Goal: Task Accomplishment & Management: Complete application form

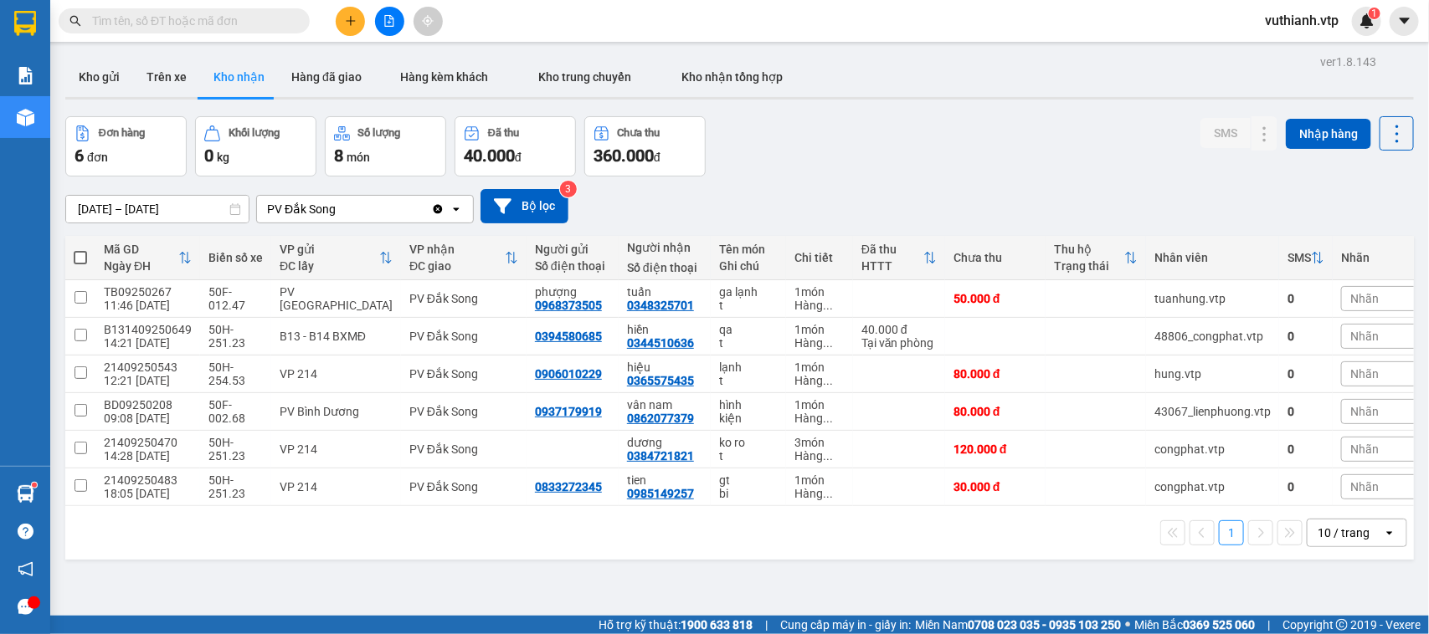
click at [345, 23] on icon "plus" at bounding box center [351, 21] width 12 height 12
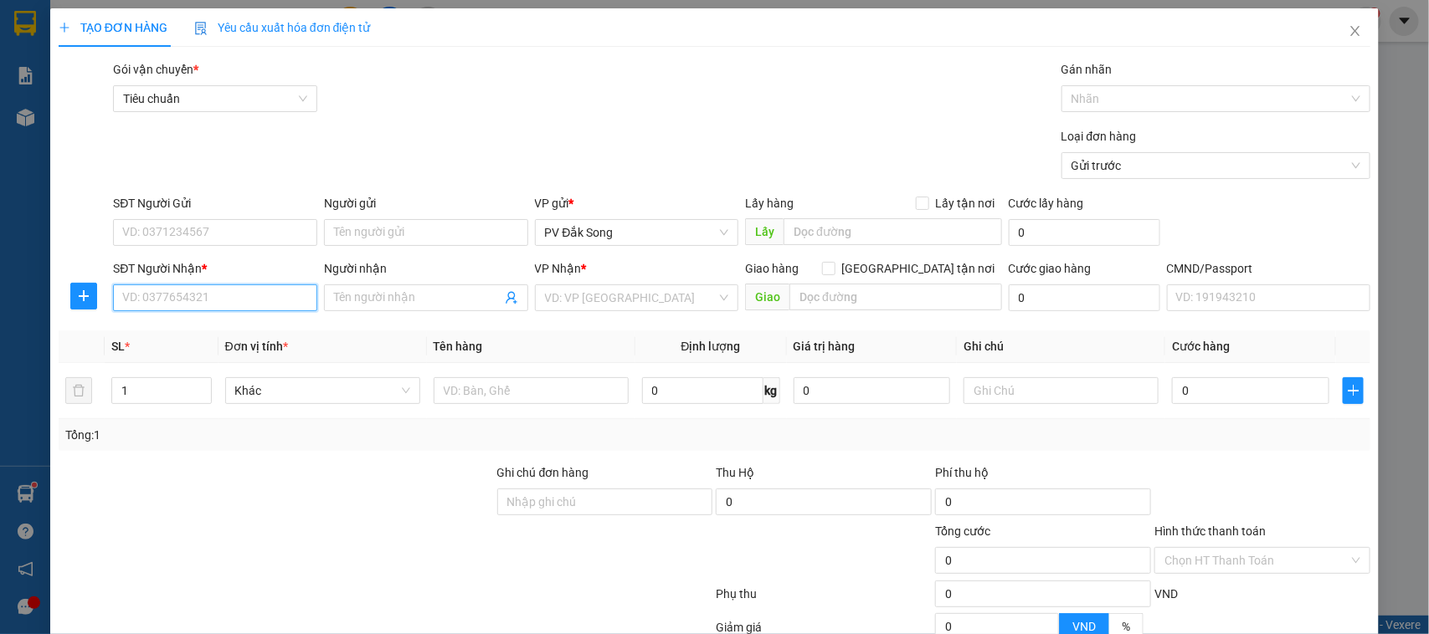
click at [241, 306] on input "SĐT Người Nhận *" at bounding box center [215, 298] width 204 height 27
type input "0358468949"
click at [209, 336] on div "0358468949 - trang" at bounding box center [213, 332] width 182 height 18
type input "trang"
type input "0358468949"
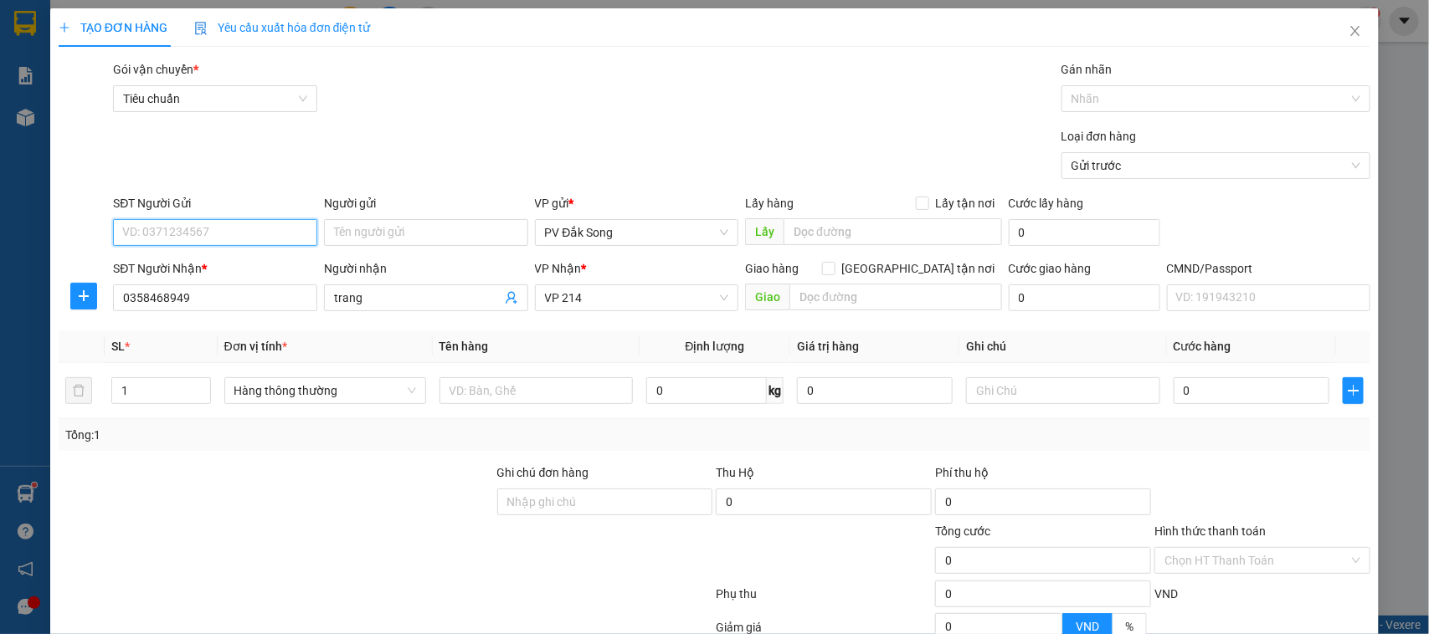
click at [243, 227] on input "SĐT Người Gửi" at bounding box center [215, 232] width 204 height 27
click at [251, 233] on input "SĐT Người Gửi" at bounding box center [215, 232] width 204 height 27
click at [239, 264] on div "0968110148 - huy" at bounding box center [213, 267] width 182 height 18
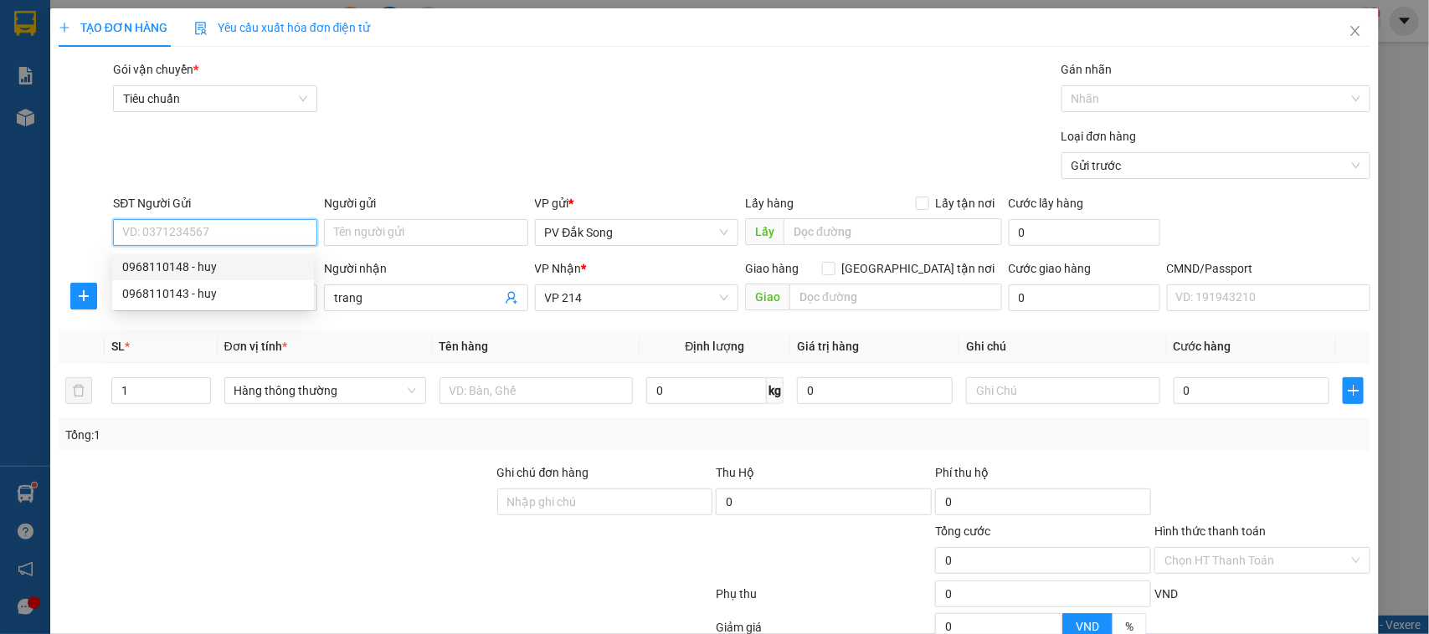
type input "0968110148"
type input "huy"
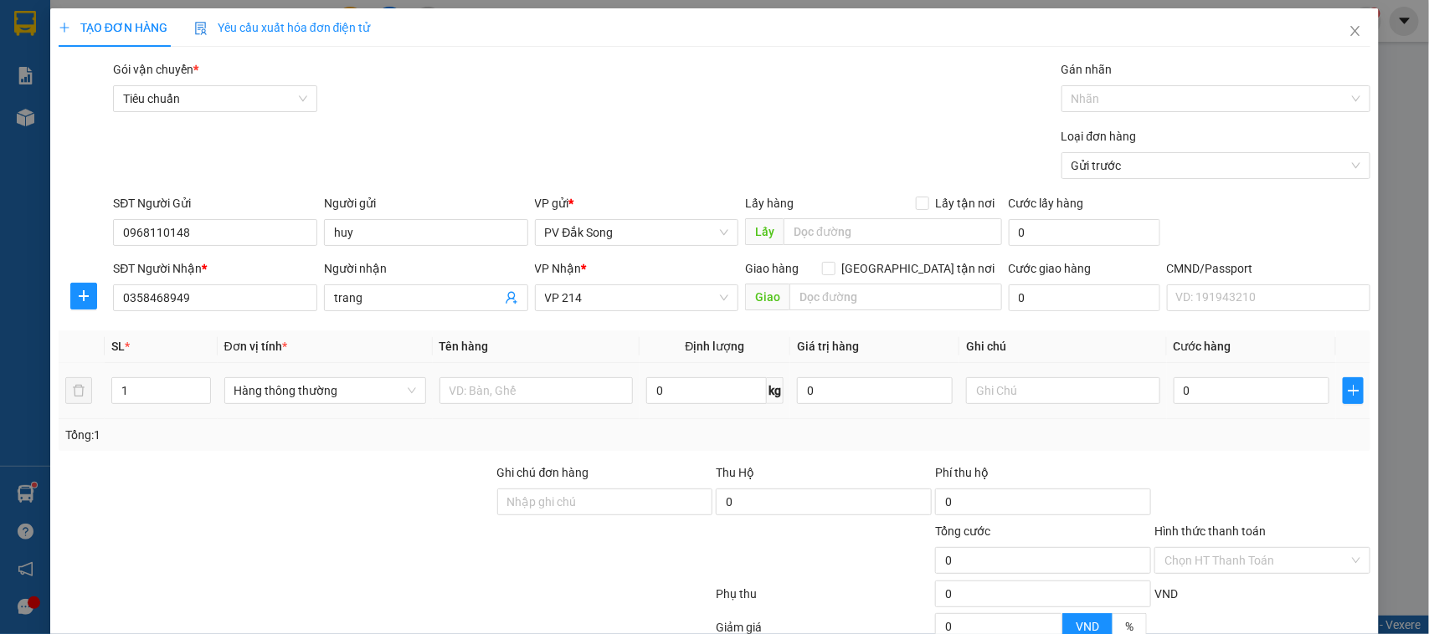
click at [553, 406] on div at bounding box center [535, 390] width 193 height 33
click at [561, 392] on input "text" at bounding box center [535, 390] width 193 height 27
type input "S"
type input "SẦU RIÊNG"
click at [1077, 394] on input "text" at bounding box center [1062, 390] width 193 height 27
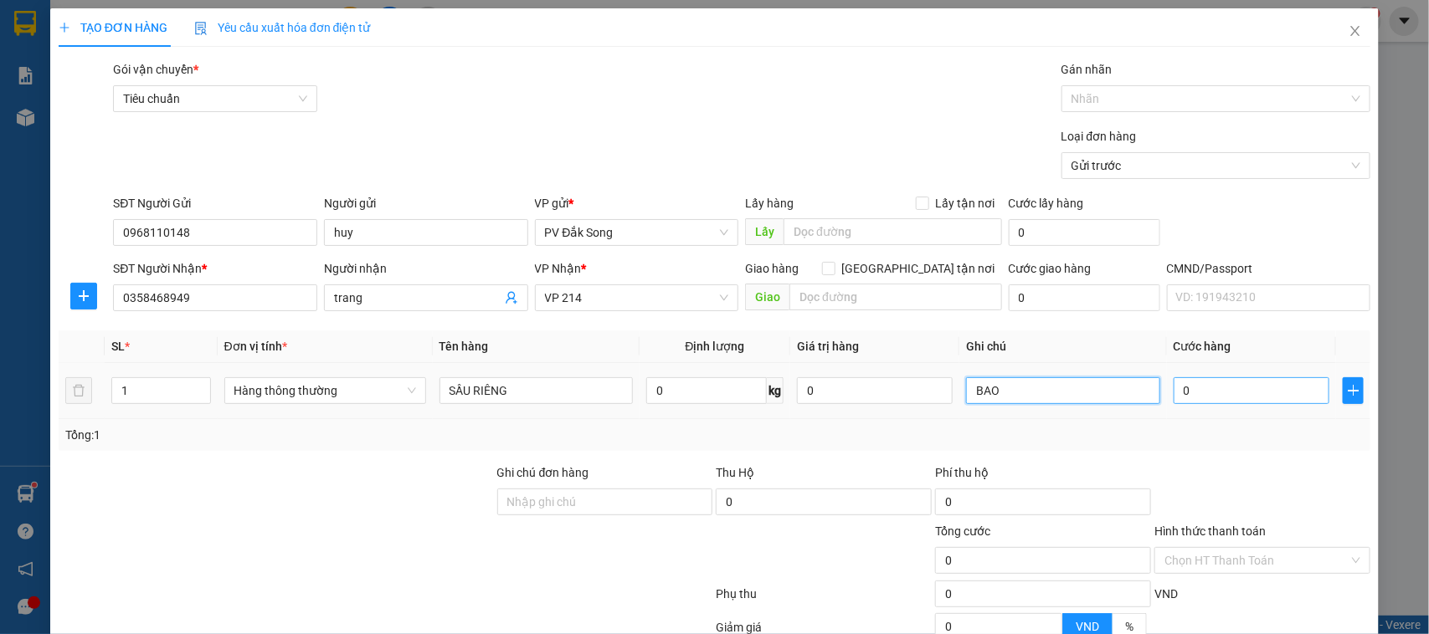
type input "BAO"
click at [1224, 393] on input "0" at bounding box center [1251, 390] width 156 height 27
type input "005"
type input "5"
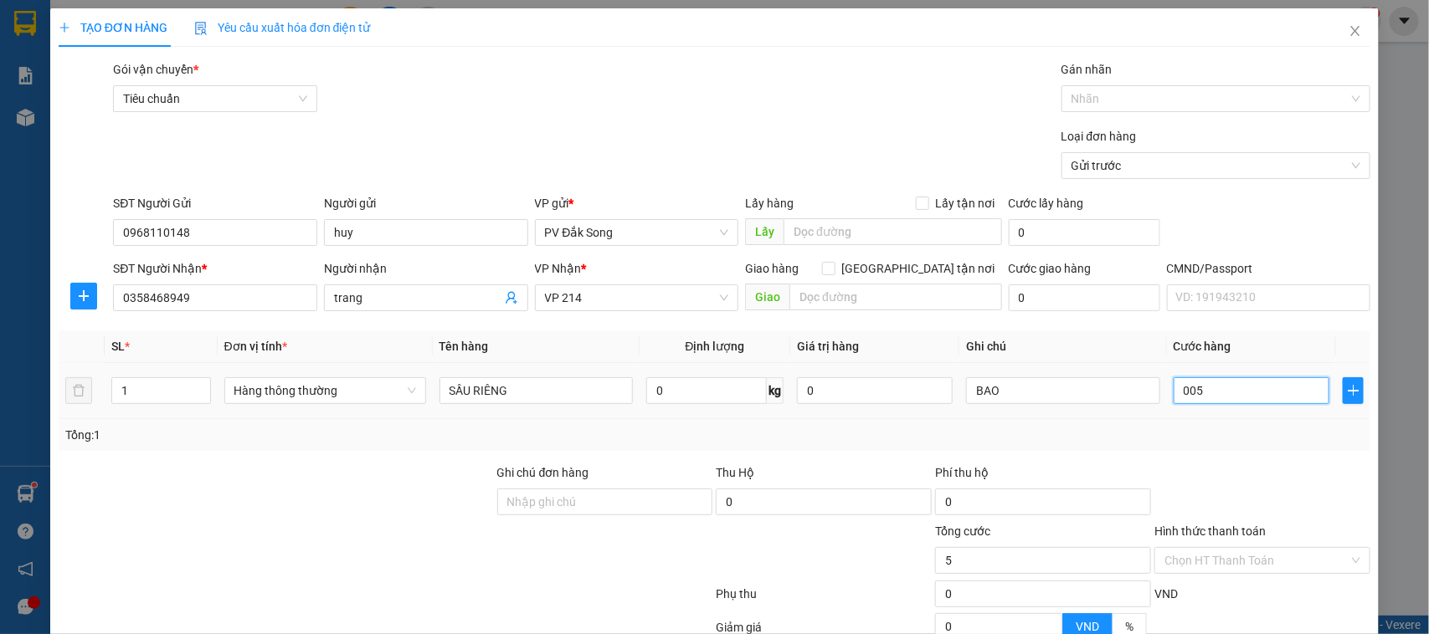
type input "0.050"
type input "50"
type input "00.500"
type input "500"
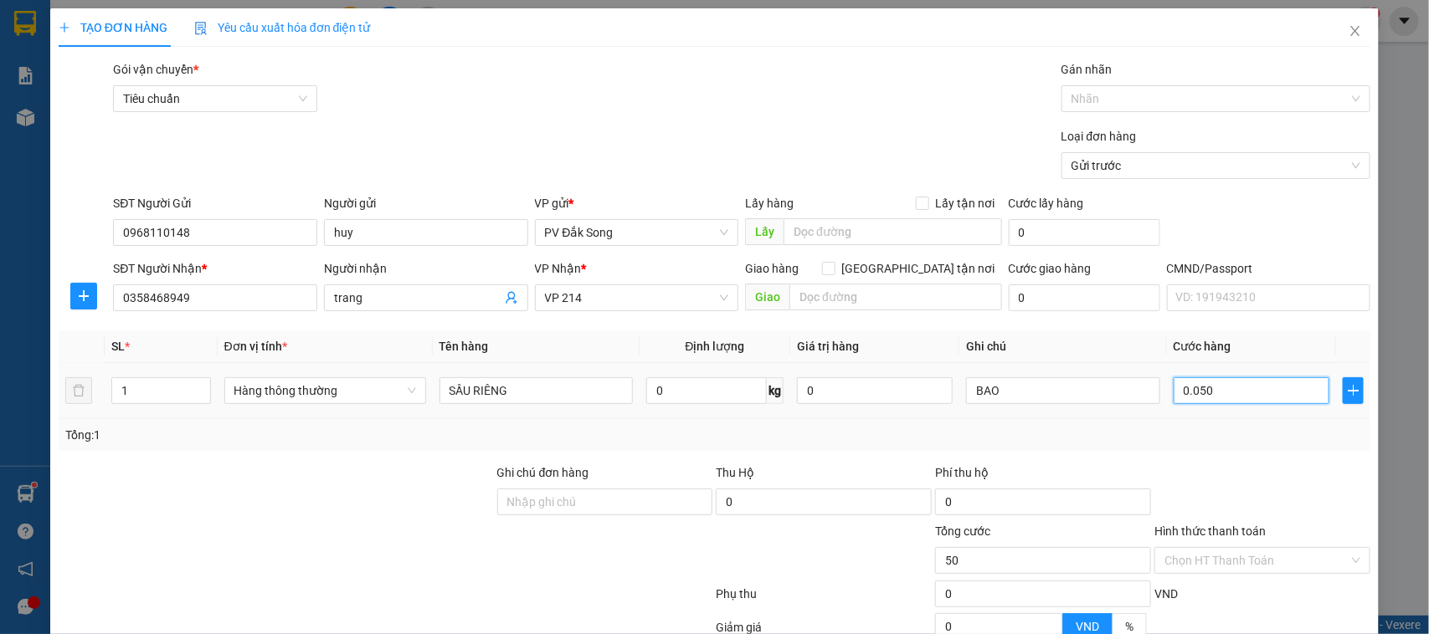
type input "500"
type input "0.005.000"
type input "5.000"
type input "000.050.000"
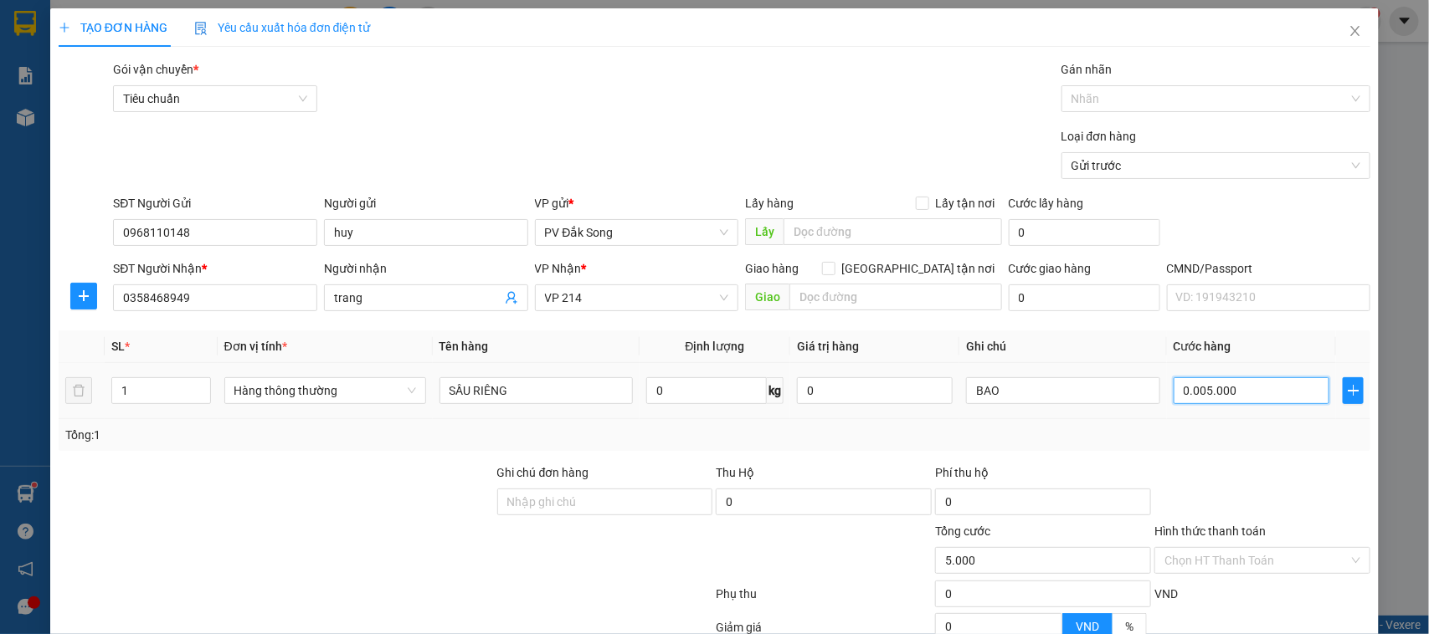
type input "50.000"
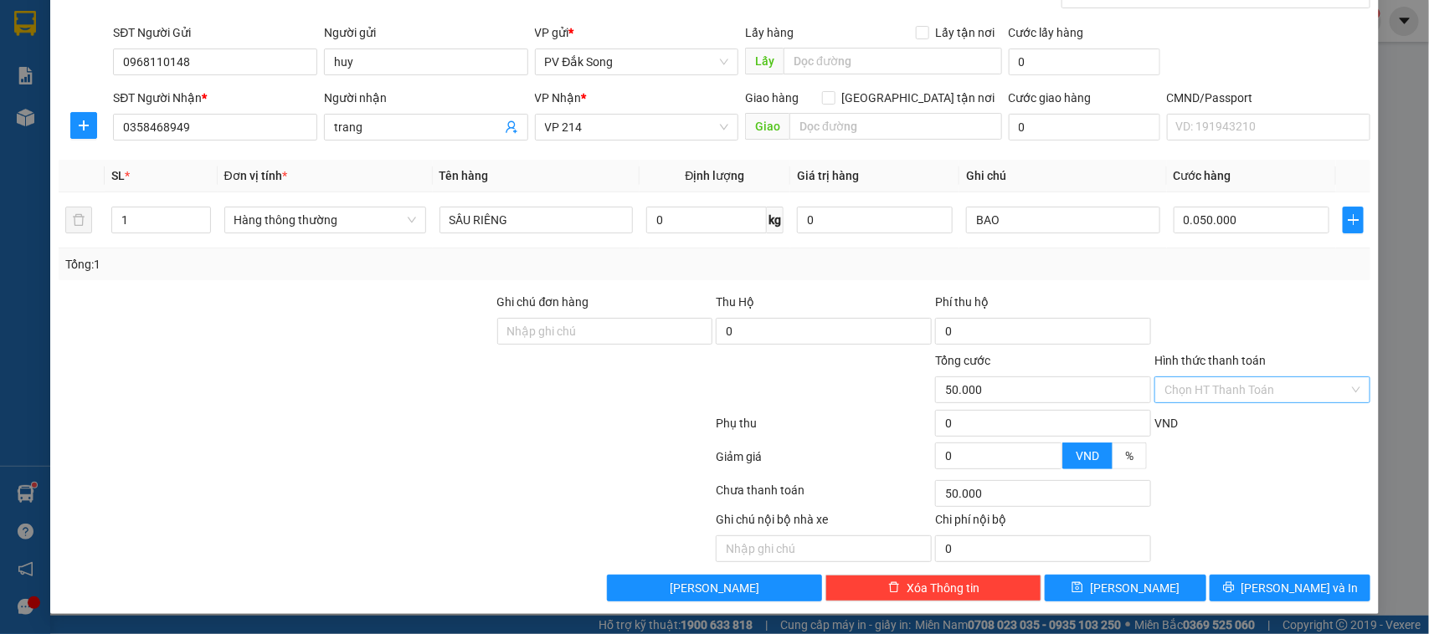
type input "50.000"
click at [1236, 383] on input "Hình thức thanh toán" at bounding box center [1256, 389] width 184 height 25
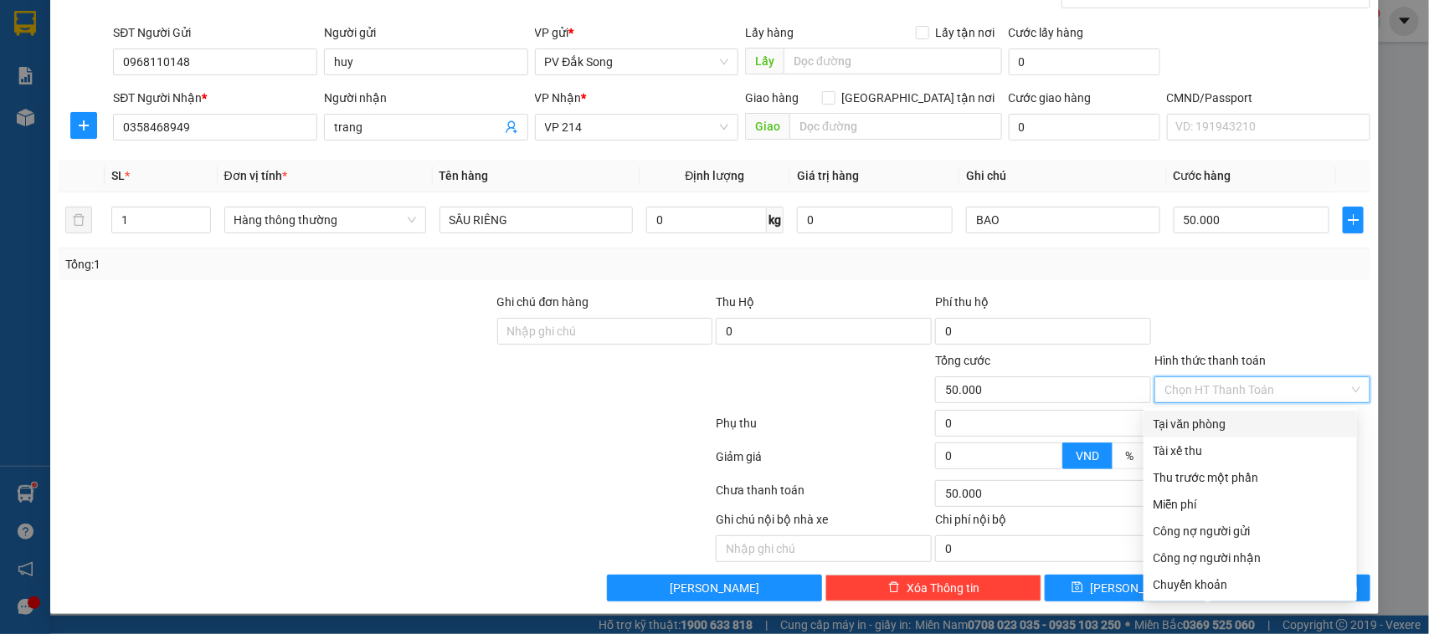
click at [1237, 415] on div "Tại văn phòng" at bounding box center [1249, 424] width 193 height 18
type input "0"
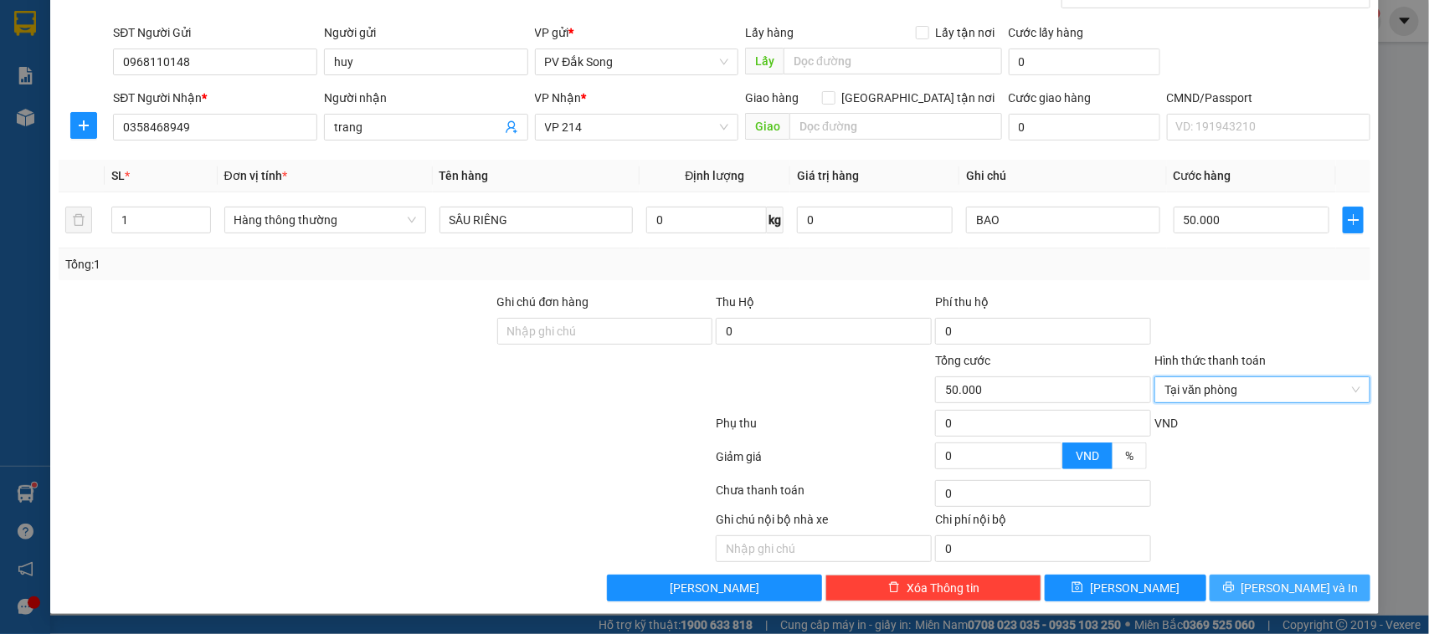
click at [1274, 599] on button "[PERSON_NAME] và In" at bounding box center [1289, 588] width 161 height 27
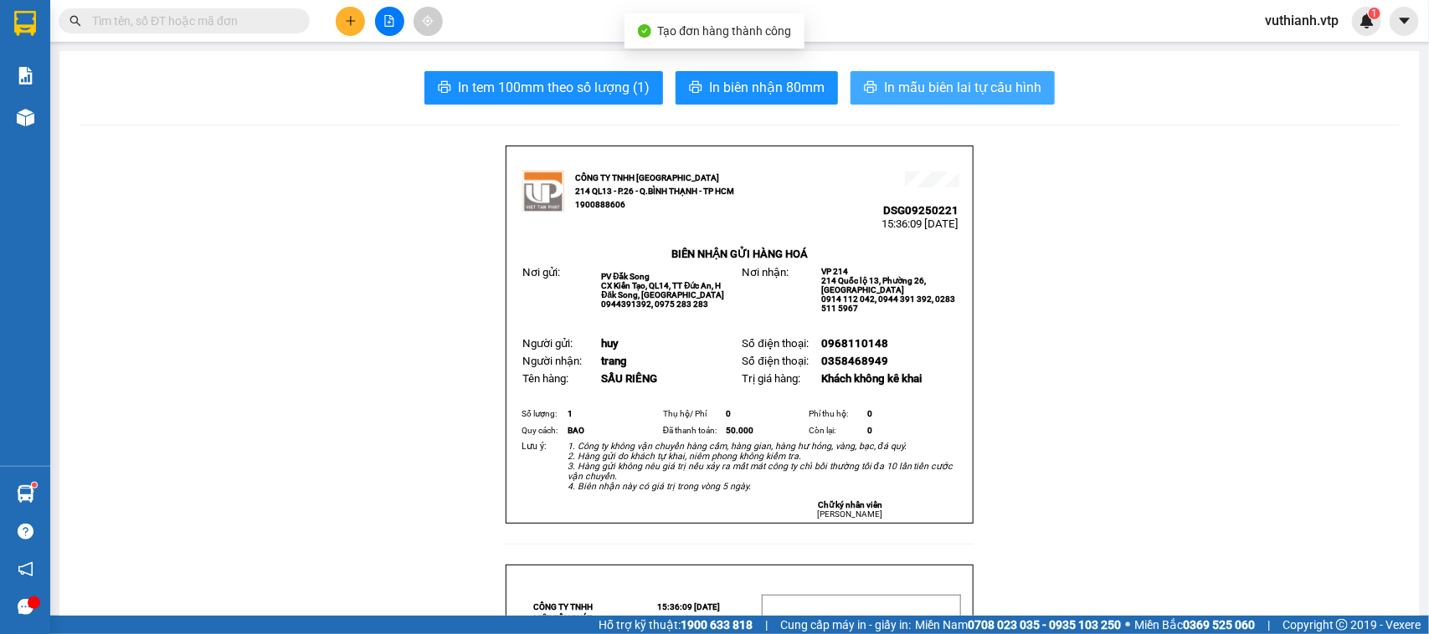
click at [1013, 90] on span "In mẫu biên lai tự cấu hình" at bounding box center [962, 87] width 157 height 21
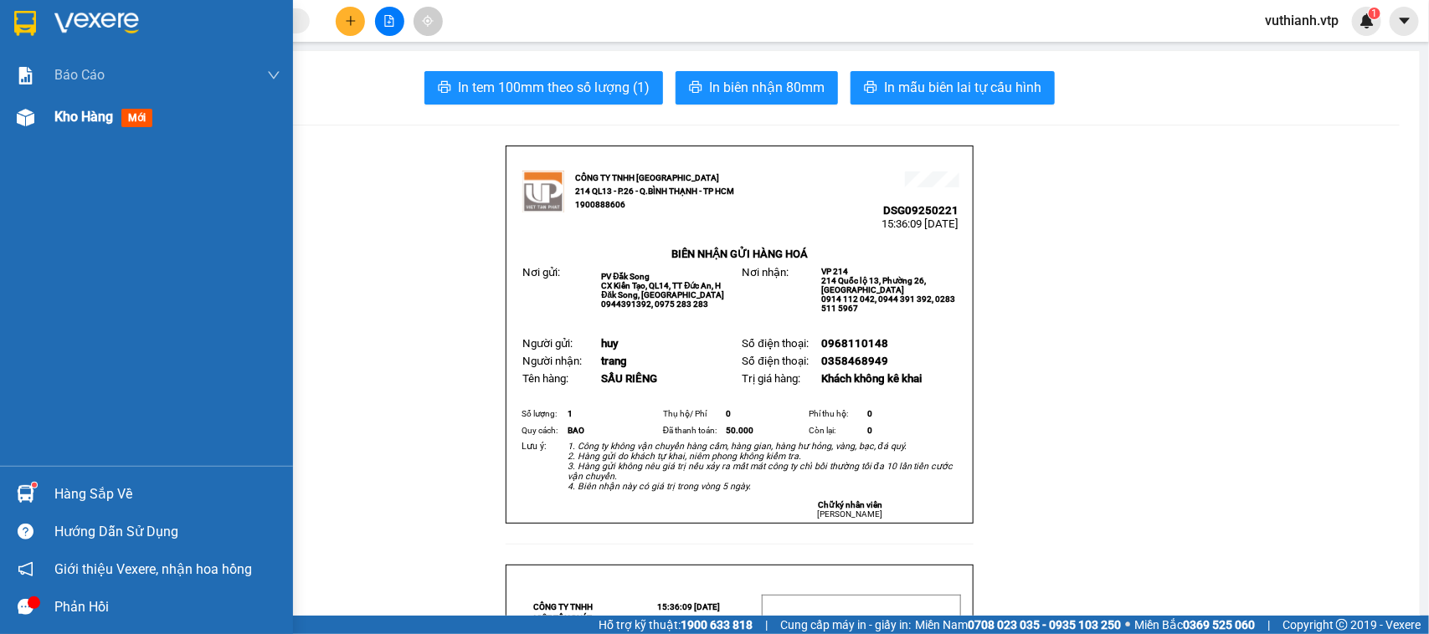
click at [31, 120] on img at bounding box center [26, 118] width 18 height 18
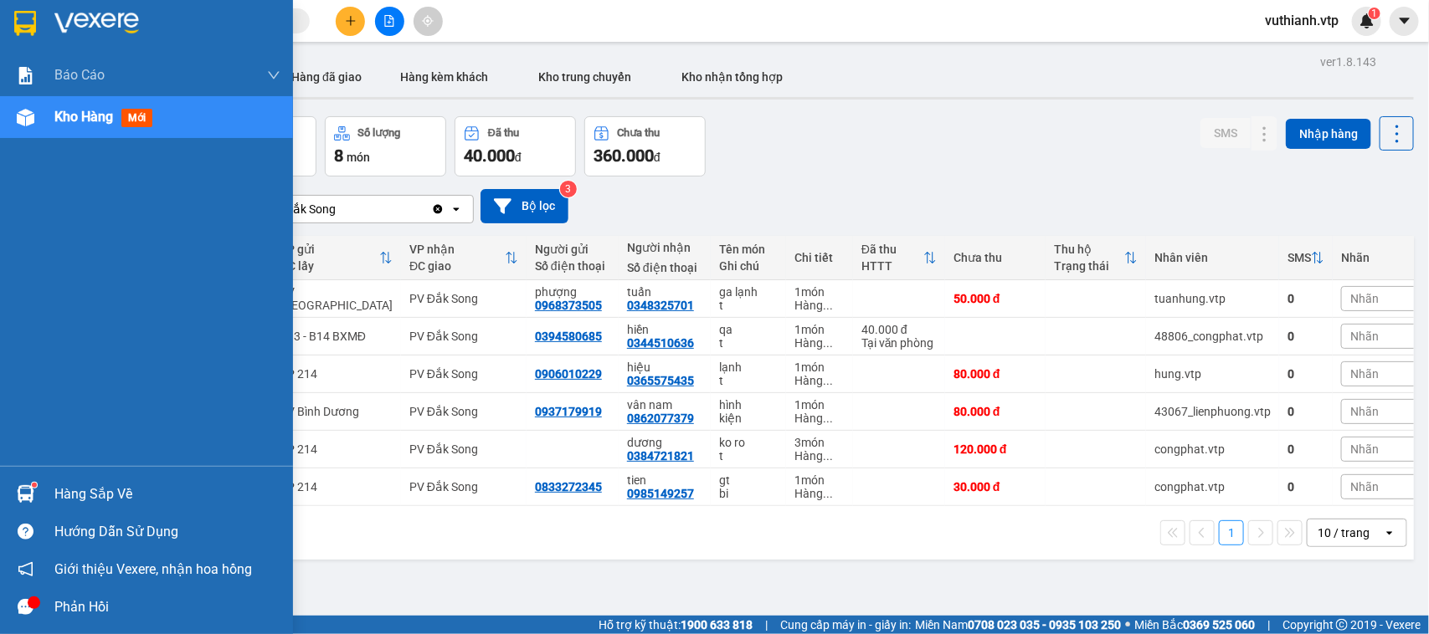
click at [99, 487] on div "Hàng sắp về" at bounding box center [167, 494] width 226 height 25
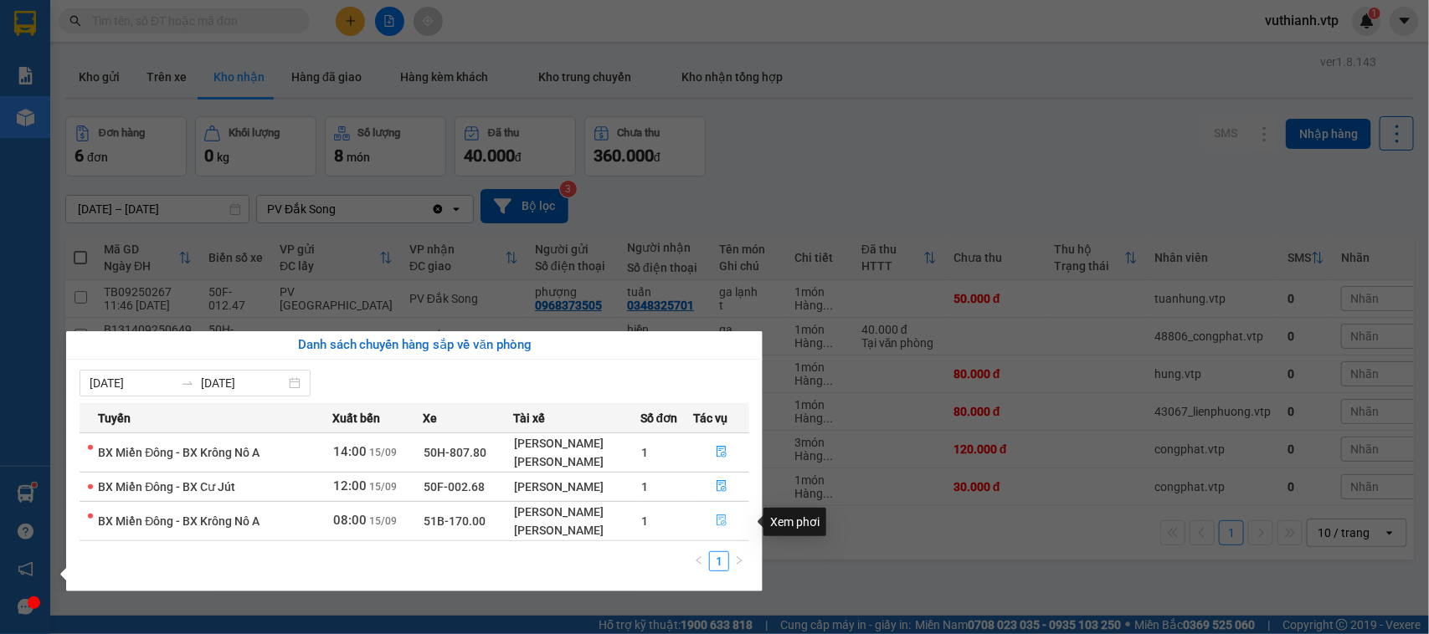
click at [722, 525] on icon "file-done" at bounding box center [721, 521] width 10 height 12
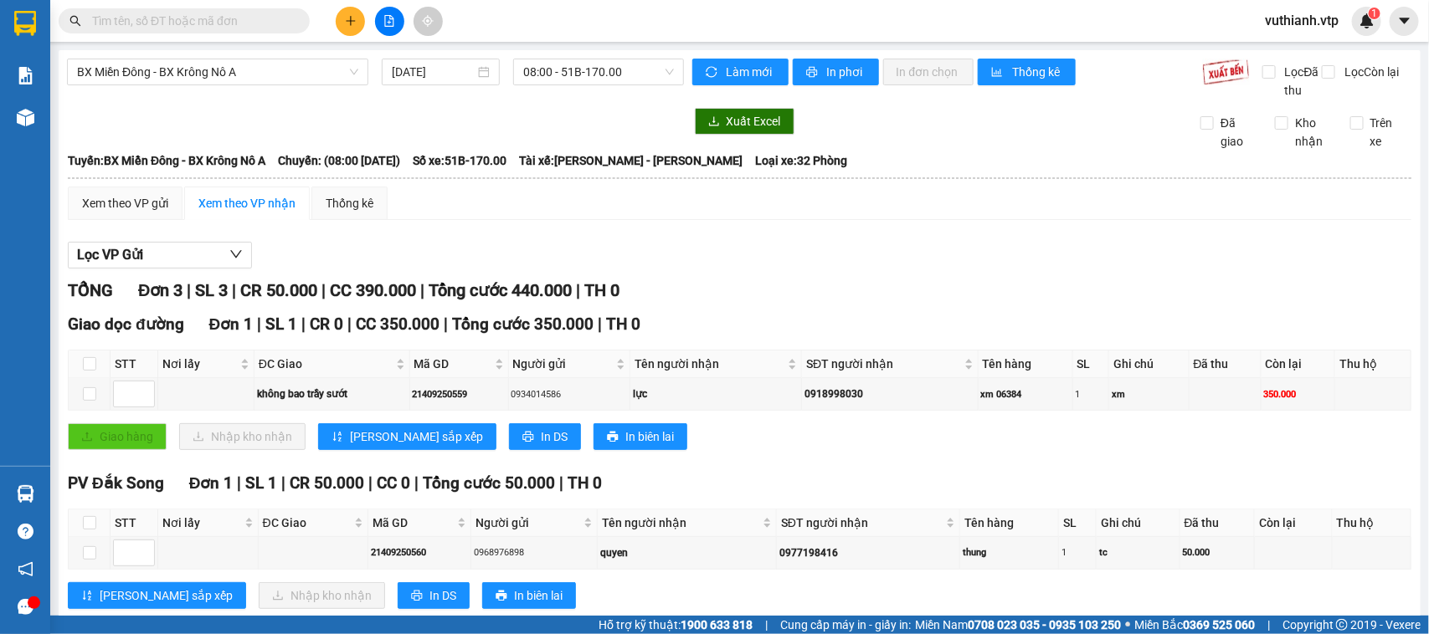
click at [718, 525] on div "PV Đắk Song Đơn 1 | SL 1 | CR 50.000 | CC 0 | Tổng cước 50.000 | TH 0 STT Nơi l…" at bounding box center [739, 546] width 1343 height 151
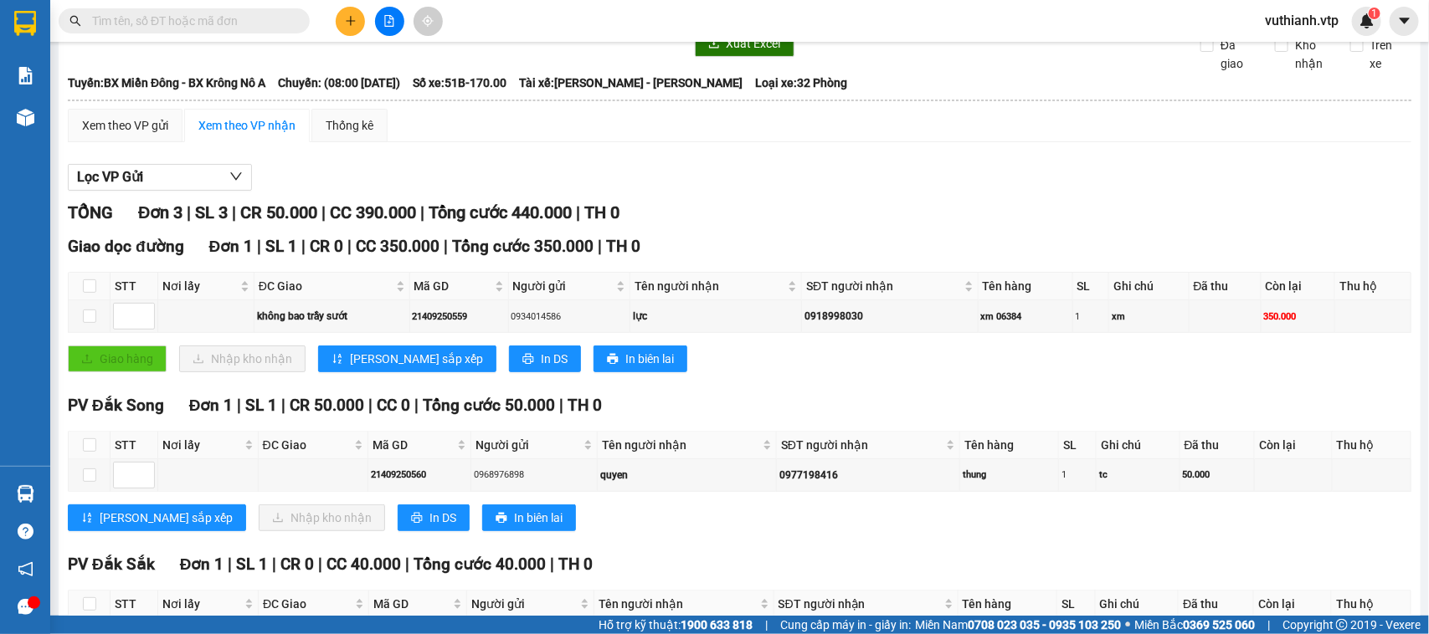
scroll to position [220, 0]
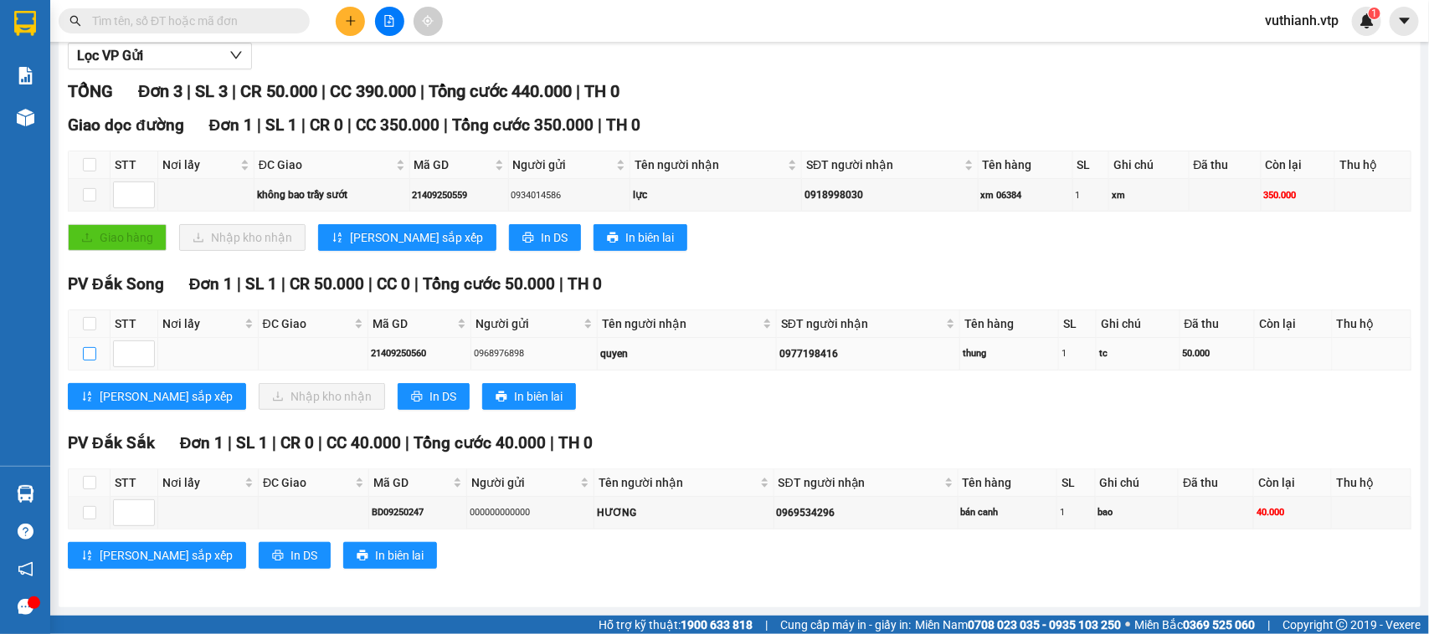
click at [90, 358] on input "checkbox" at bounding box center [89, 353] width 13 height 13
checkbox input "true"
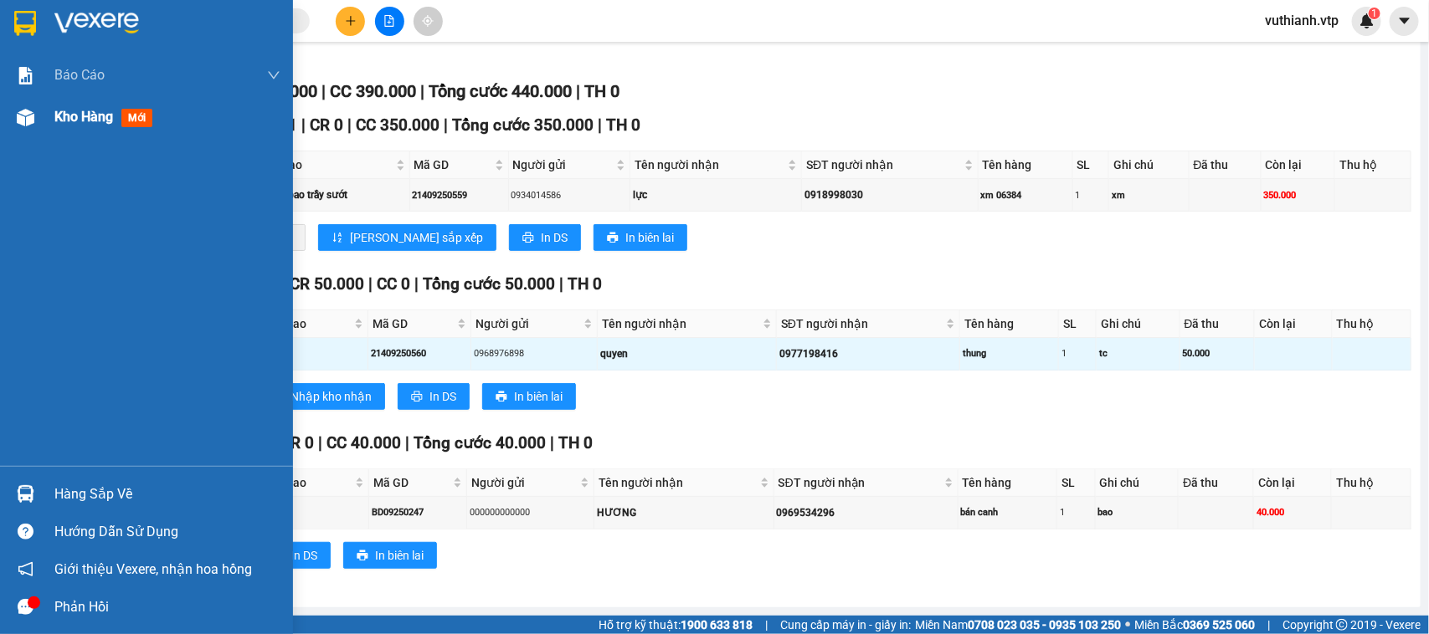
click at [49, 114] on div "Kho hàng mới" at bounding box center [146, 117] width 293 height 42
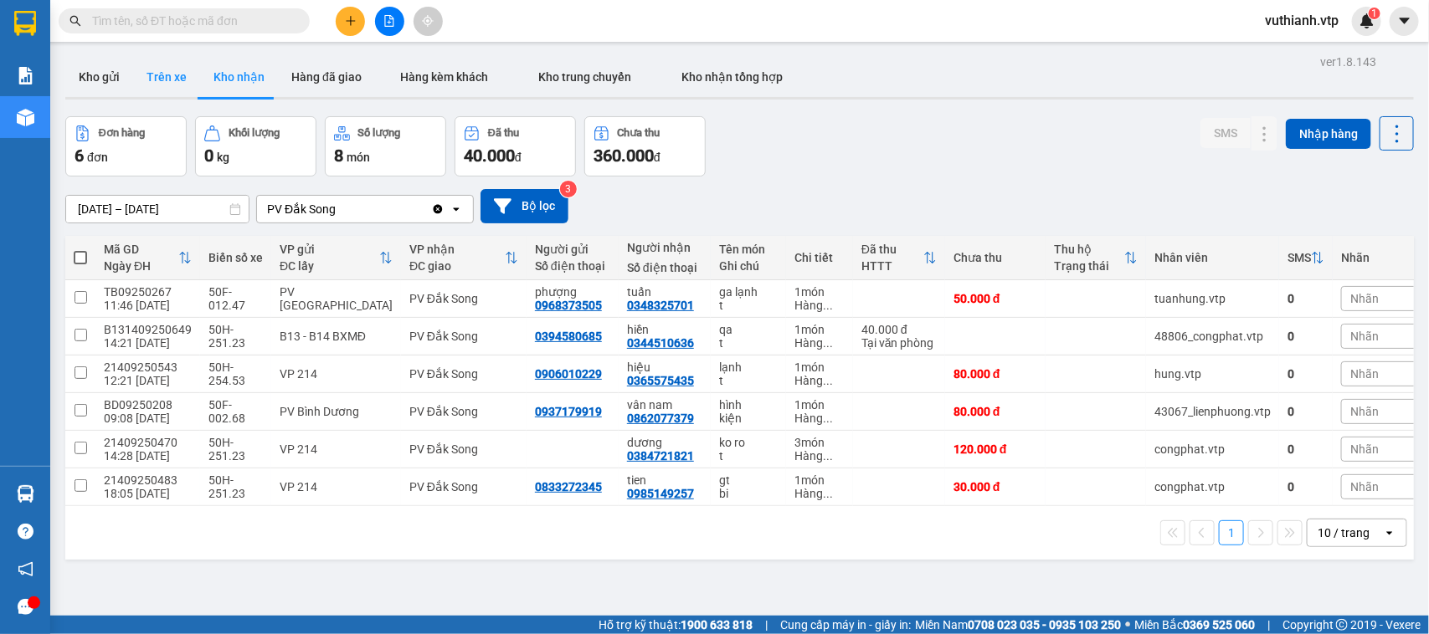
click at [177, 72] on button "Trên xe" at bounding box center [166, 77] width 67 height 40
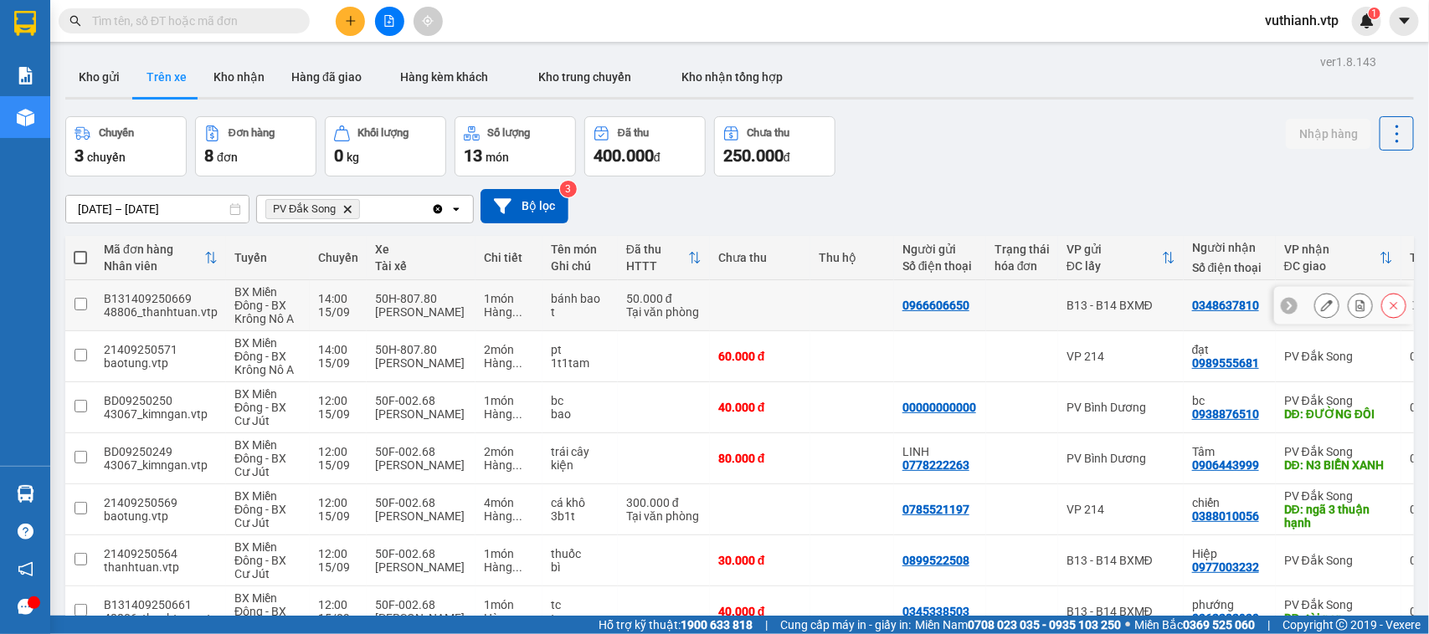
scroll to position [149, 0]
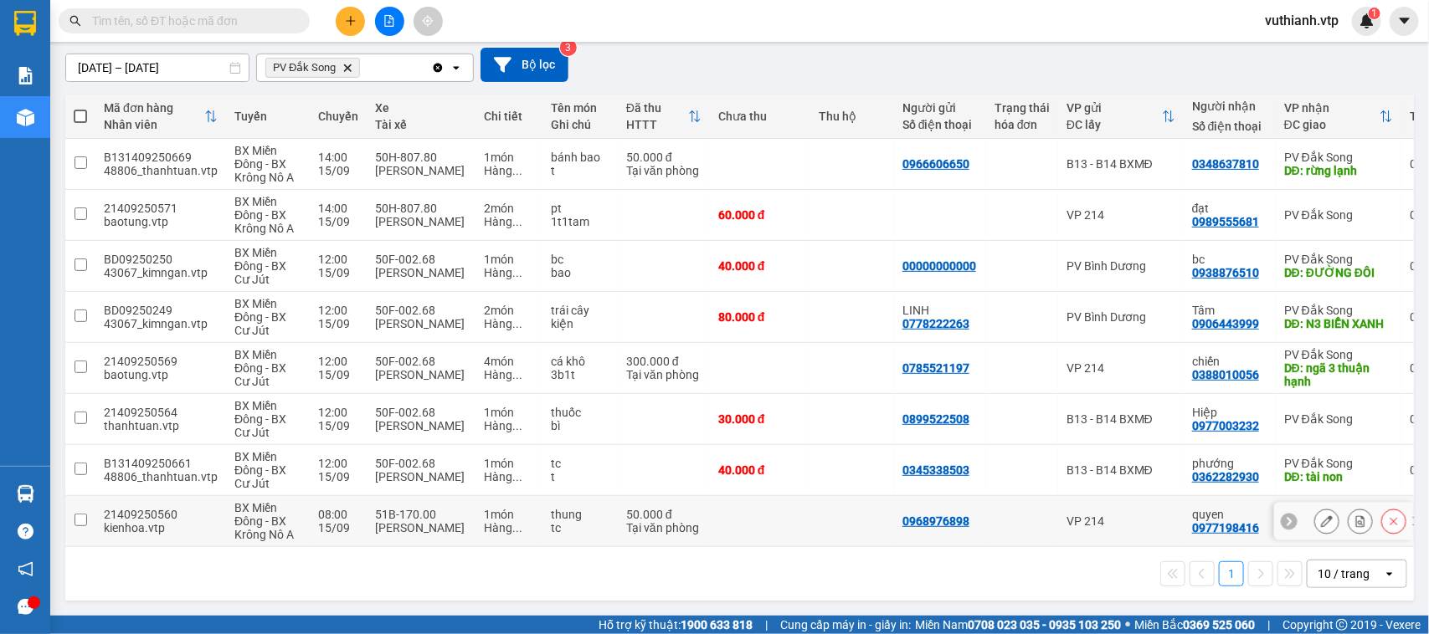
click at [76, 514] on input "checkbox" at bounding box center [80, 520] width 13 height 13
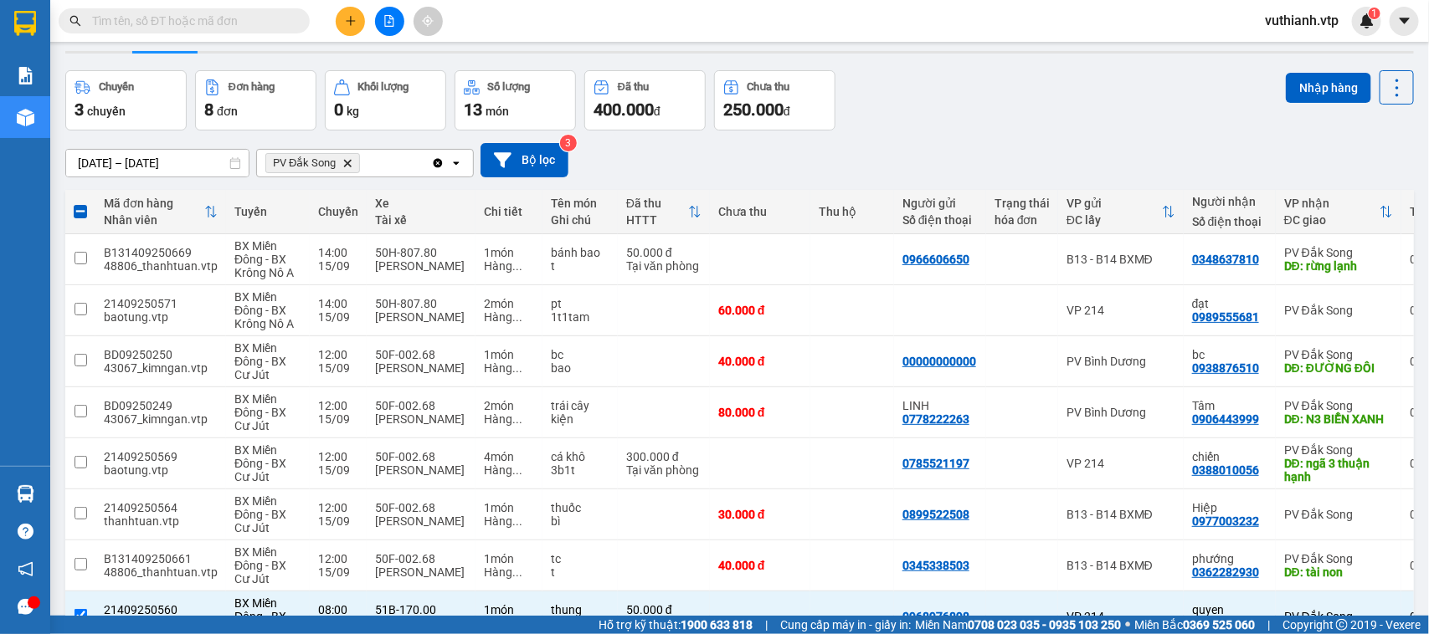
scroll to position [0, 0]
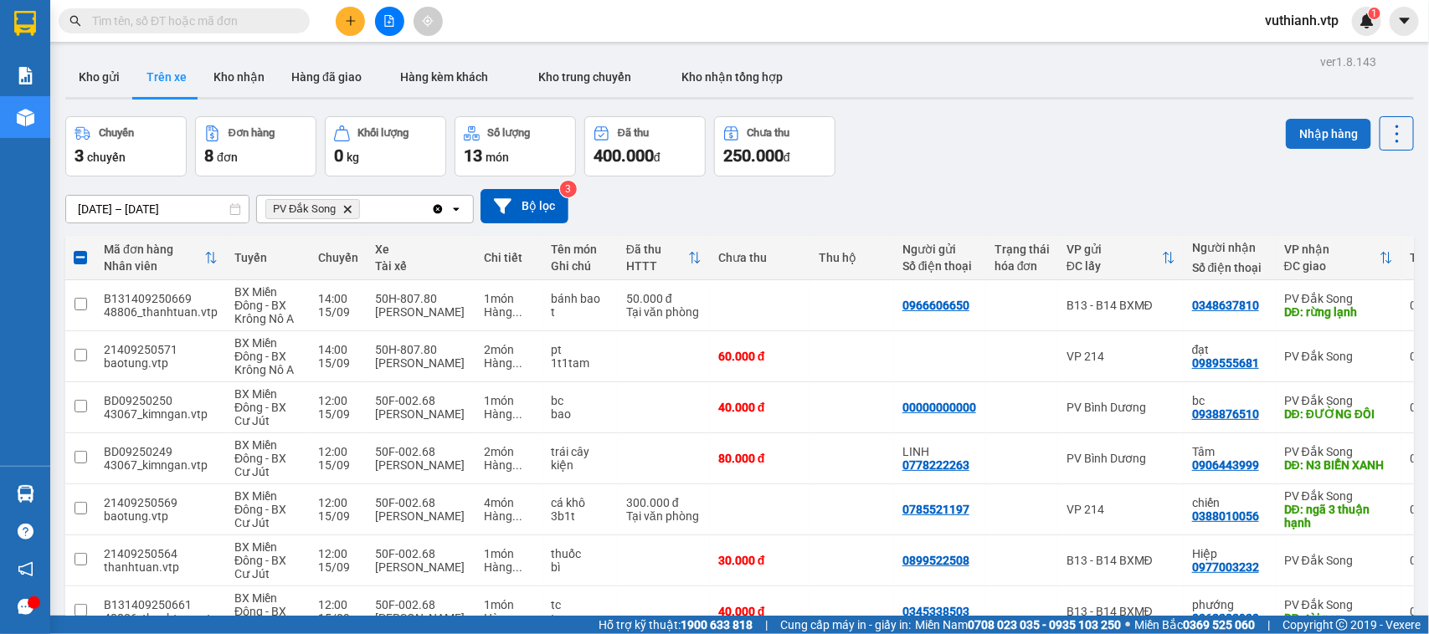
click at [1322, 136] on button "Nhập hàng" at bounding box center [1328, 134] width 85 height 30
checkbox input "false"
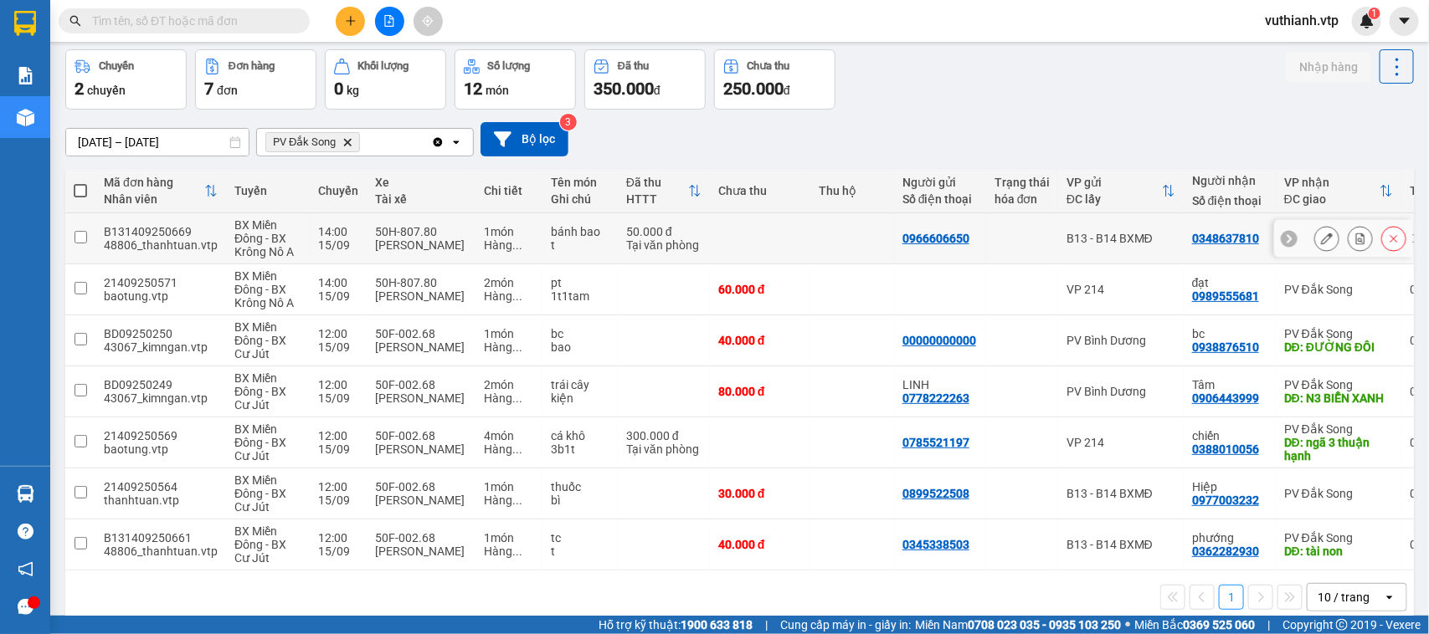
scroll to position [98, 0]
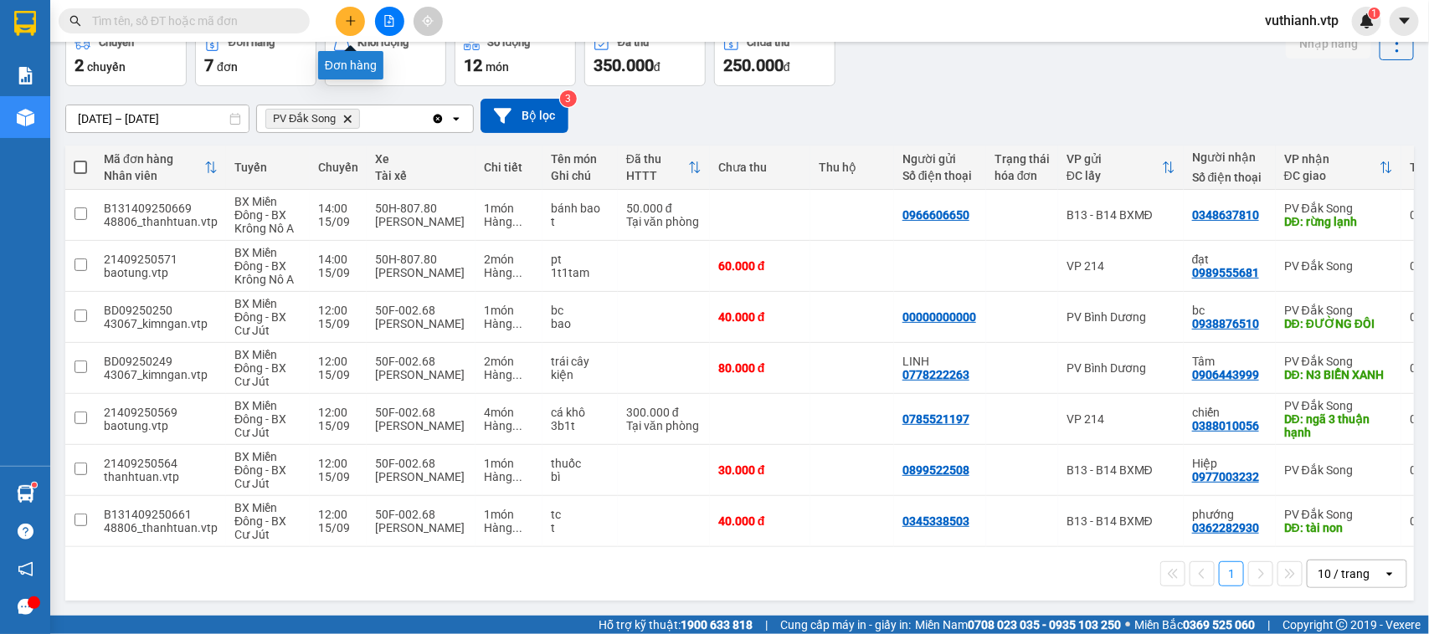
click at [348, 15] on icon "plus" at bounding box center [351, 21] width 12 height 12
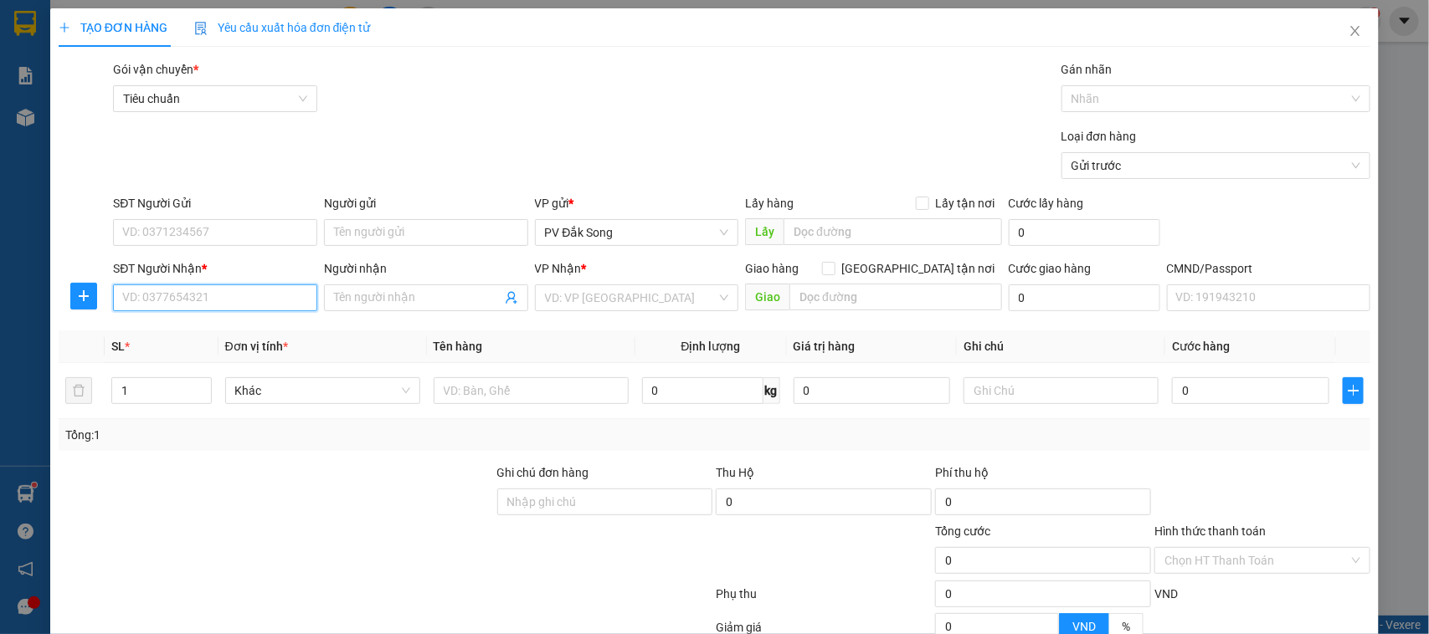
click at [234, 306] on input "SĐT Người Nhận *" at bounding box center [215, 298] width 204 height 27
click at [215, 323] on div "0362266602 - [PERSON_NAME]" at bounding box center [213, 332] width 182 height 18
click at [218, 331] on div "0362266602 - [PERSON_NAME]" at bounding box center [213, 332] width 182 height 18
type input "0362266602"
type input "TRINH"
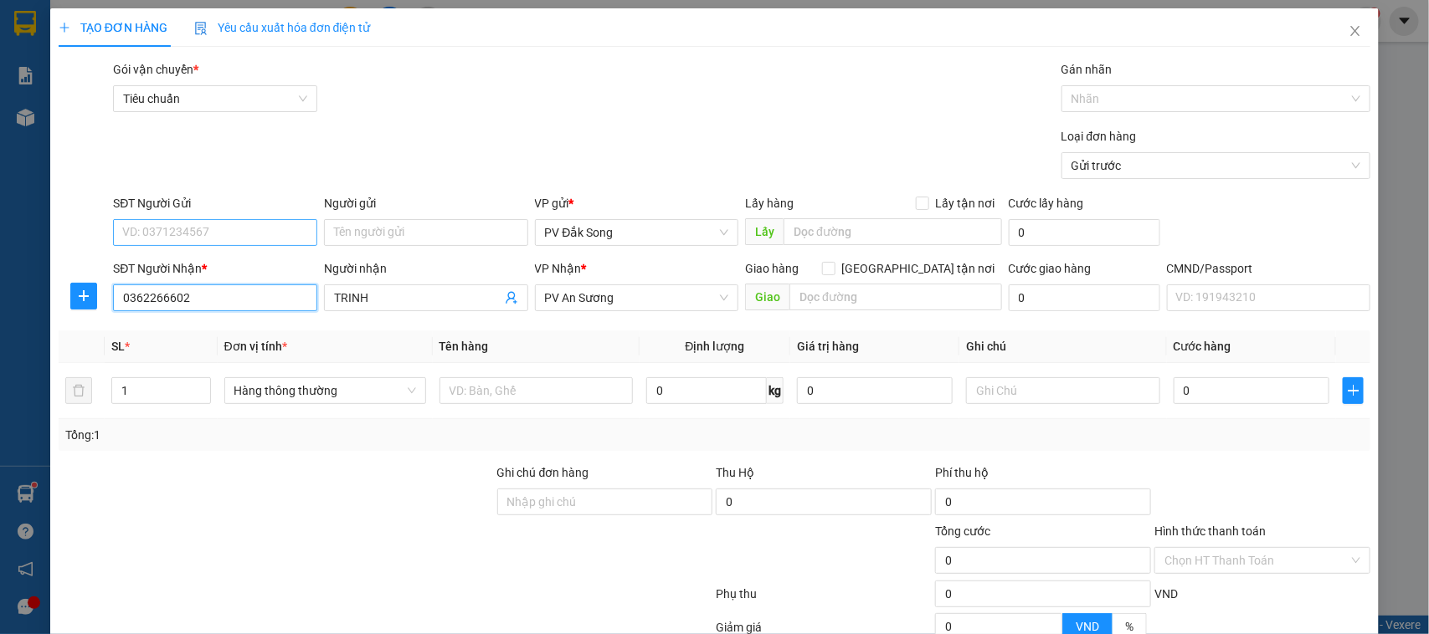
type input "0362266602"
click at [281, 239] on input "SĐT Người Gửi" at bounding box center [215, 232] width 204 height 27
click at [264, 258] on div "0373018112 - thái" at bounding box center [213, 267] width 182 height 18
type input "0373018112"
type input "thái"
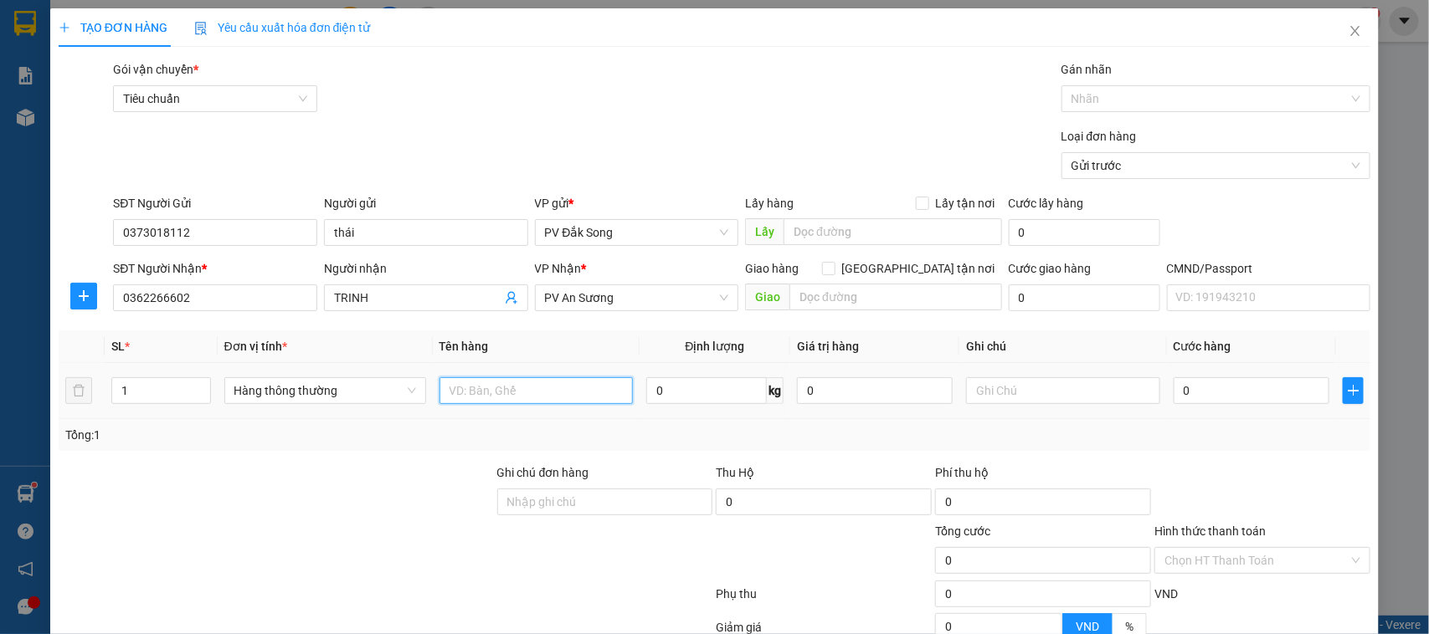
click at [555, 391] on input "text" at bounding box center [535, 390] width 193 height 27
type input "RAU"
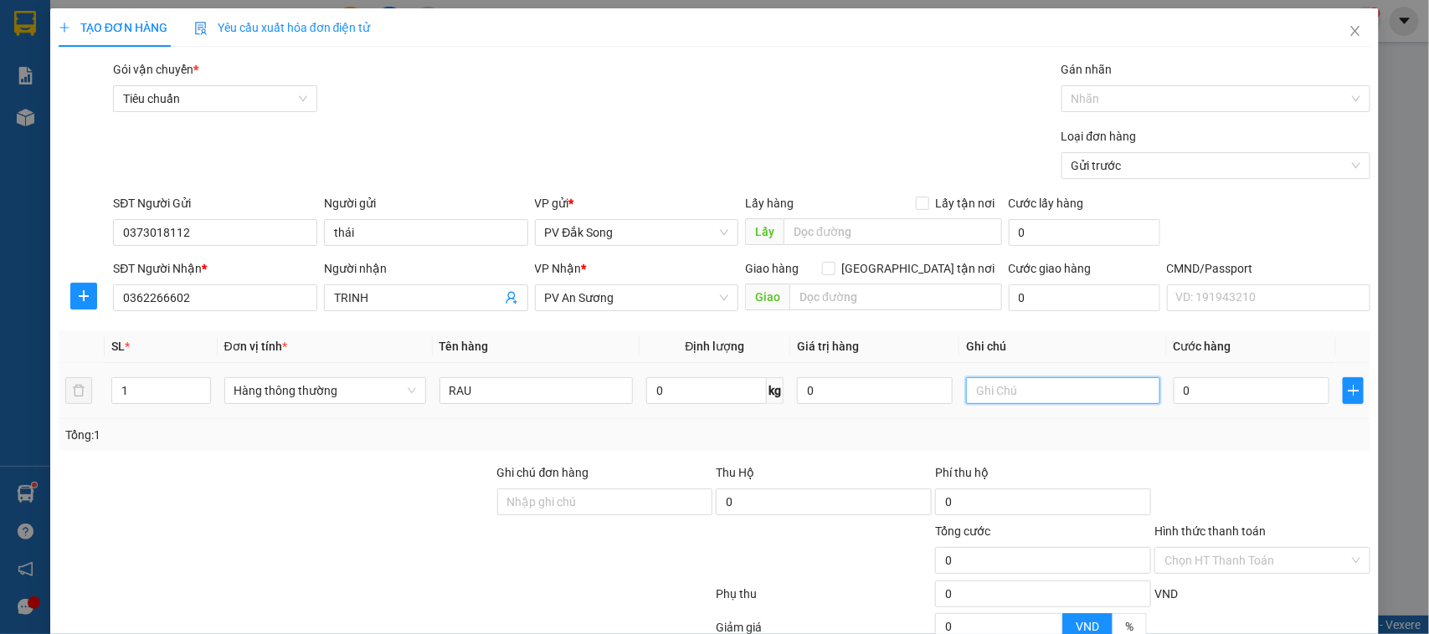
click at [1086, 390] on input "text" at bounding box center [1062, 390] width 193 height 27
type input "TG"
click at [1230, 382] on input "0" at bounding box center [1251, 390] width 156 height 27
type input "005"
type input "5"
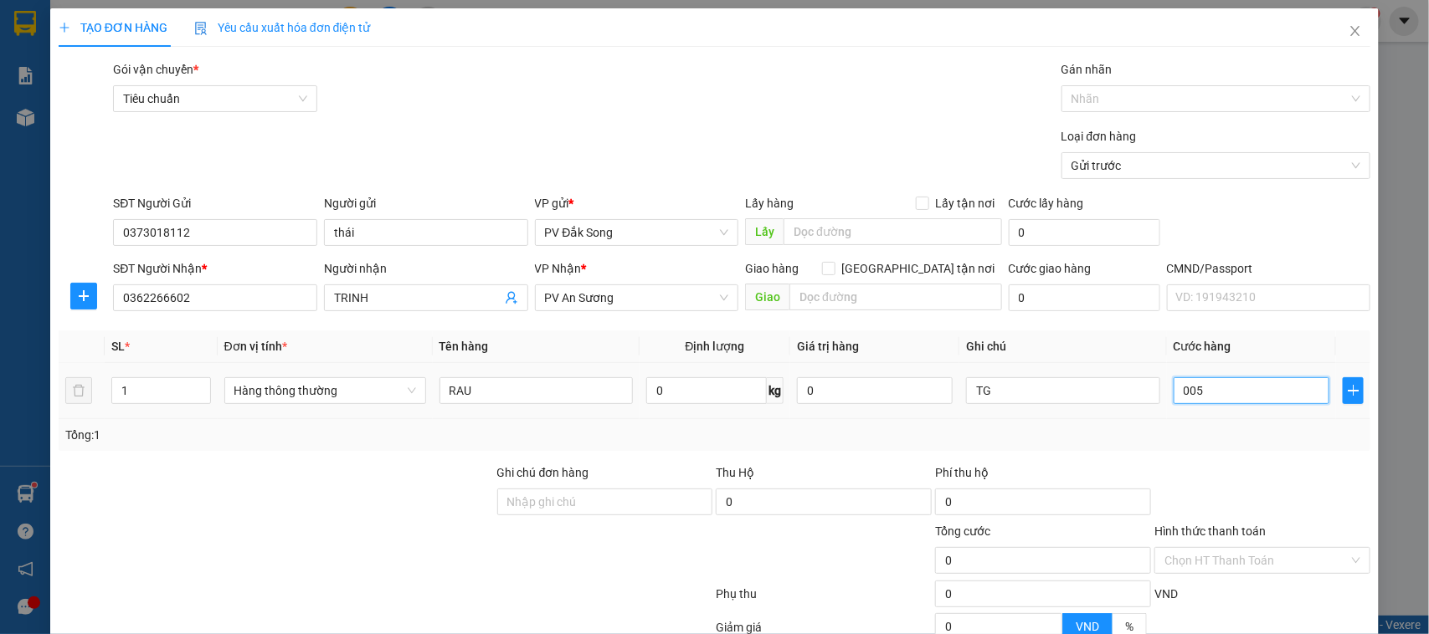
type input "5"
type input "0.050"
type input "50"
type input "00.500"
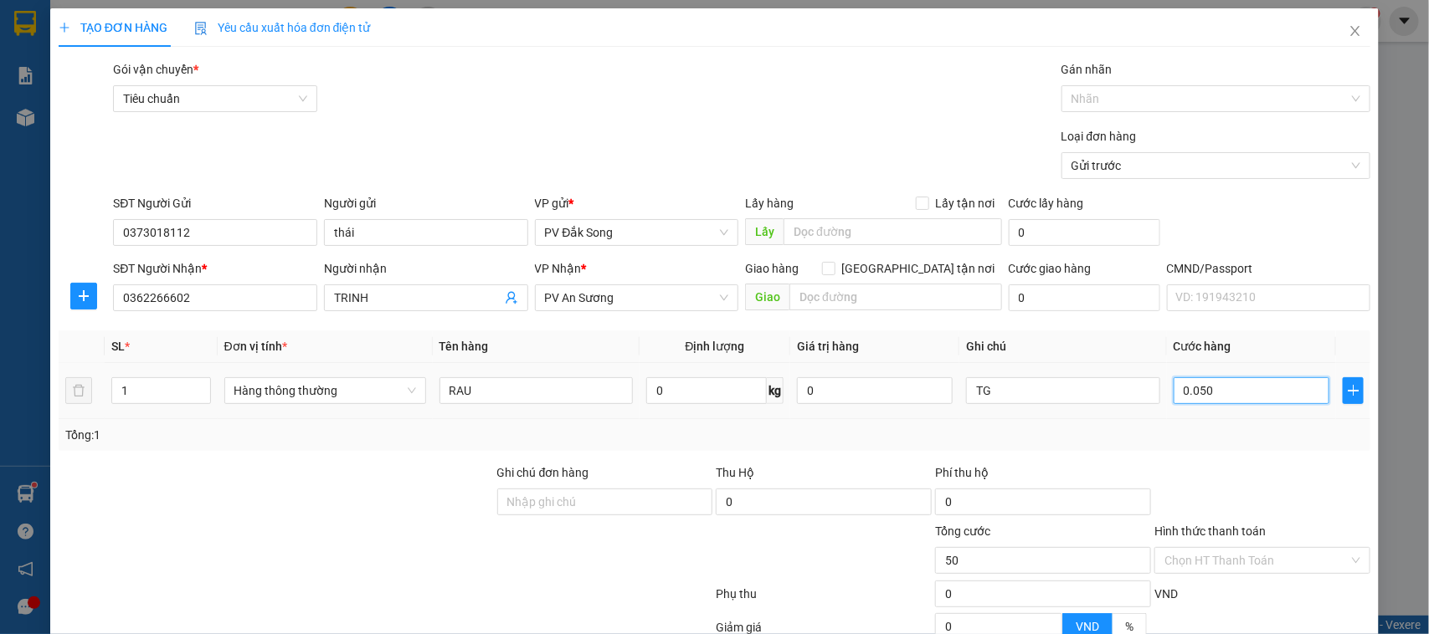
type input "500"
type input "0.005.000"
type input "5.000"
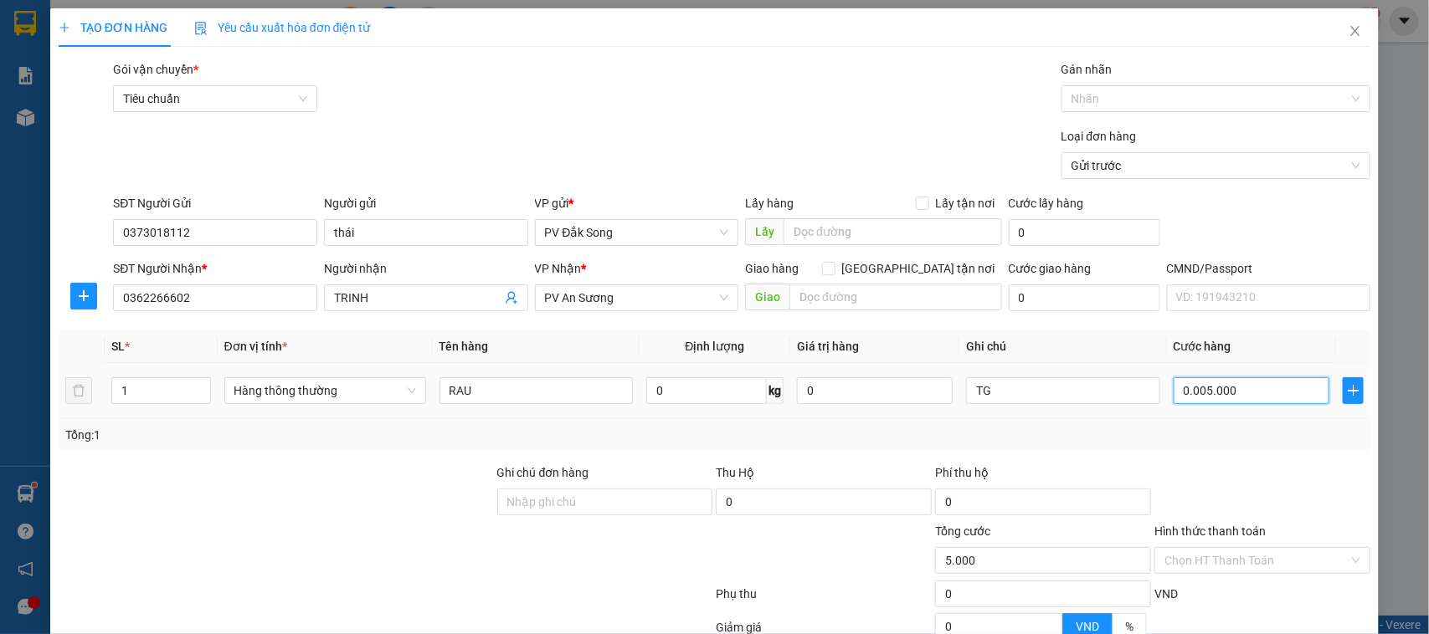
type input "000.050.000"
type input "50.000"
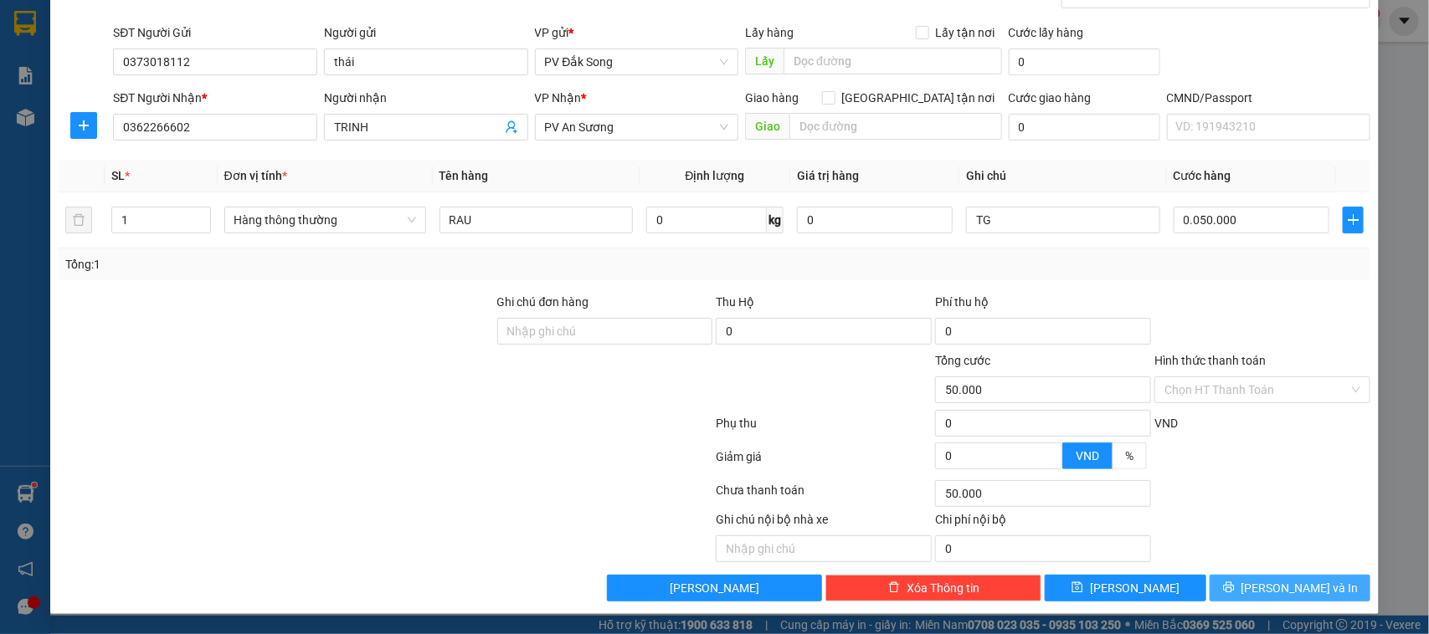
click at [1278, 601] on button "[PERSON_NAME] và In" at bounding box center [1289, 588] width 161 height 27
type input "50.000"
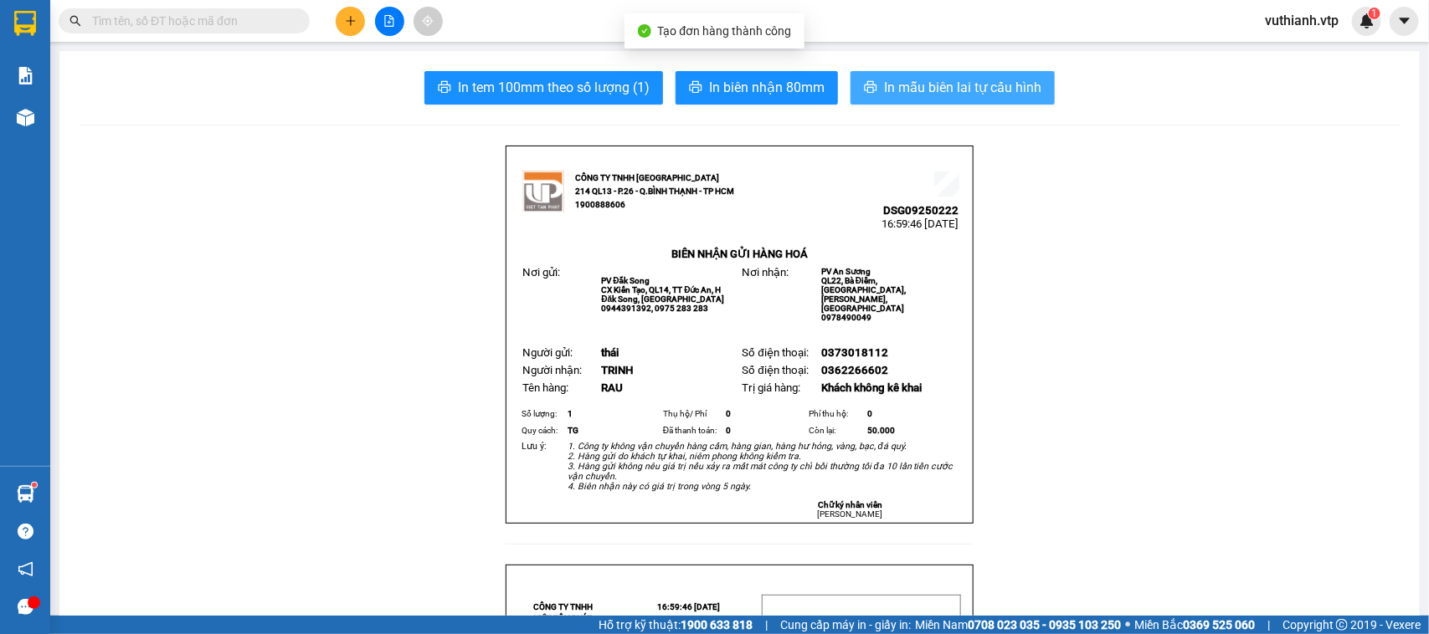
click at [1001, 89] on span "In mẫu biên lai tự cấu hình" at bounding box center [962, 87] width 157 height 21
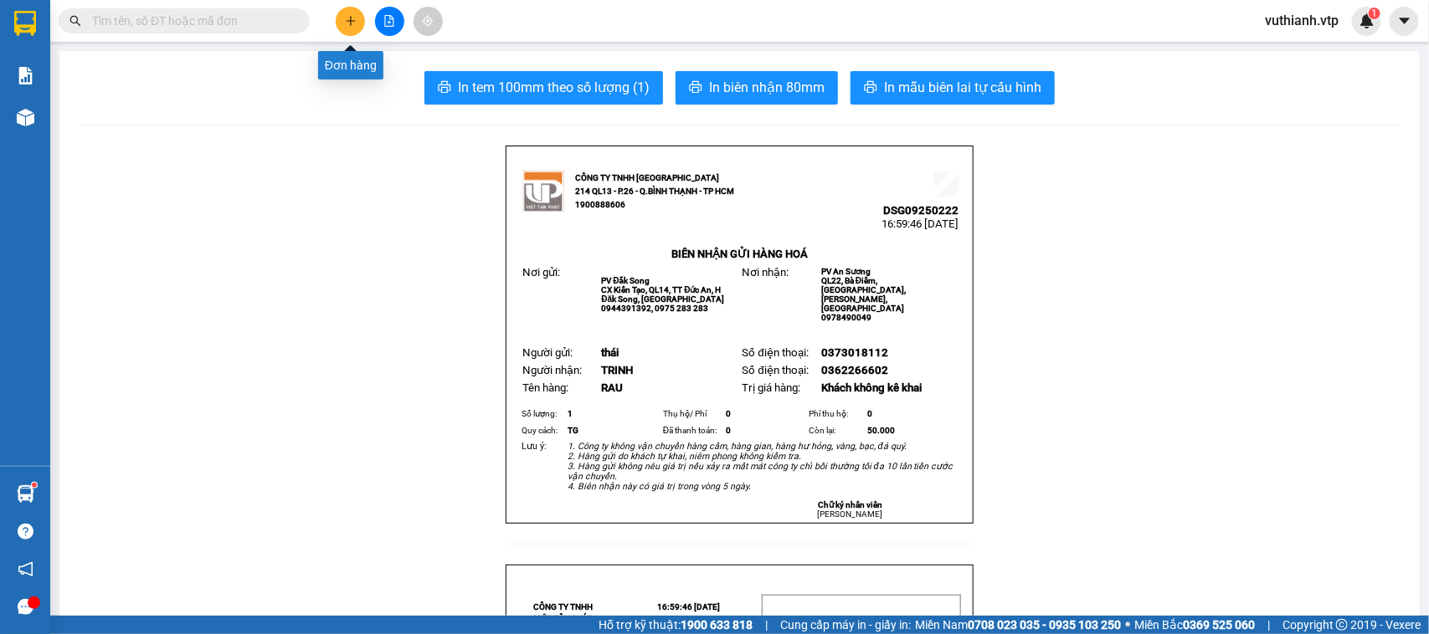
click at [349, 18] on icon "plus" at bounding box center [351, 21] width 12 height 12
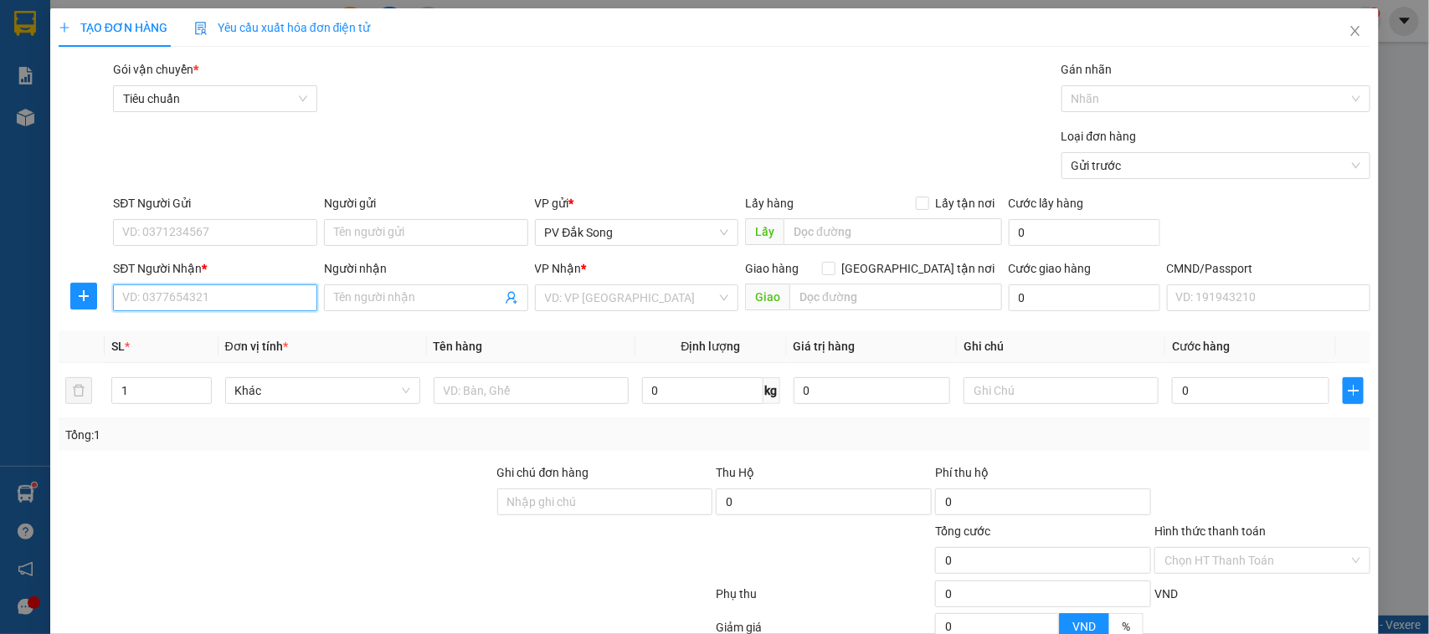
click at [259, 302] on input "SĐT Người Nhận *" at bounding box center [215, 298] width 204 height 27
click at [265, 294] on input "SĐT Người Nhận *" at bounding box center [215, 298] width 204 height 27
type input "0"
type input "0905487077"
drag, startPoint x: 198, startPoint y: 303, endPoint x: 105, endPoint y: 321, distance: 95.4
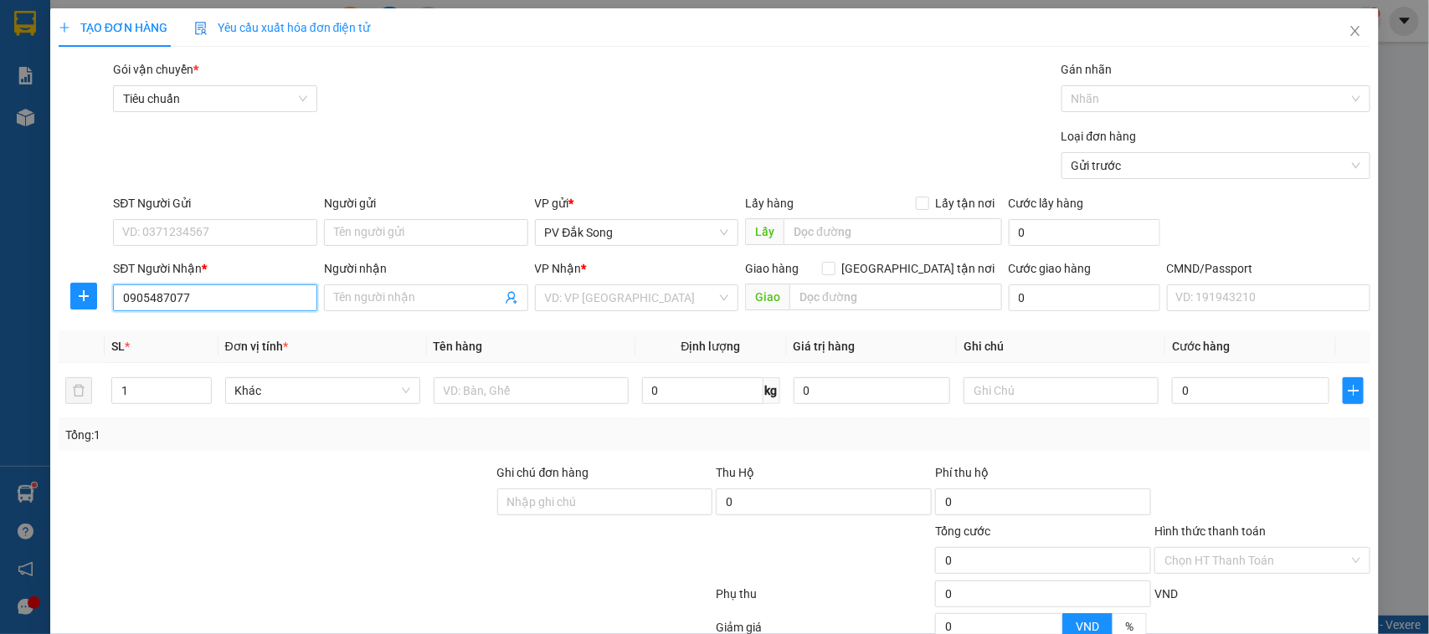
click at [105, 321] on div "Transit Pickup Surcharge Ids Transit Deliver Surcharge Ids Transit Deliver Surc…" at bounding box center [715, 416] width 1312 height 712
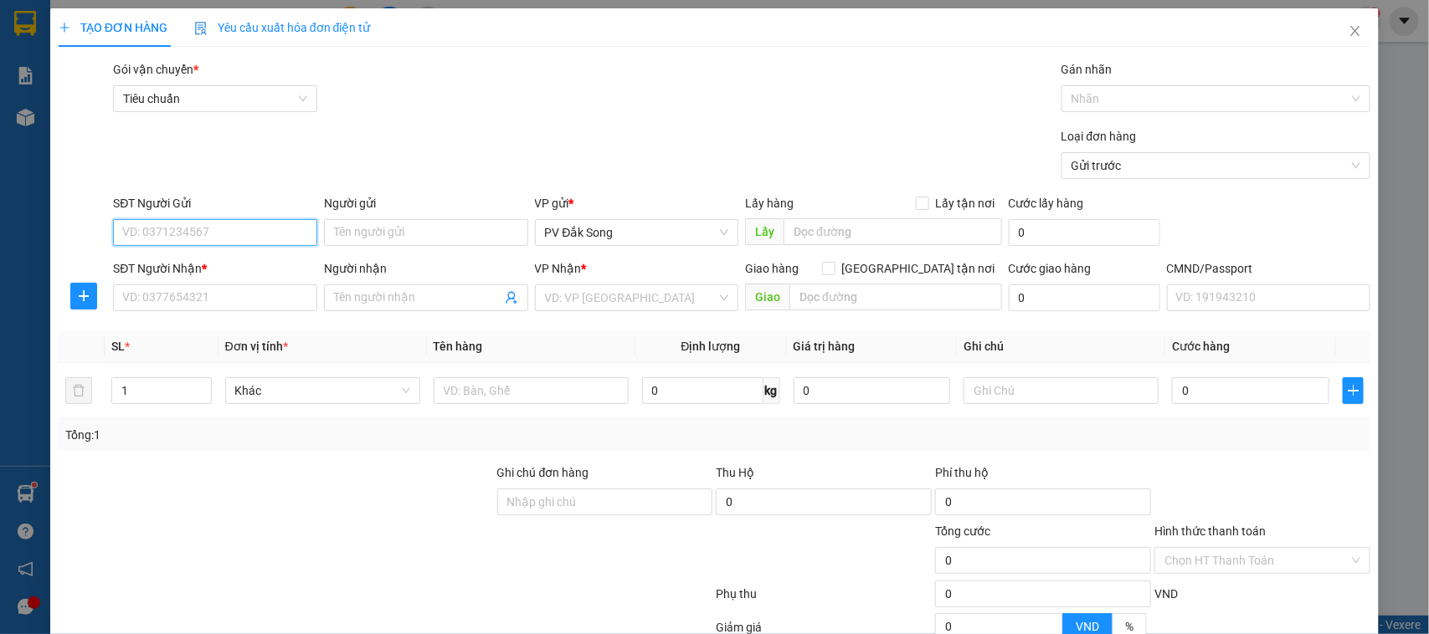
click at [178, 234] on input "SĐT Người Gửi" at bounding box center [215, 232] width 204 height 27
paste input "0905487077"
type input "0905487077"
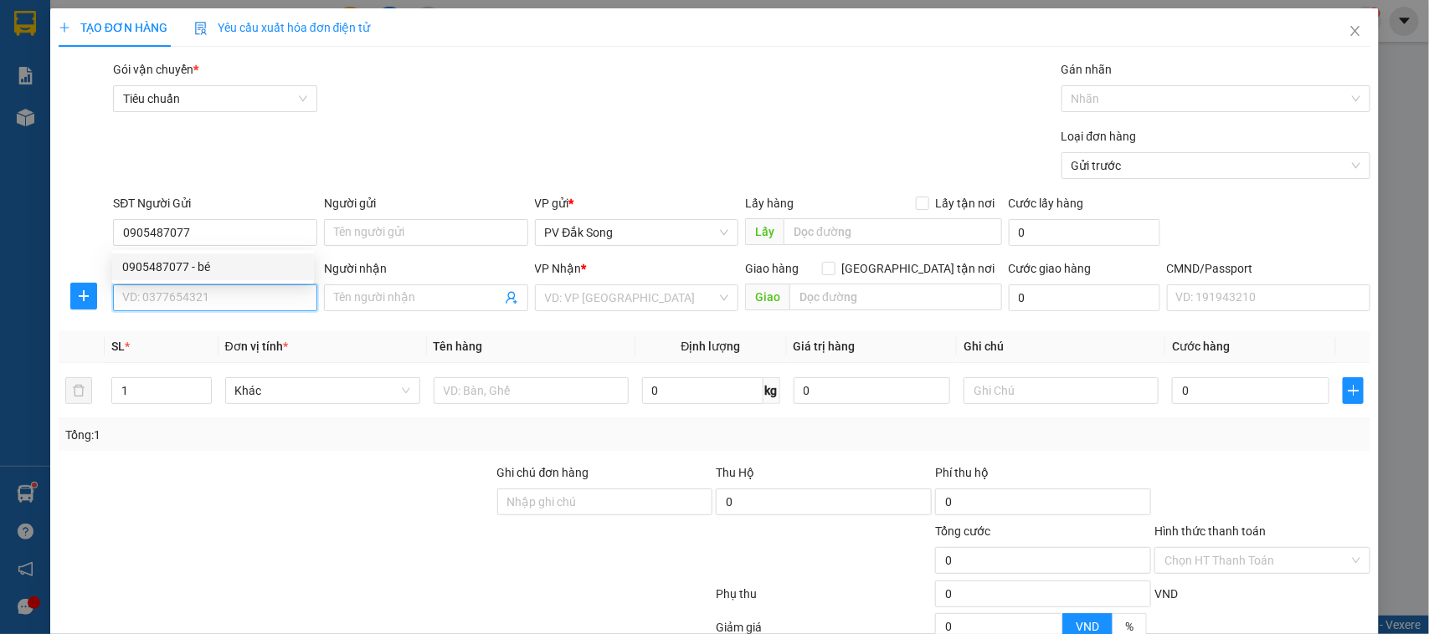
click at [167, 294] on input "SĐT Người Nhận *" at bounding box center [215, 298] width 204 height 27
type input "0963791489"
click at [427, 295] on input "Người nhận" at bounding box center [417, 298] width 167 height 18
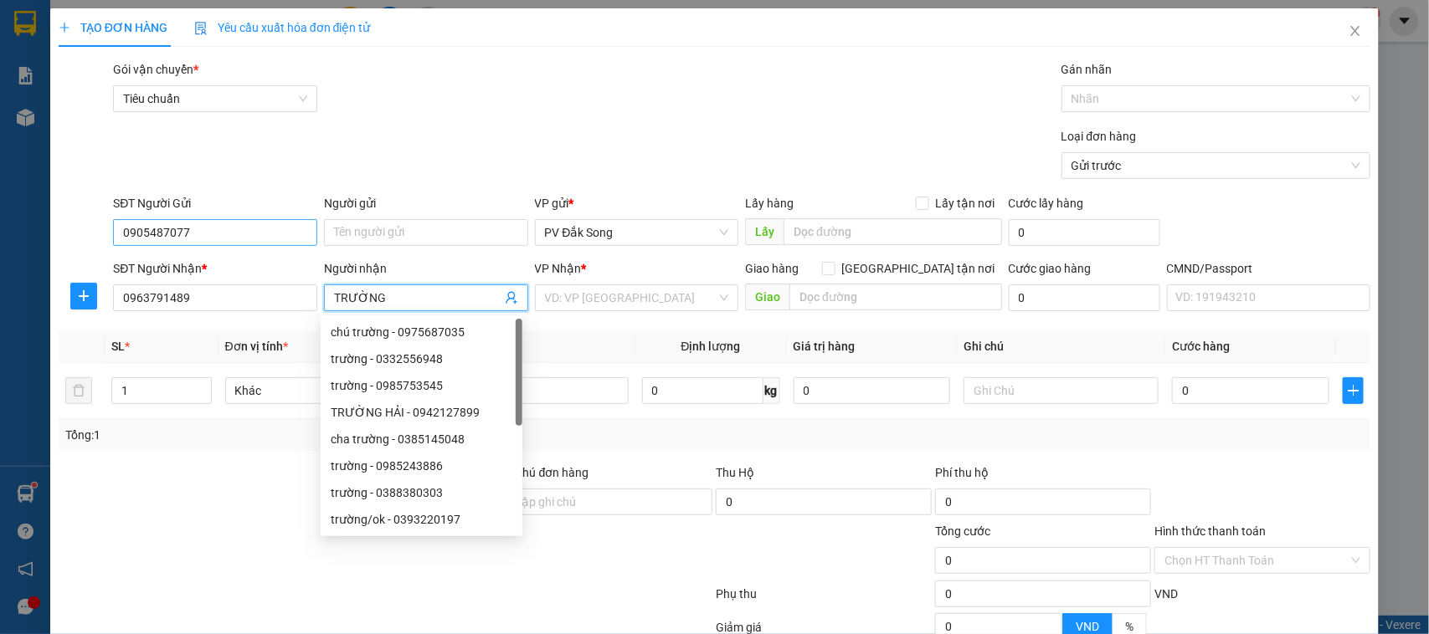
type input "TRƯỜNG"
click at [240, 223] on input "0905487077" at bounding box center [215, 232] width 204 height 27
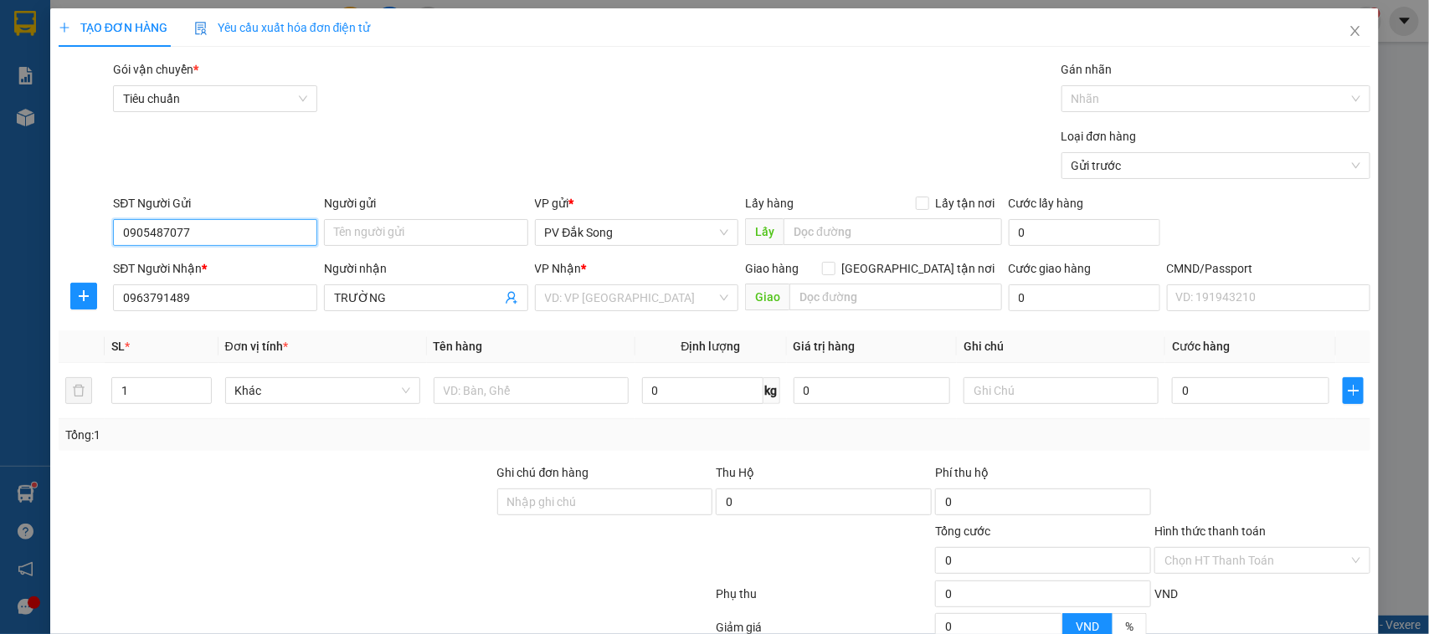
click at [240, 232] on input "0905487077" at bounding box center [215, 232] width 204 height 27
click at [570, 306] on input "search" at bounding box center [631, 297] width 172 height 25
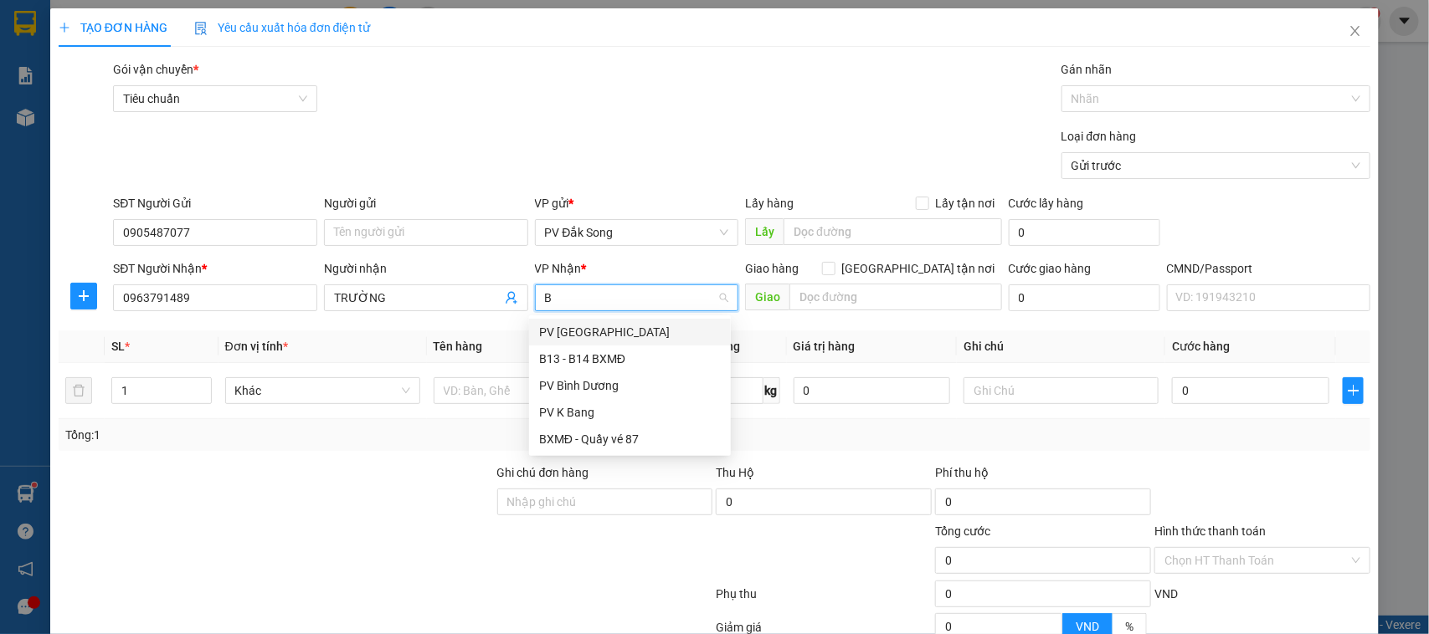
type input "BD"
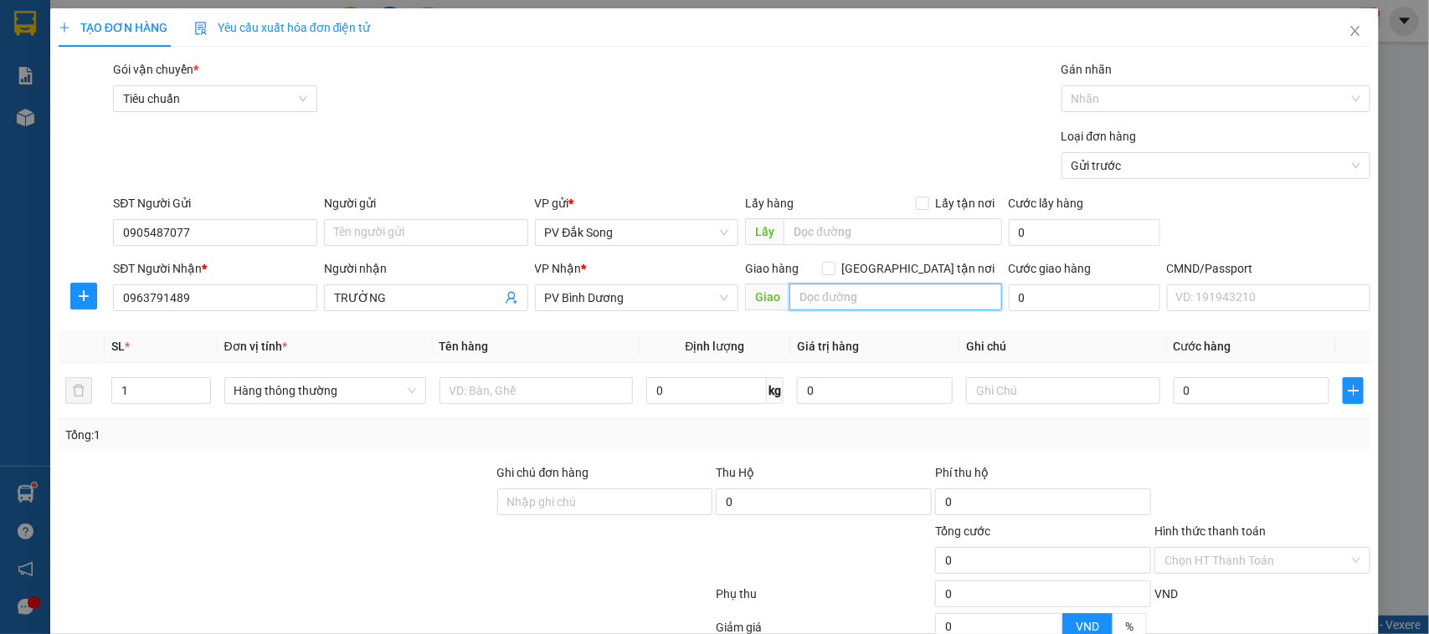
click at [842, 300] on input "text" at bounding box center [895, 297] width 213 height 27
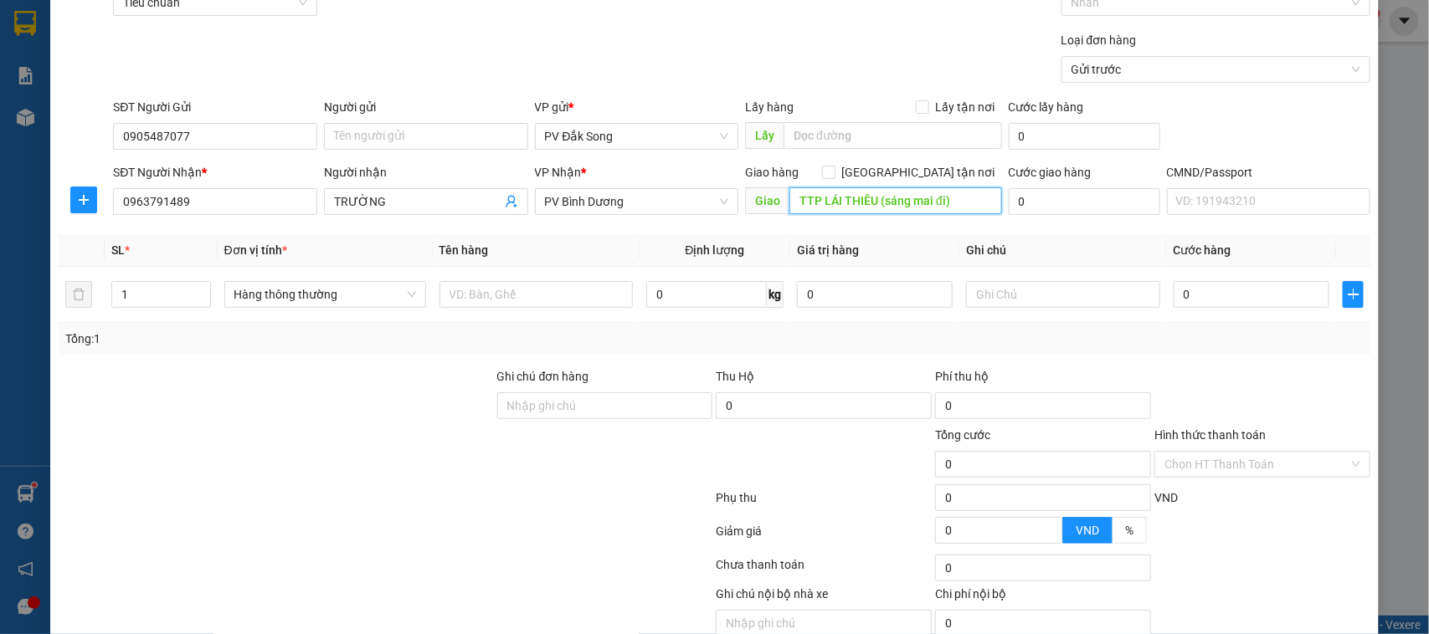
scroll to position [172, 0]
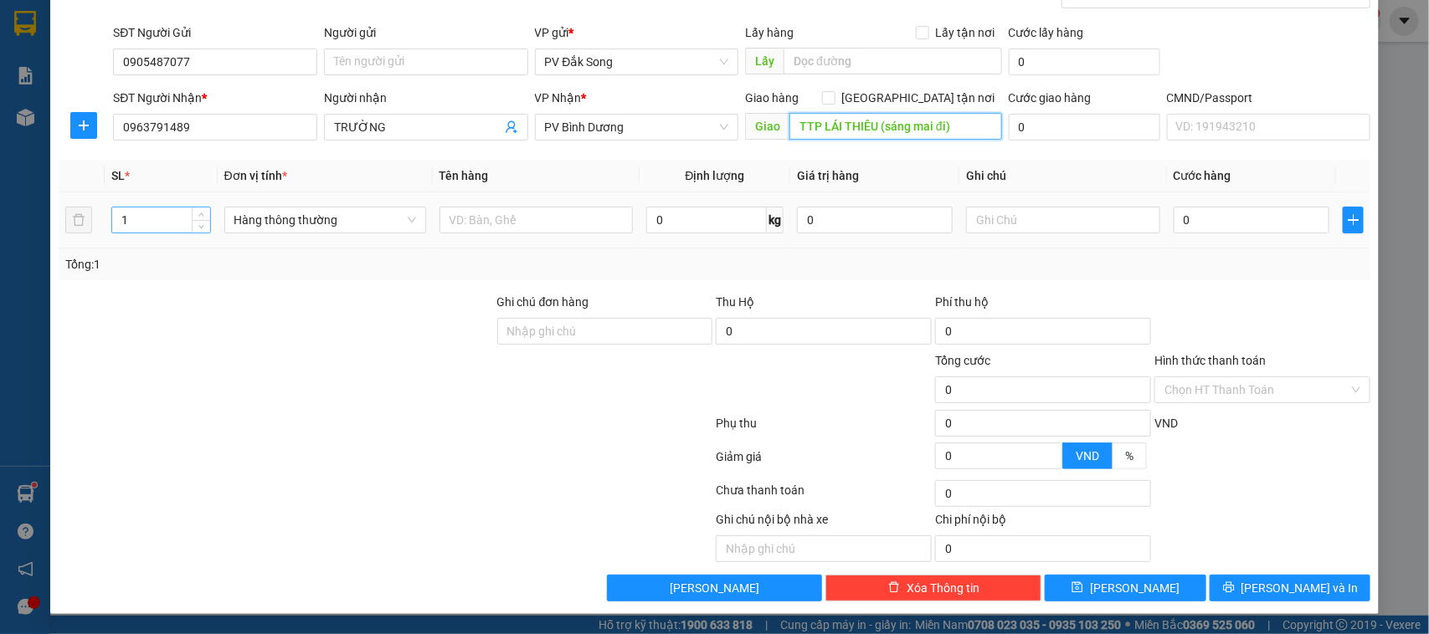
type input "TTP LÁI THIÊU (sáng mai đi)"
click at [165, 216] on input "1" at bounding box center [161, 220] width 98 height 25
type input "3"
click at [521, 214] on input "text" at bounding box center [535, 220] width 193 height 27
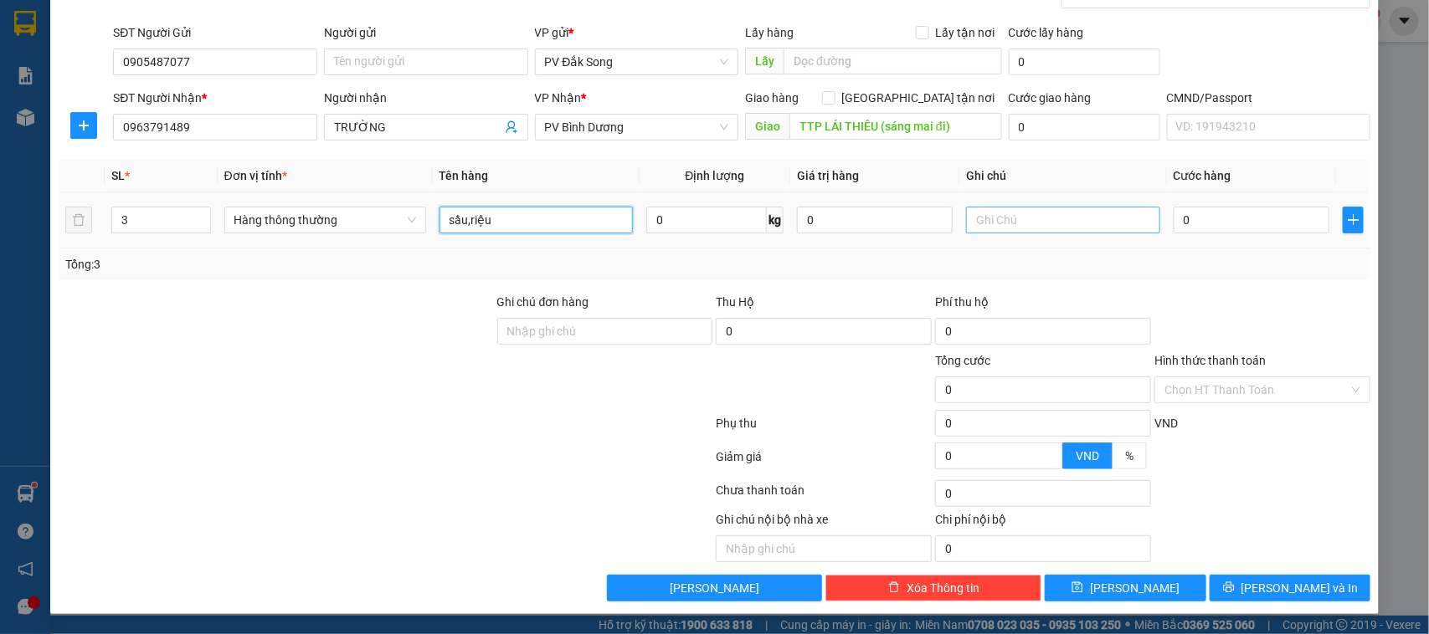
type input "sầu,riệu"
click at [1064, 226] on input "text" at bounding box center [1062, 220] width 193 height 27
type input "2tg,can"
click at [1227, 216] on input "0" at bounding box center [1251, 220] width 156 height 27
type input "001"
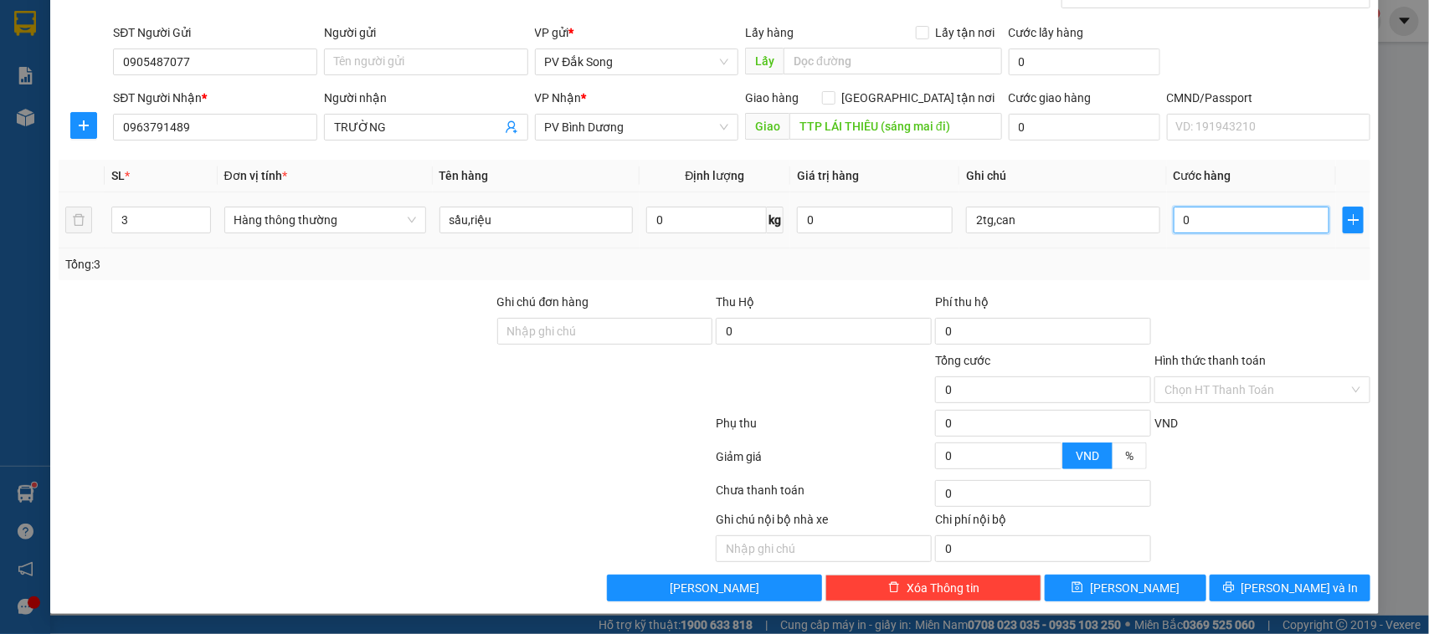
type input "1"
type input "0.018"
type input "18"
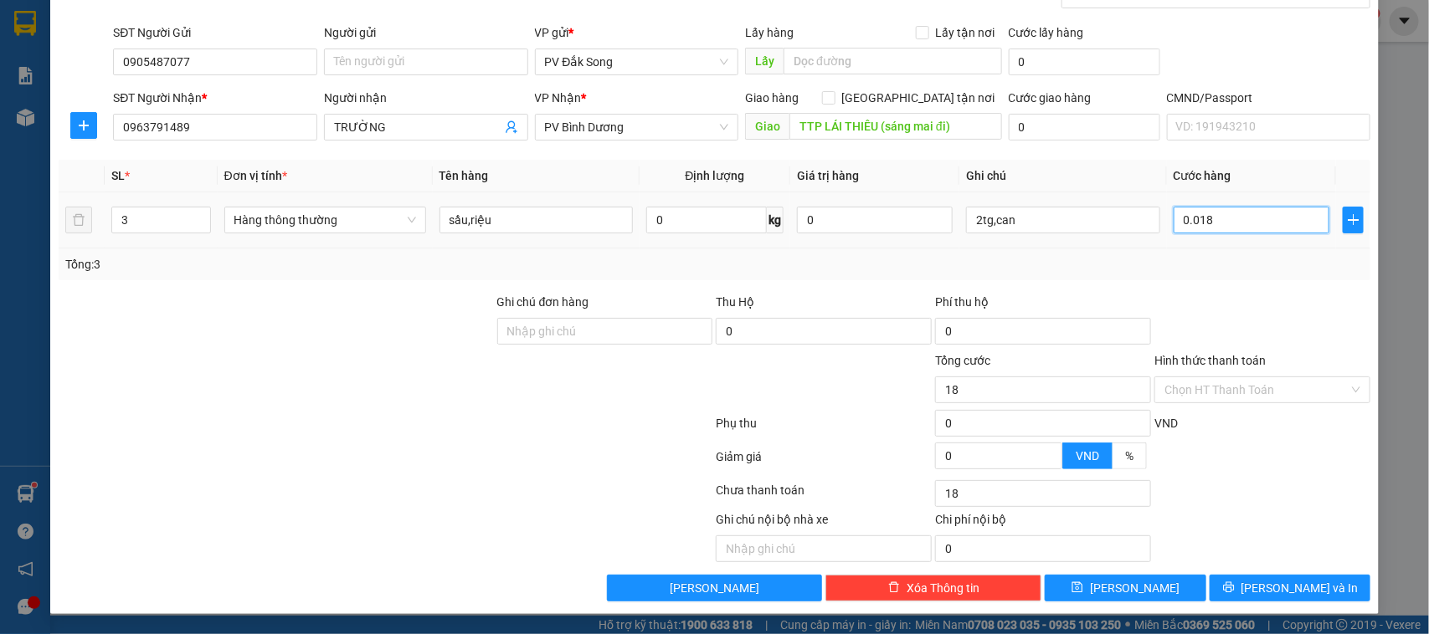
type input "00.180"
type input "180"
type input "0.001.800"
type input "1.800"
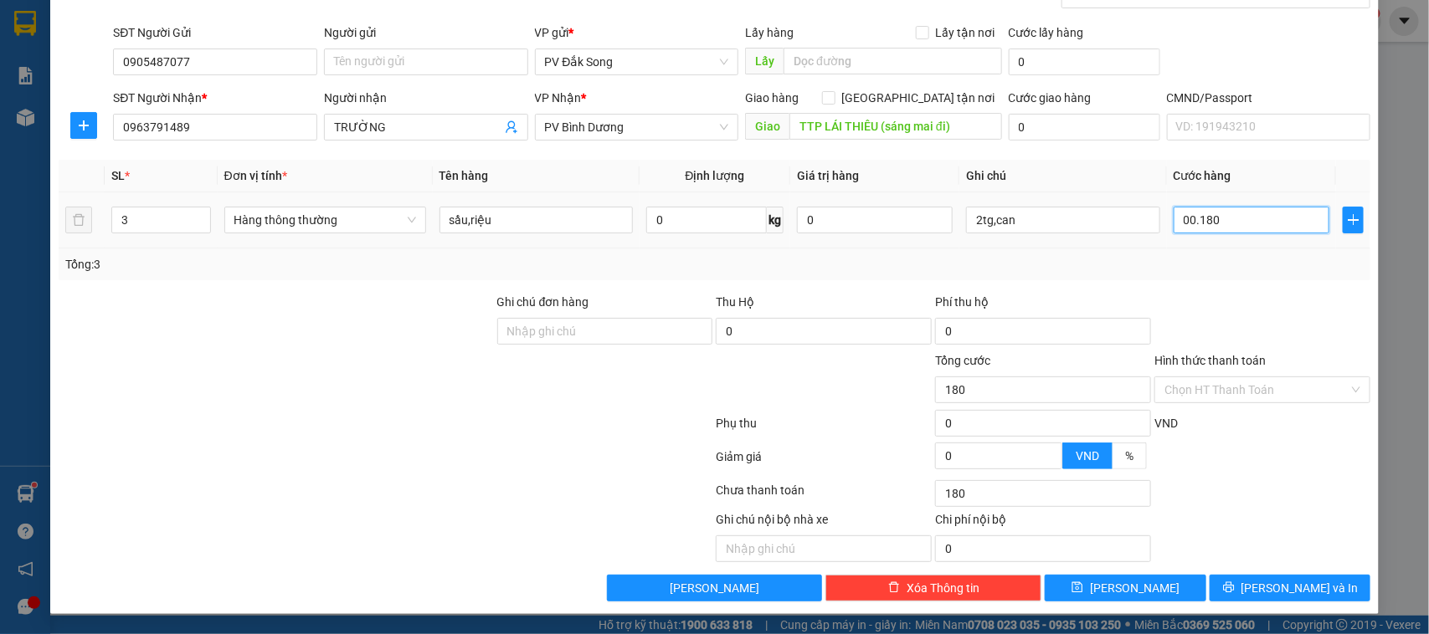
type input "1.800"
type input "000.018.000"
type input "18.000"
type input "00.000.180.000"
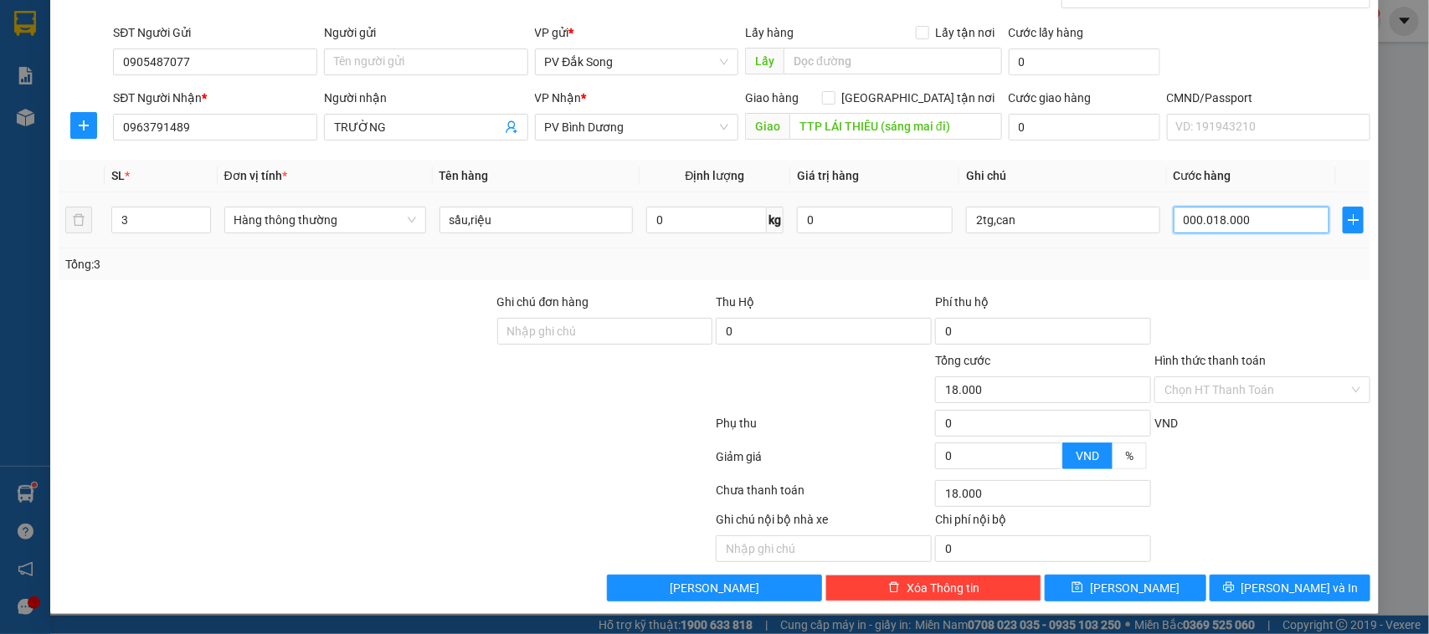
type input "180.000"
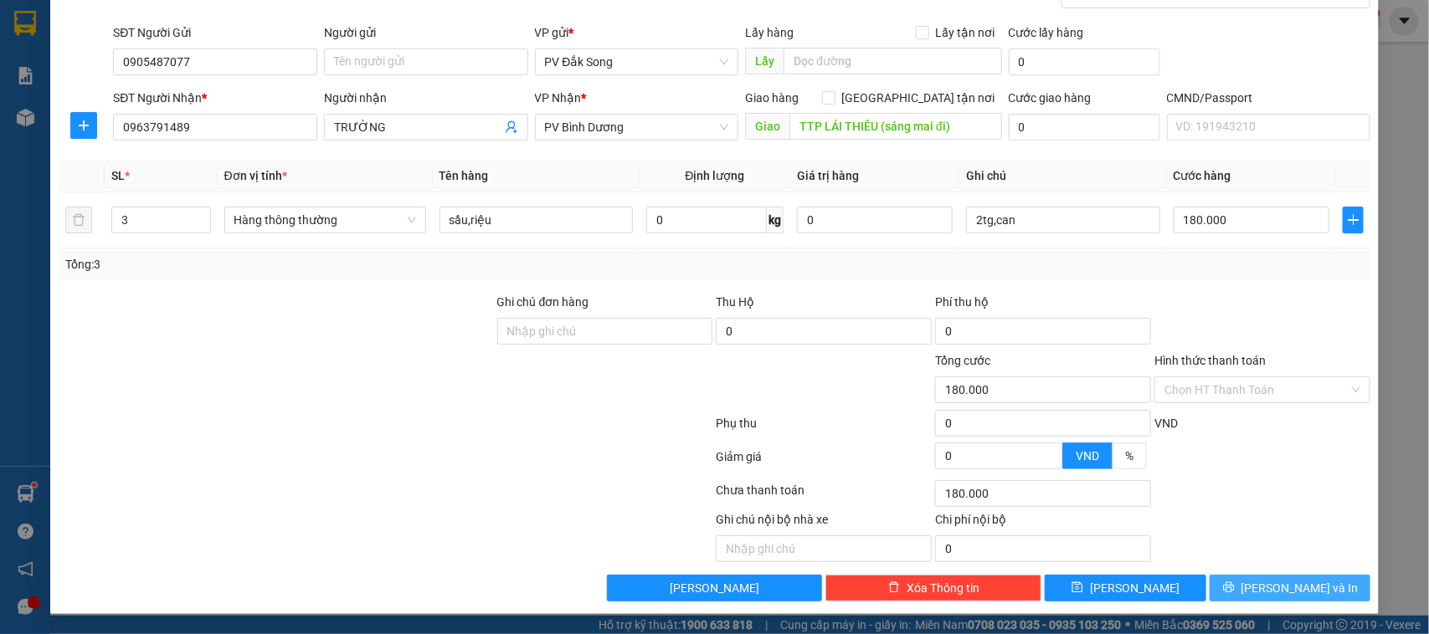
click at [1315, 587] on button "[PERSON_NAME] và In" at bounding box center [1289, 588] width 161 height 27
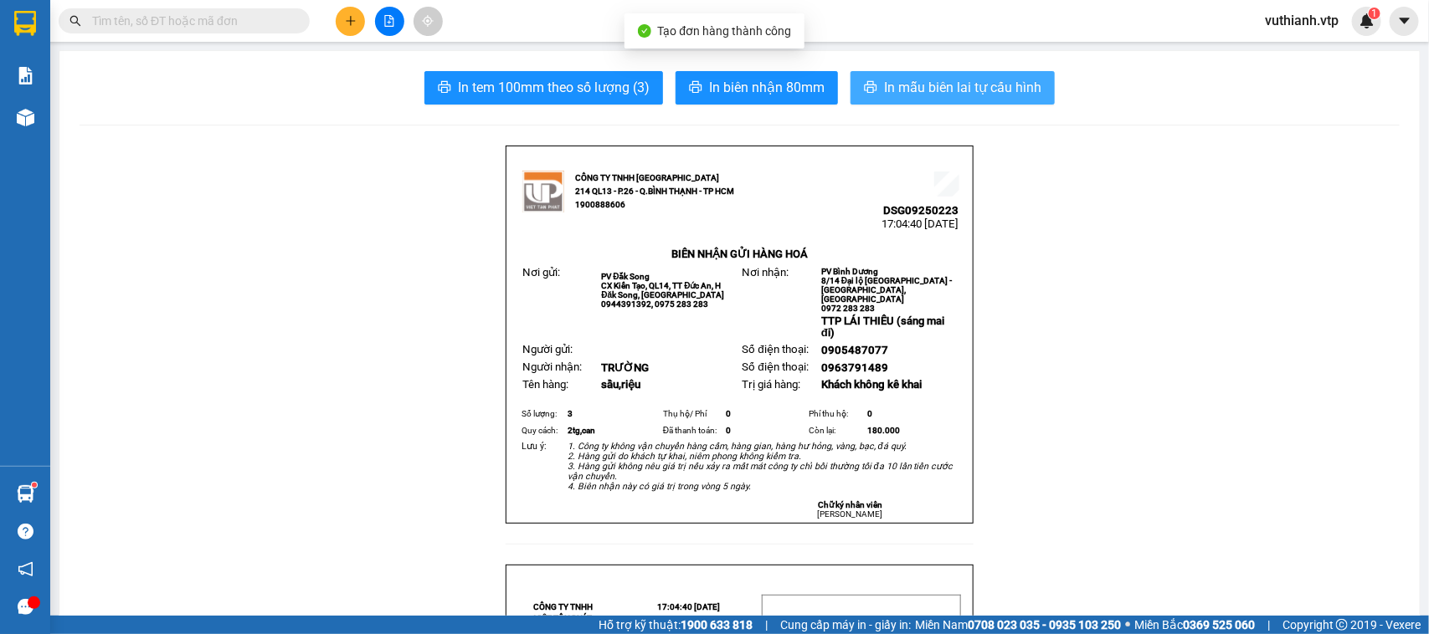
click at [1009, 89] on span "In mẫu biên lai tự cấu hình" at bounding box center [962, 87] width 157 height 21
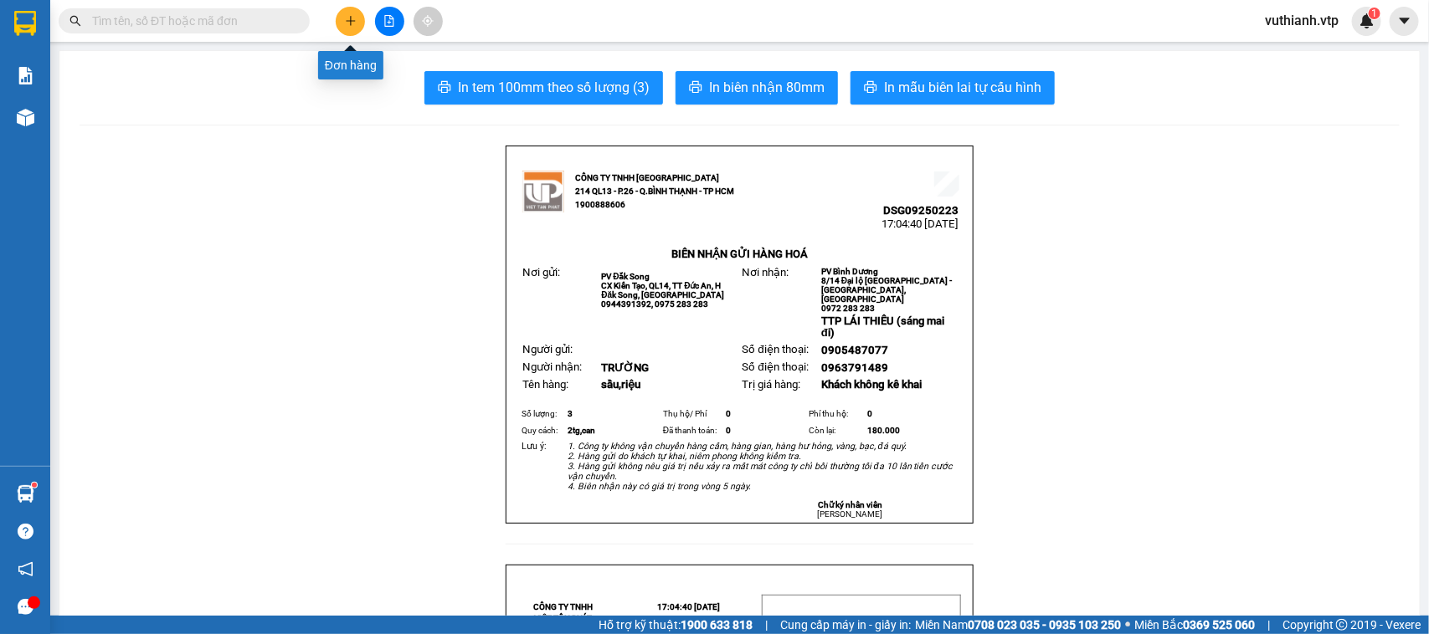
click at [350, 22] on icon "plus" at bounding box center [350, 20] width 1 height 9
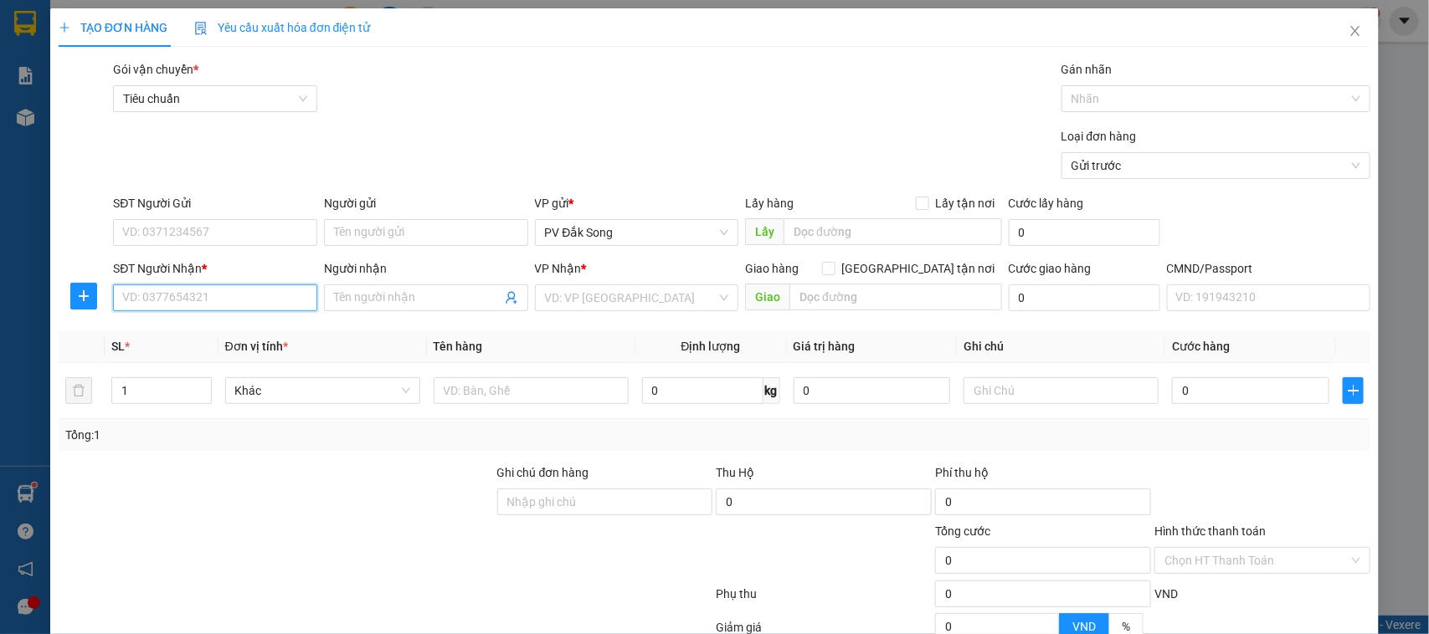
click at [148, 302] on input "SĐT Người Nhận *" at bounding box center [215, 298] width 204 height 27
type input "0985243886"
click at [131, 322] on div "0985243886 - trường" at bounding box center [213, 332] width 202 height 27
type input "trường"
type input "0985243886"
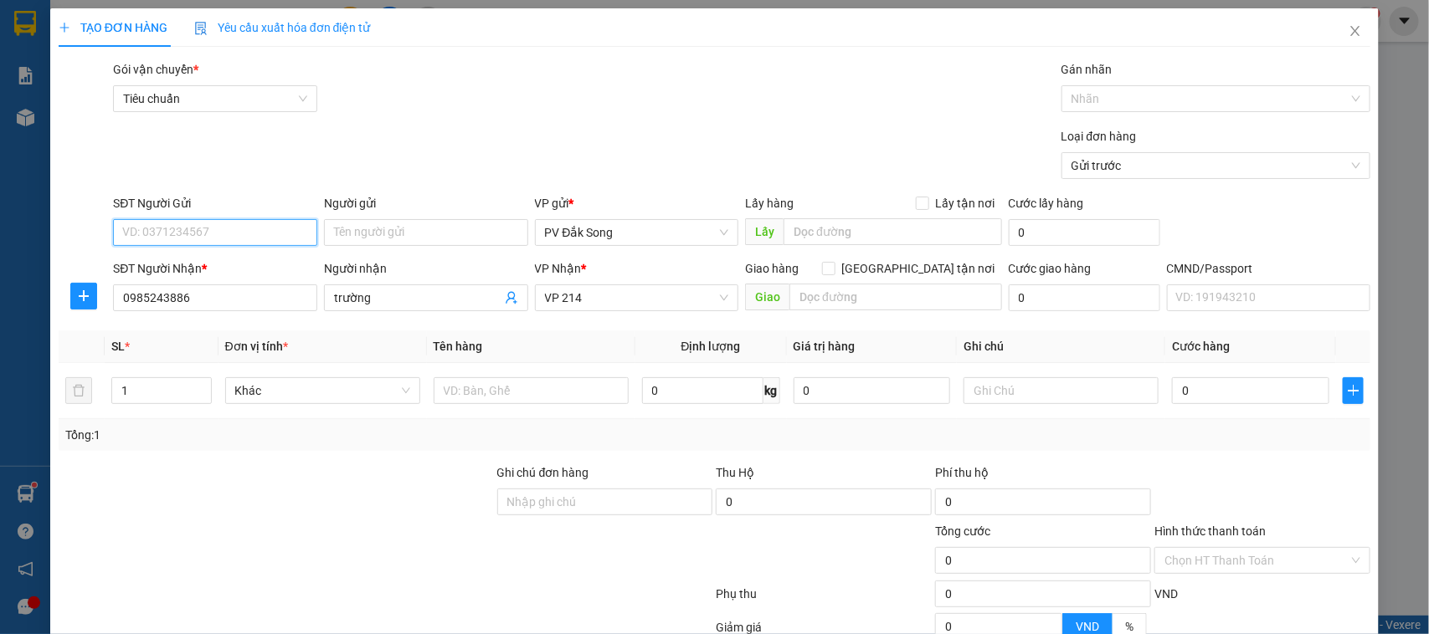
click at [212, 239] on input "SĐT Người Gửi" at bounding box center [215, 232] width 204 height 27
click at [212, 258] on div "0945252009 - anh" at bounding box center [213, 267] width 182 height 18
type input "0945252009"
type input "anh"
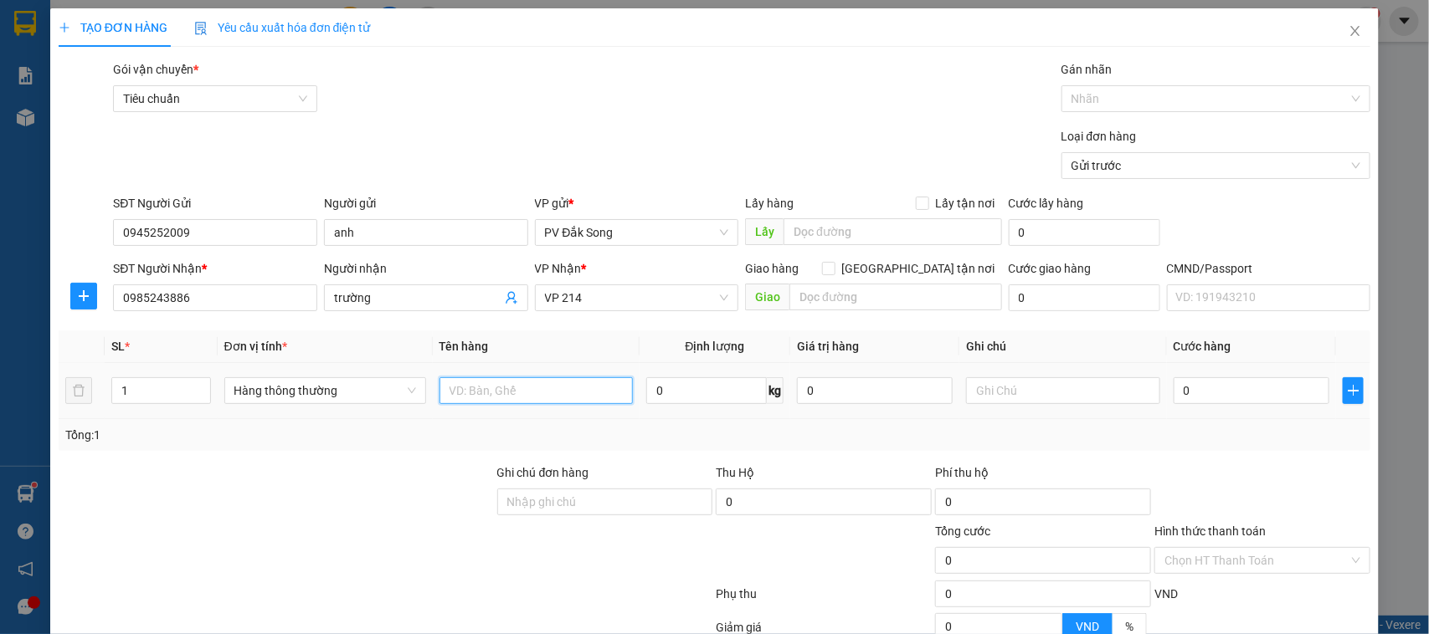
click at [521, 395] on input "text" at bounding box center [535, 390] width 193 height 27
type input "trứng"
click at [1026, 391] on input "text" at bounding box center [1062, 390] width 193 height 27
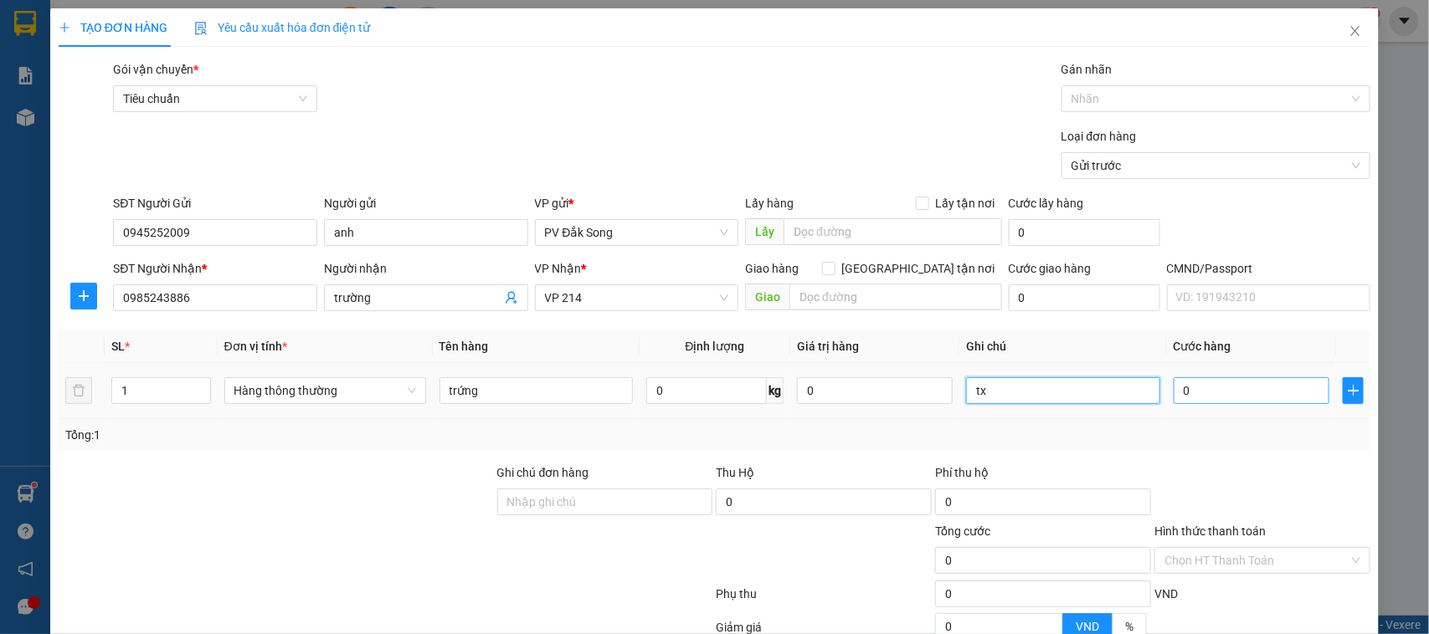
type input "tx"
click at [1245, 381] on input "0" at bounding box center [1251, 390] width 156 height 27
type input "004"
type input "4"
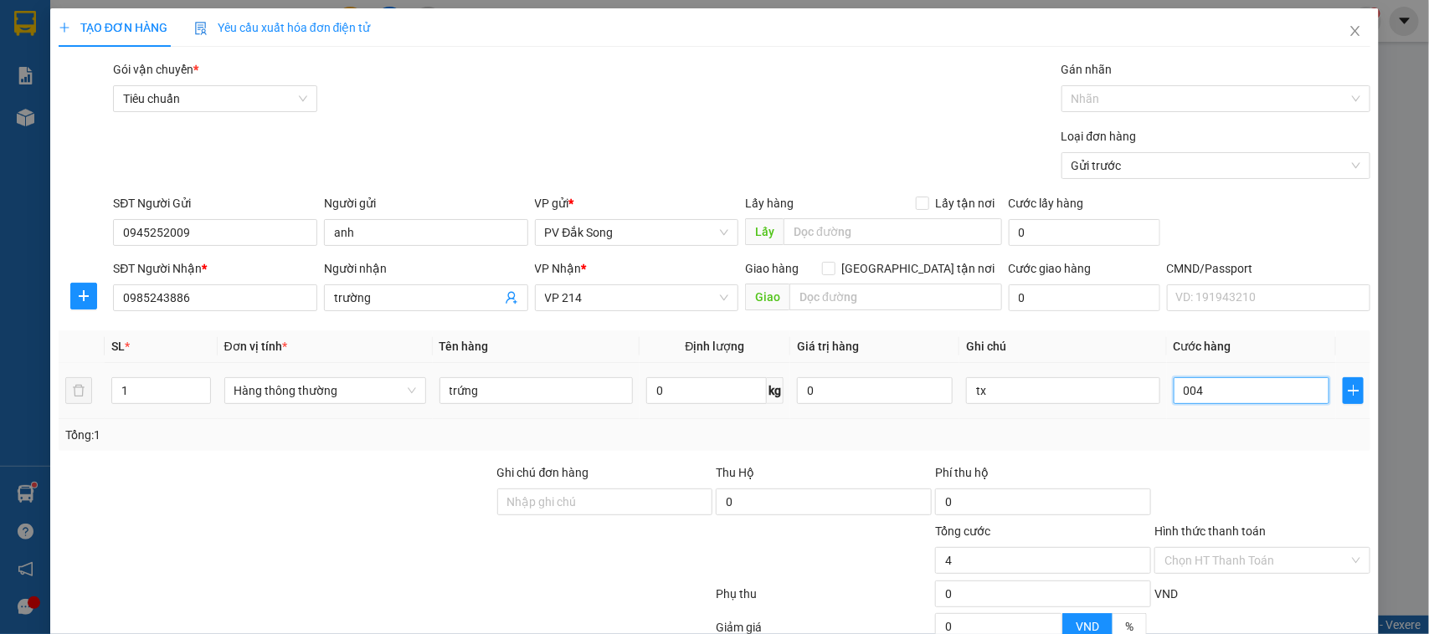
type input "0.040"
type input "40"
type input "00.400"
type input "400"
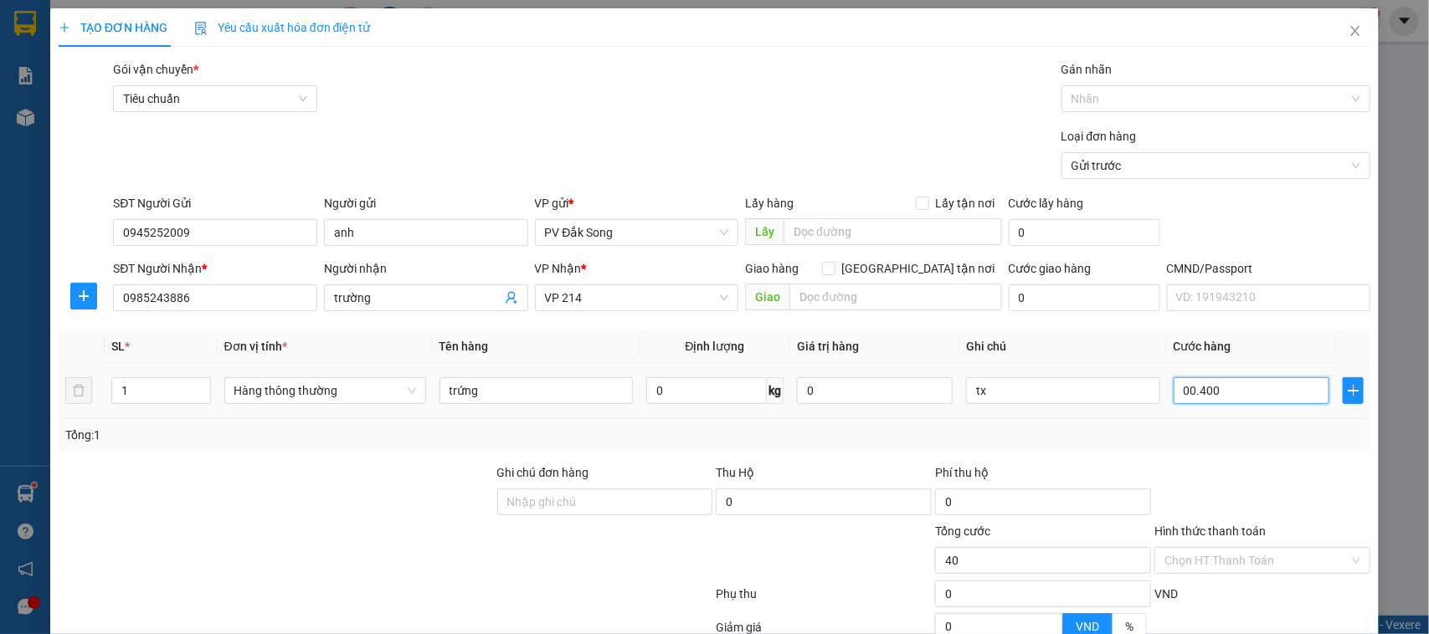
type input "400"
type input "0.004.000"
type input "4.000"
type input "000.040.000"
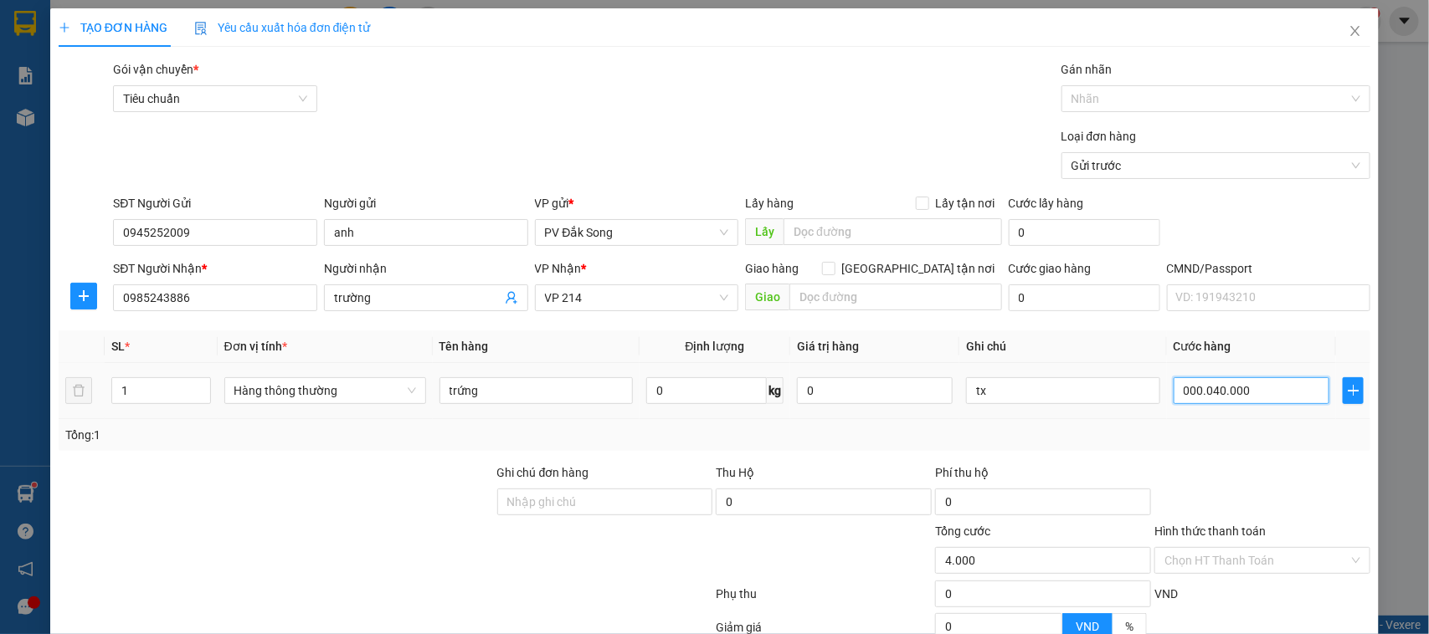
type input "40.000"
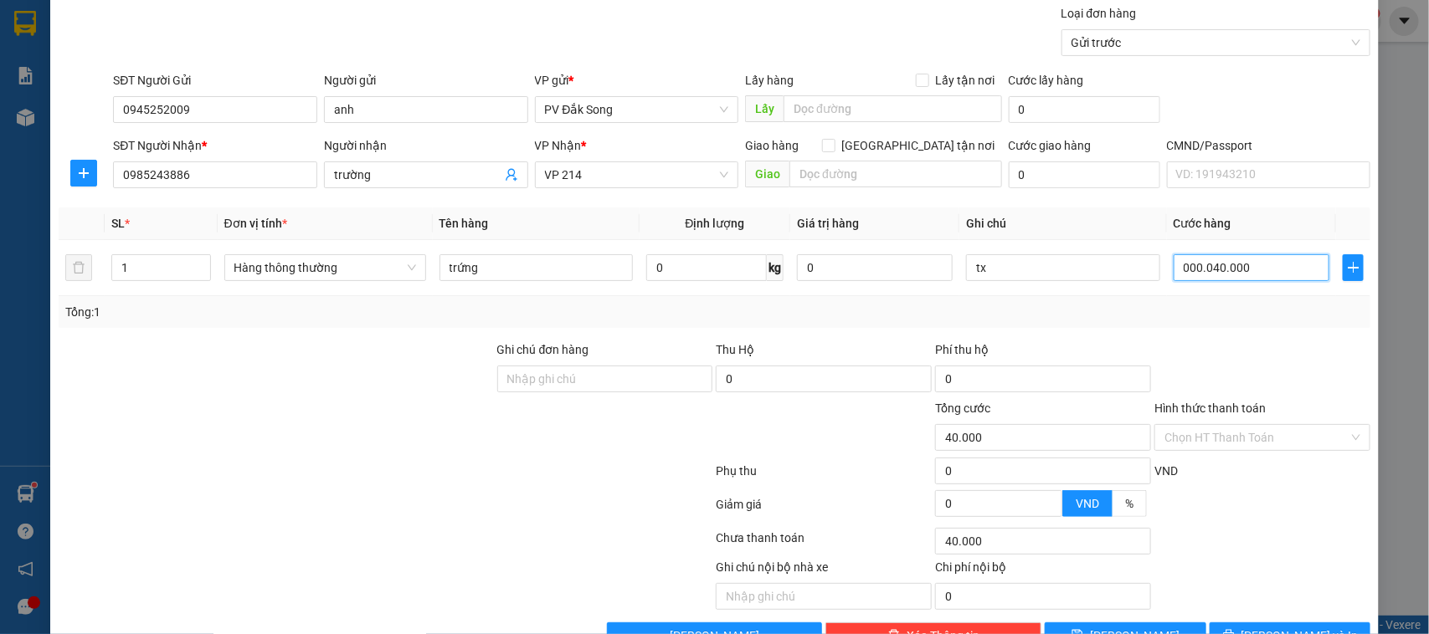
scroll to position [172, 0]
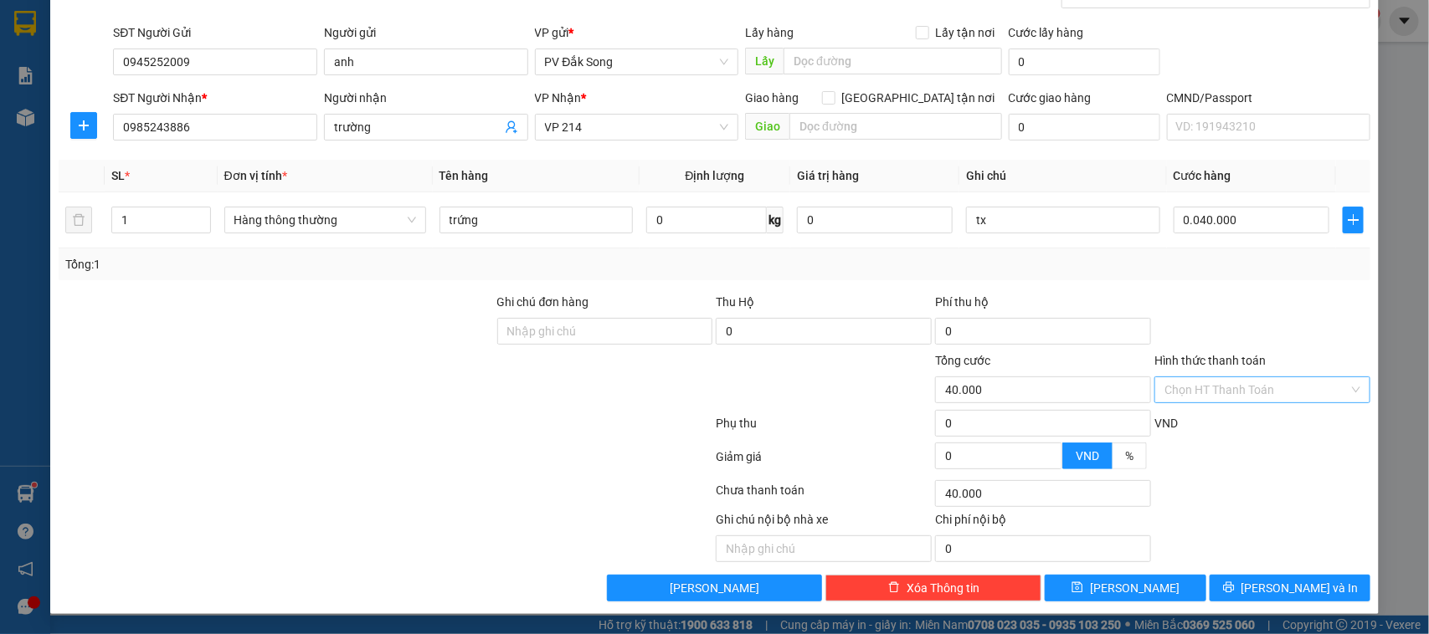
click at [1292, 382] on input "Hình thức thanh toán" at bounding box center [1256, 389] width 184 height 25
type input "40.000"
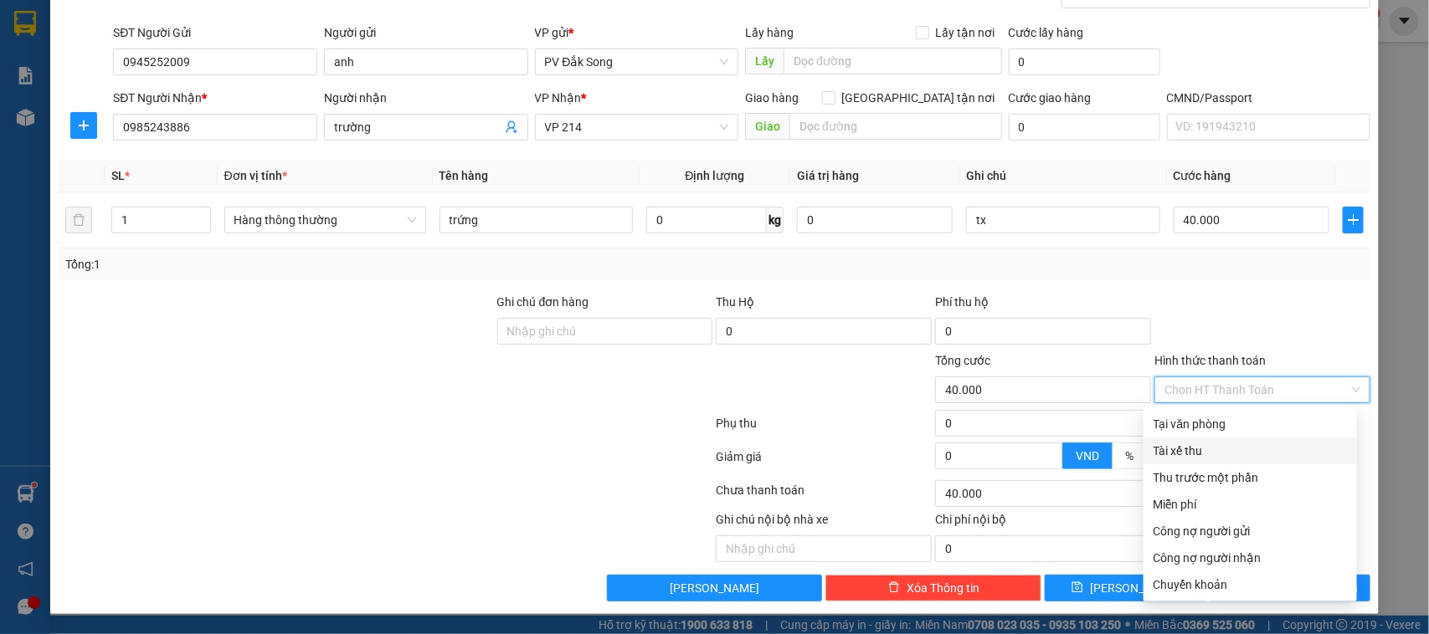
click at [1281, 438] on div "Tài xế thu" at bounding box center [1249, 451] width 213 height 27
type input "0"
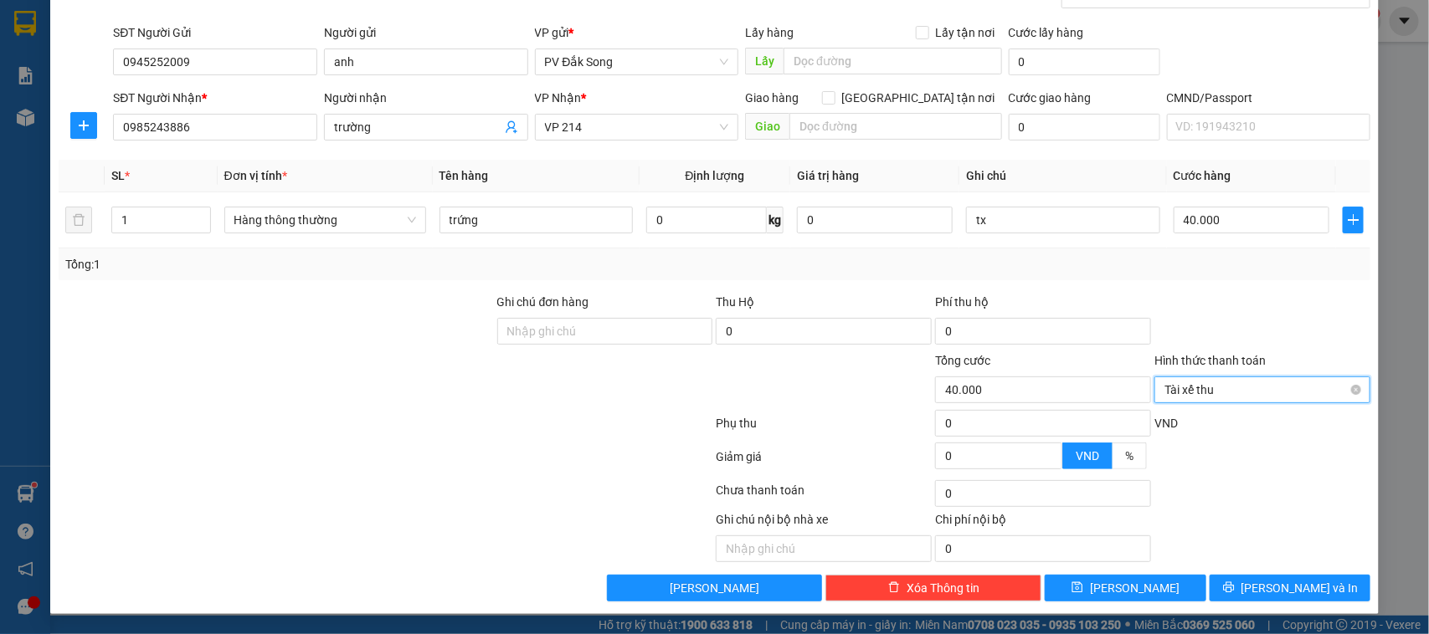
click at [1277, 388] on span "Tài xế thu" at bounding box center [1262, 389] width 196 height 25
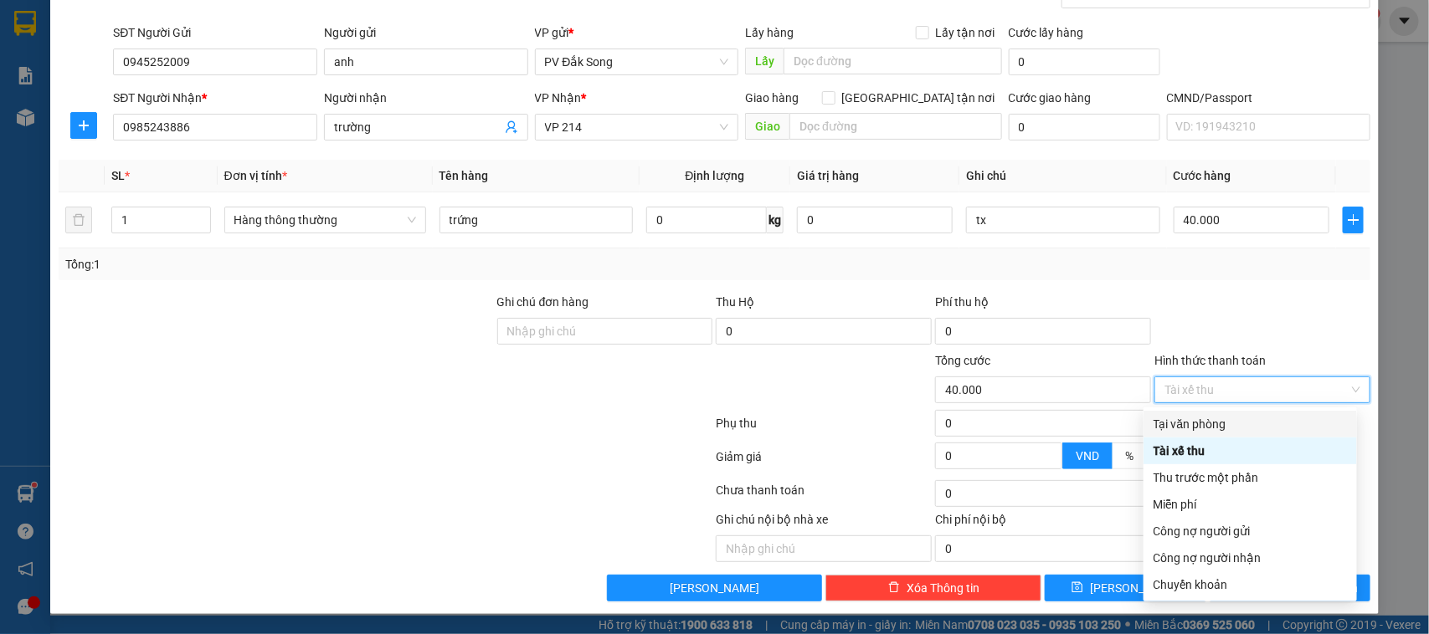
click at [1258, 423] on div "Tại văn phòng" at bounding box center [1249, 424] width 193 height 18
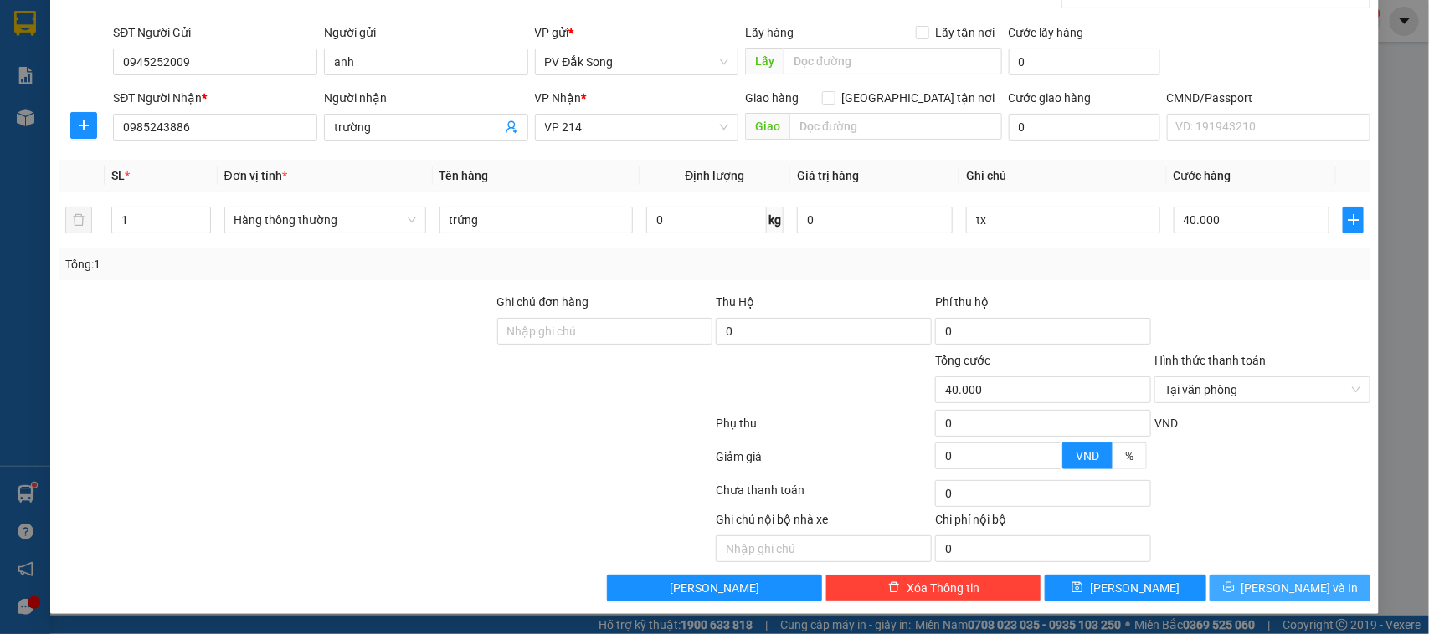
click at [1290, 593] on span "[PERSON_NAME] và In" at bounding box center [1299, 588] width 117 height 18
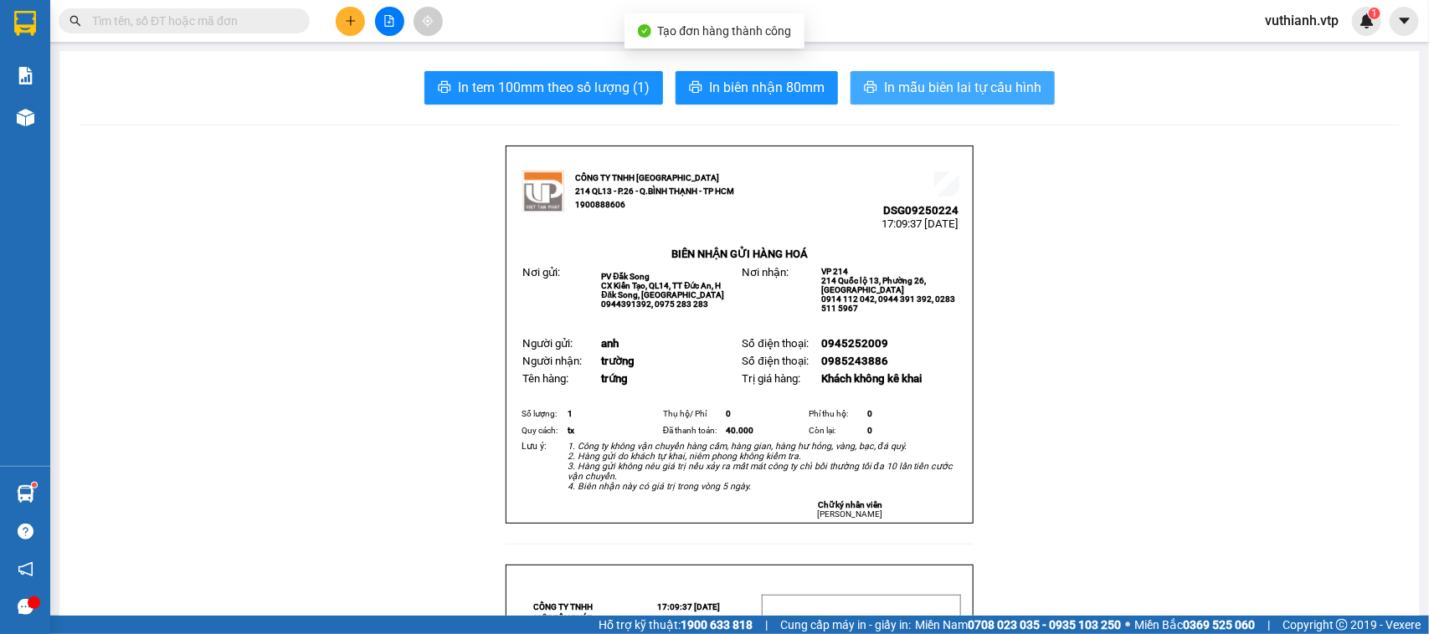
click at [971, 85] on span "In mẫu biên lai tự cấu hình" at bounding box center [962, 87] width 157 height 21
click at [959, 80] on span "In mẫu biên lai tự cấu hình" at bounding box center [962, 87] width 157 height 21
click at [957, 84] on span "In mẫu biên lai tự cấu hình" at bounding box center [962, 87] width 157 height 21
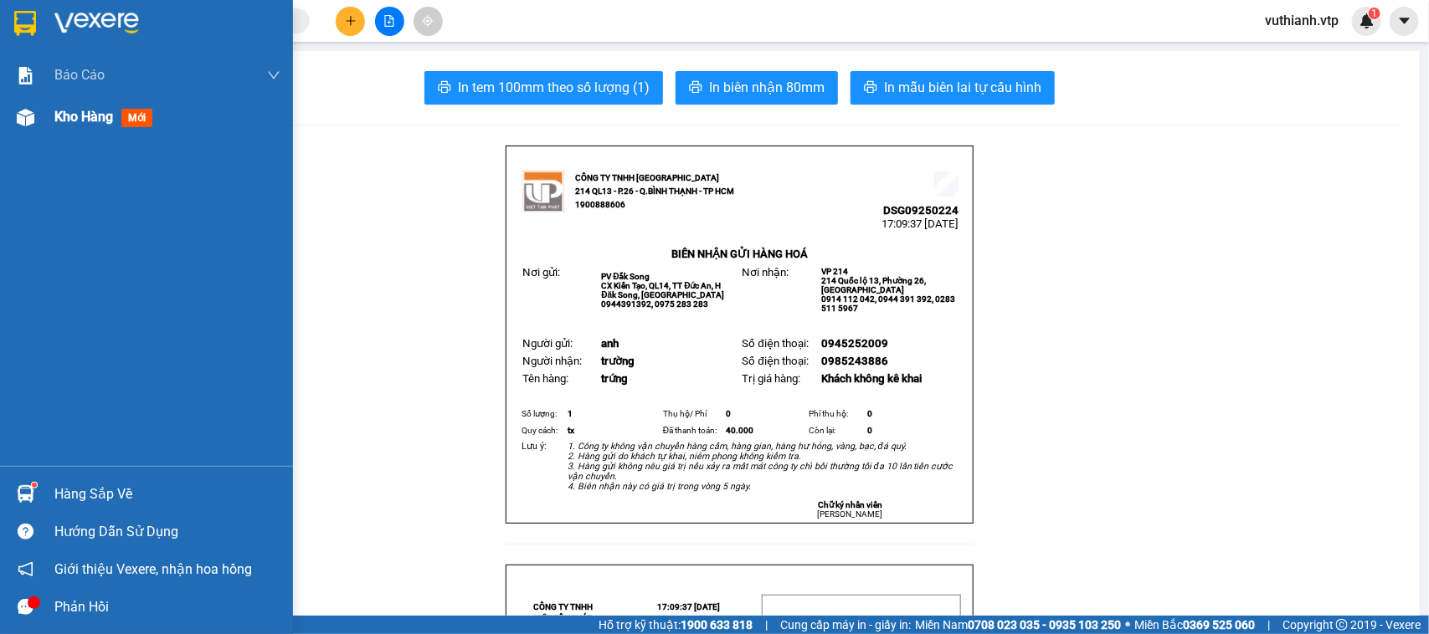
click at [32, 126] on div at bounding box center [25, 117] width 29 height 29
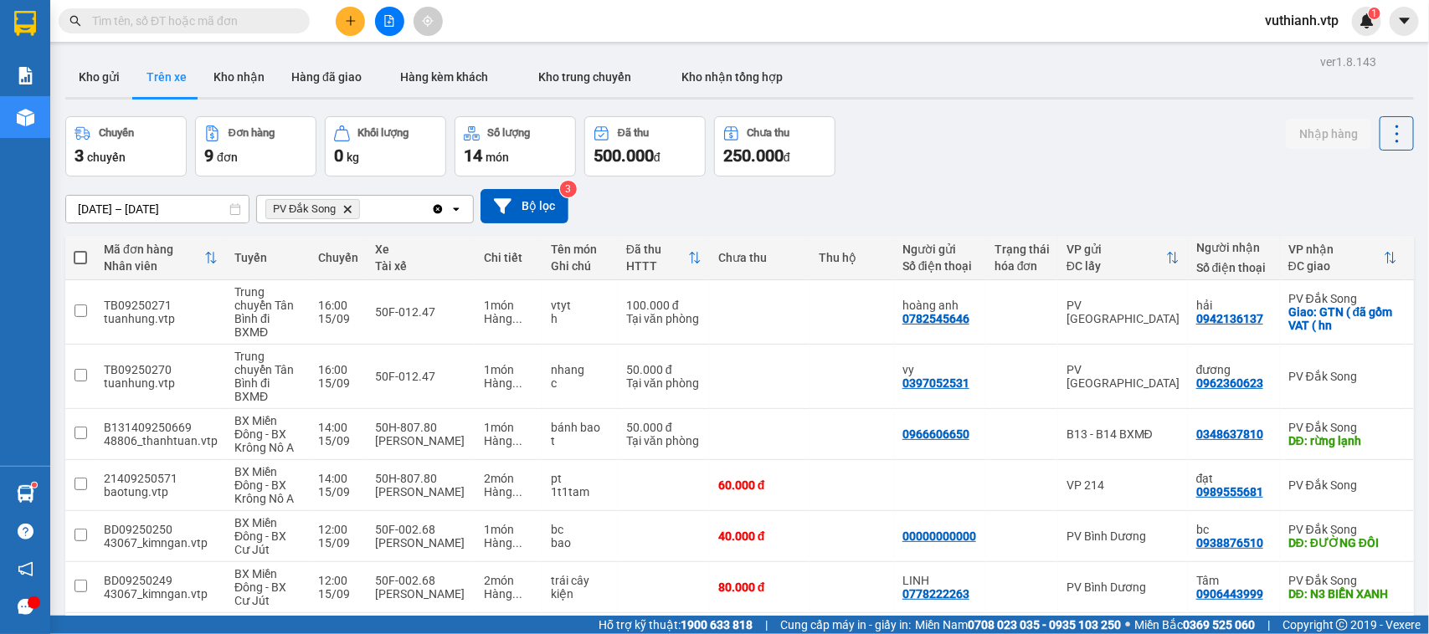
click at [357, 27] on button at bounding box center [350, 21] width 29 height 29
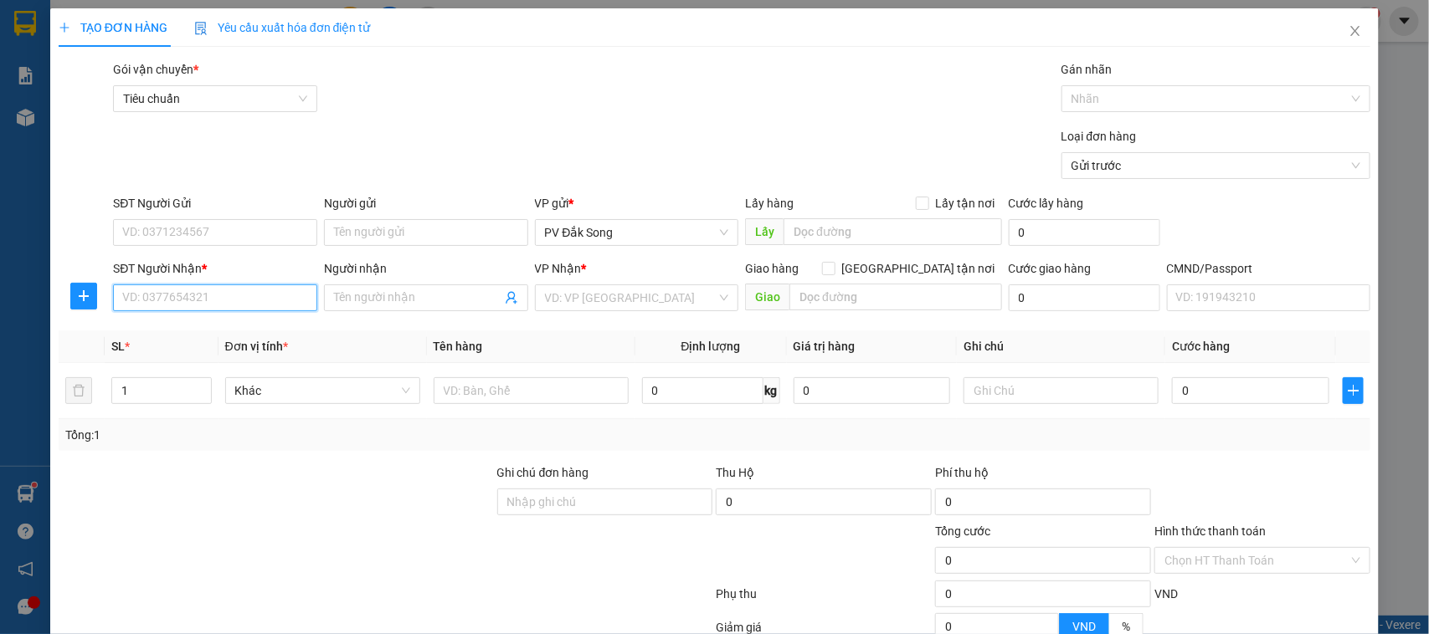
click at [223, 306] on input "SĐT Người Nhận *" at bounding box center [215, 298] width 204 height 27
click at [261, 239] on input "SĐT Người Gửi" at bounding box center [215, 232] width 204 height 27
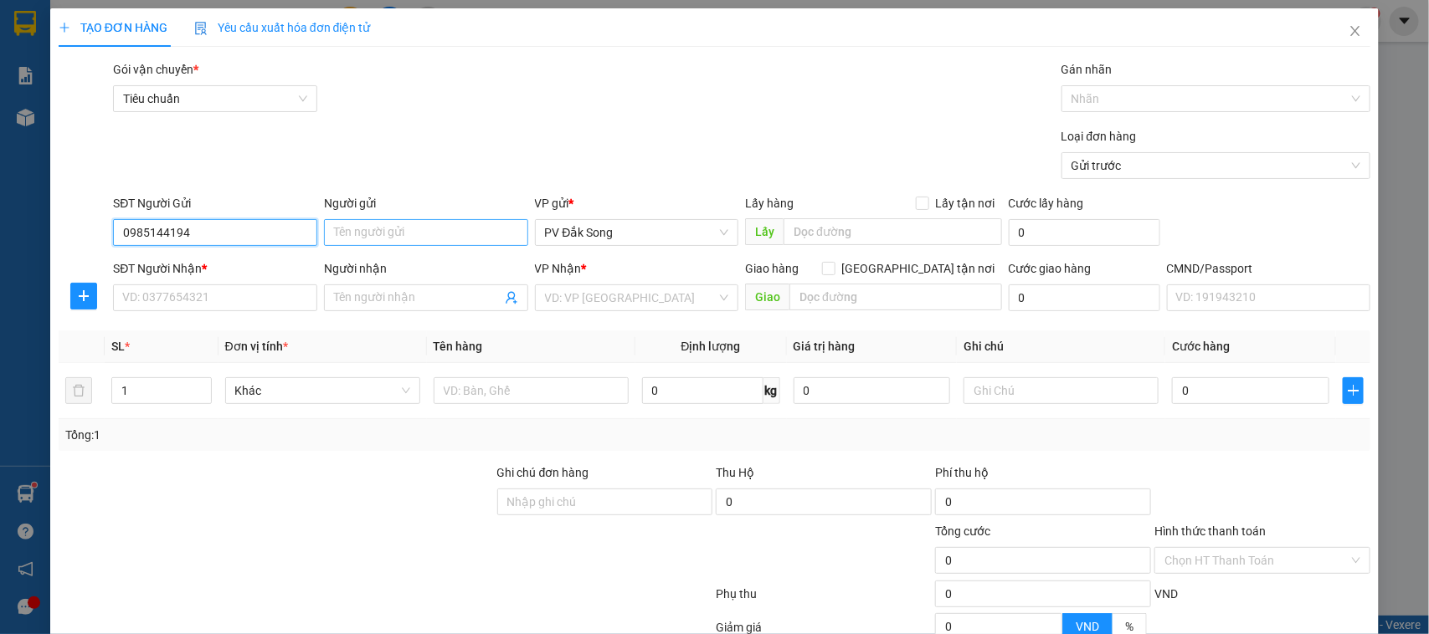
type input "0985144194"
click at [404, 224] on input "Người gửi" at bounding box center [426, 232] width 204 height 27
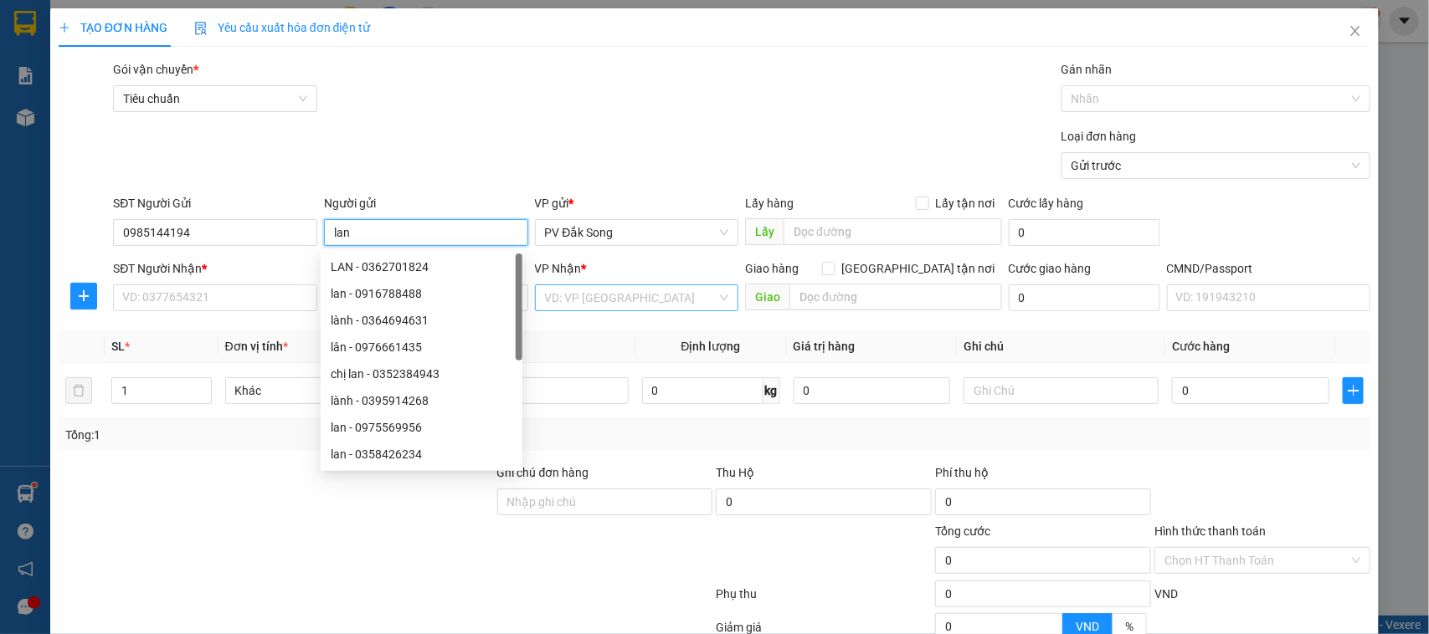
type input "lan"
click at [587, 291] on input "search" at bounding box center [631, 297] width 172 height 25
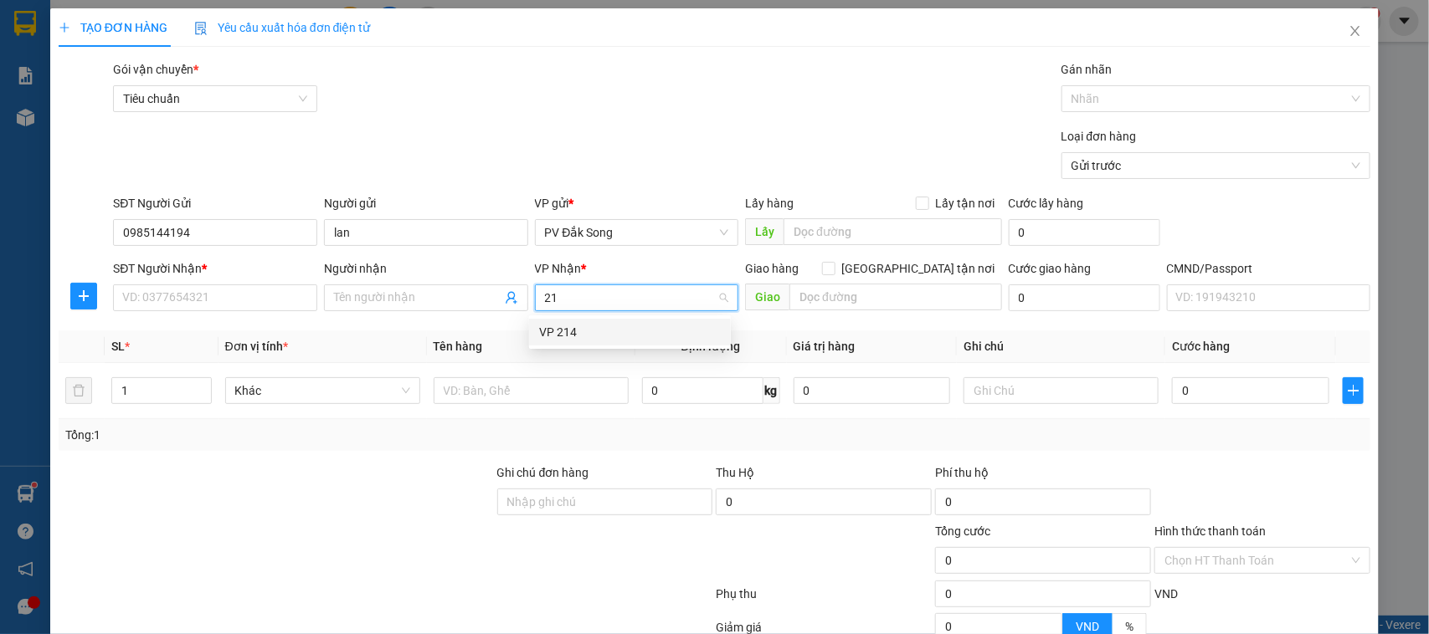
type input "214"
click at [588, 339] on div "VP 214" at bounding box center [630, 332] width 182 height 18
click at [567, 386] on input "text" at bounding box center [535, 390] width 193 height 27
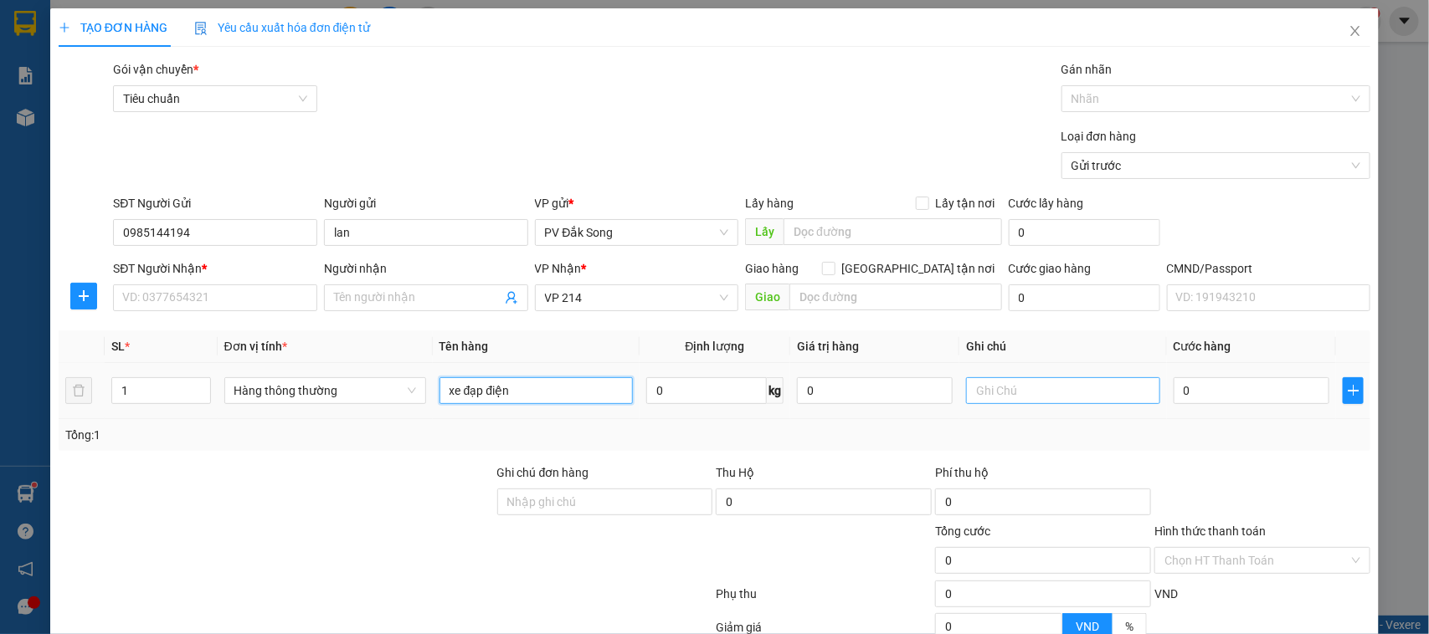
type input "xe đạp điện"
click at [978, 393] on input "text" at bounding box center [1062, 390] width 193 height 27
type input "xe"
click at [1189, 392] on input "0" at bounding box center [1251, 390] width 156 height 27
type input "003"
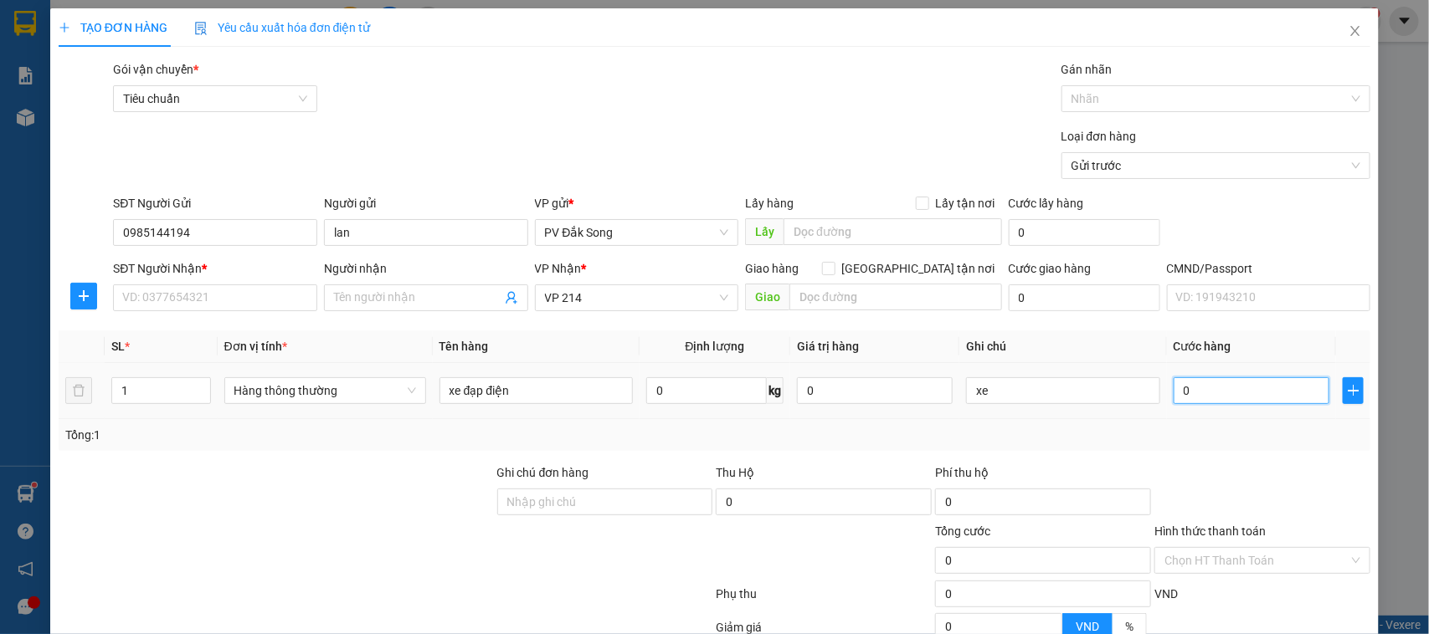
type input "3"
type input "0.030"
type input "30"
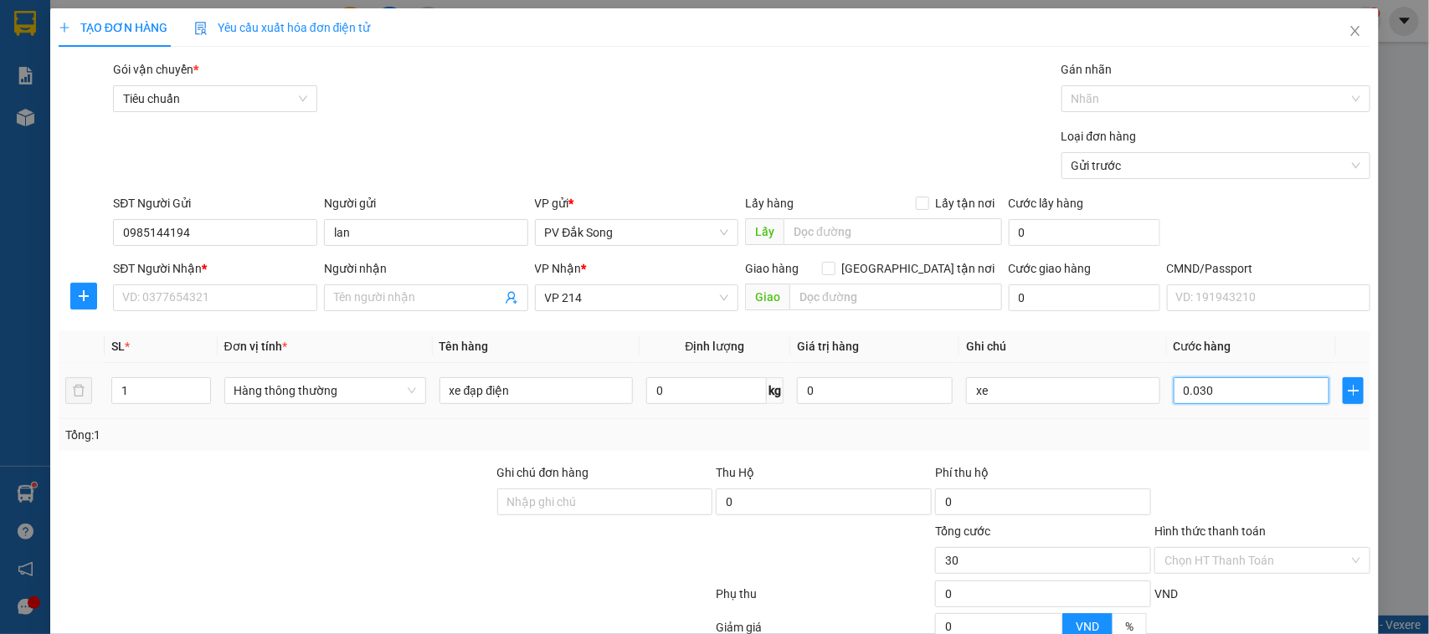
type input "00.300"
type input "300"
type input "0.003.000"
type input "3.000"
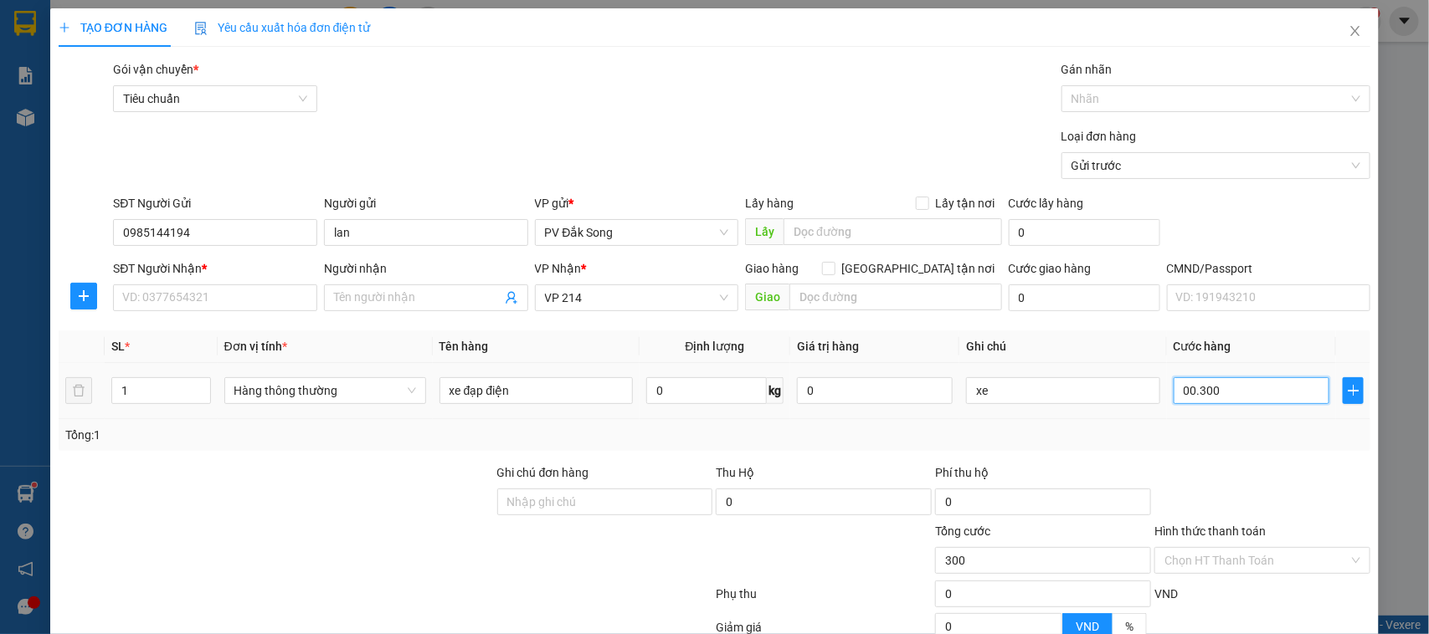
type input "3.000"
type input "000.030.000"
type input "30.000"
type input "[PHONE_NUMBER]"
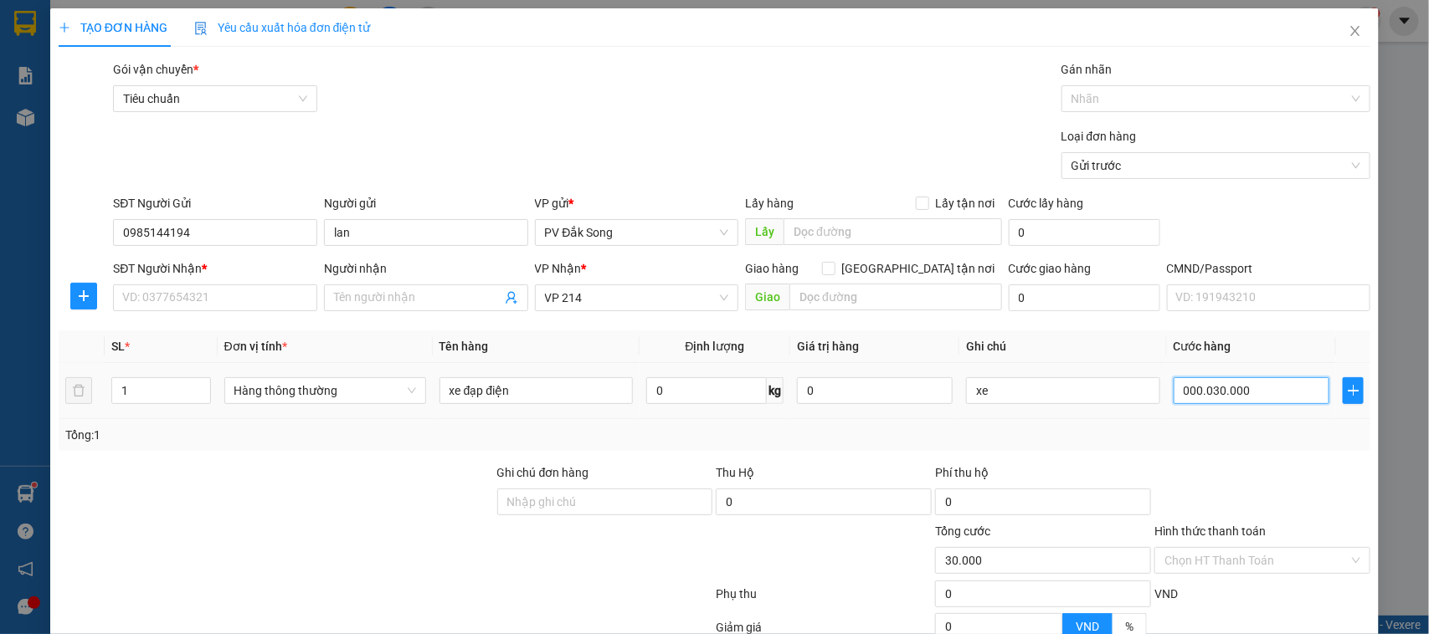
type input "300.000"
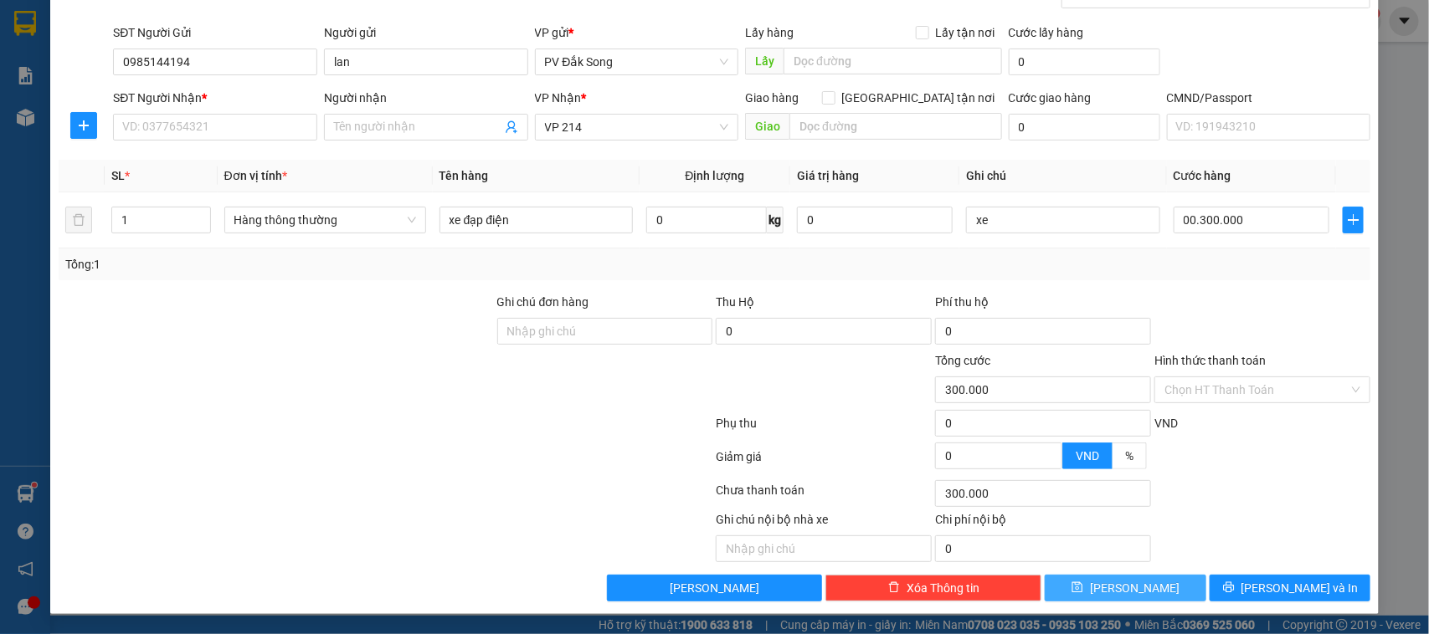
type input "300.000"
click at [1148, 594] on button "[PERSON_NAME]" at bounding box center [1125, 588] width 161 height 27
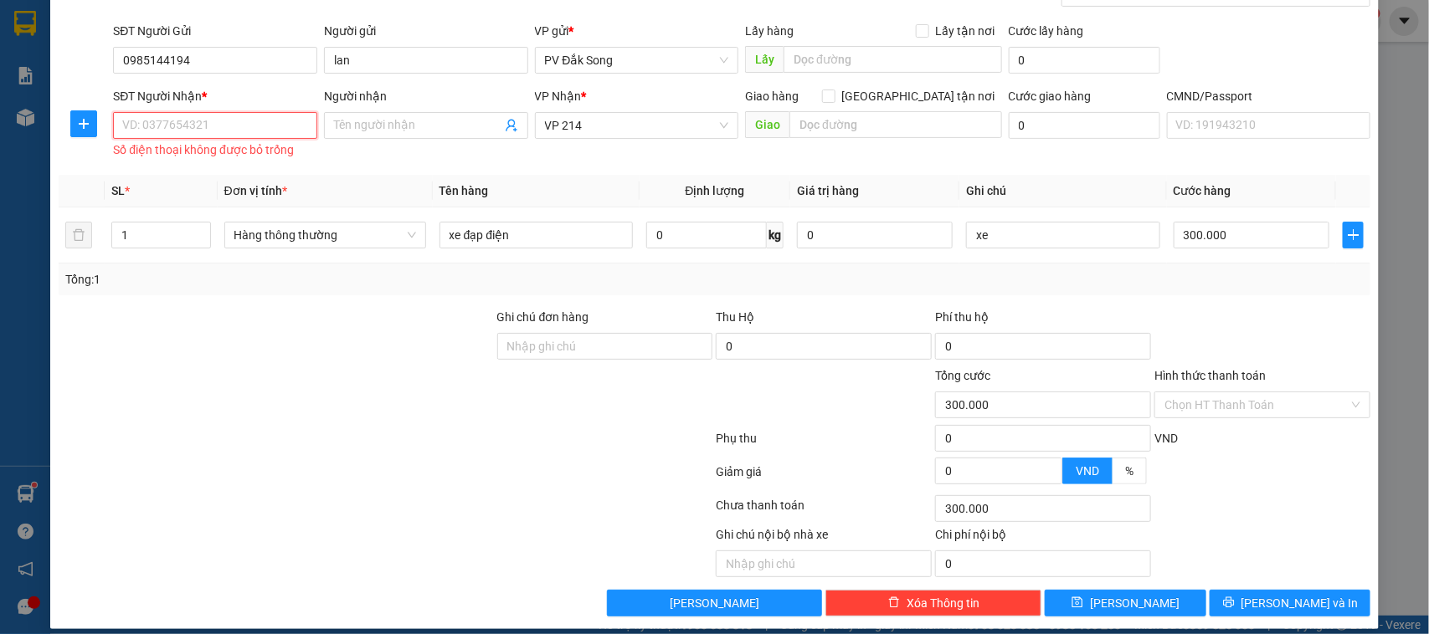
click at [177, 128] on input "SĐT Người Nhận *" at bounding box center [215, 125] width 204 height 27
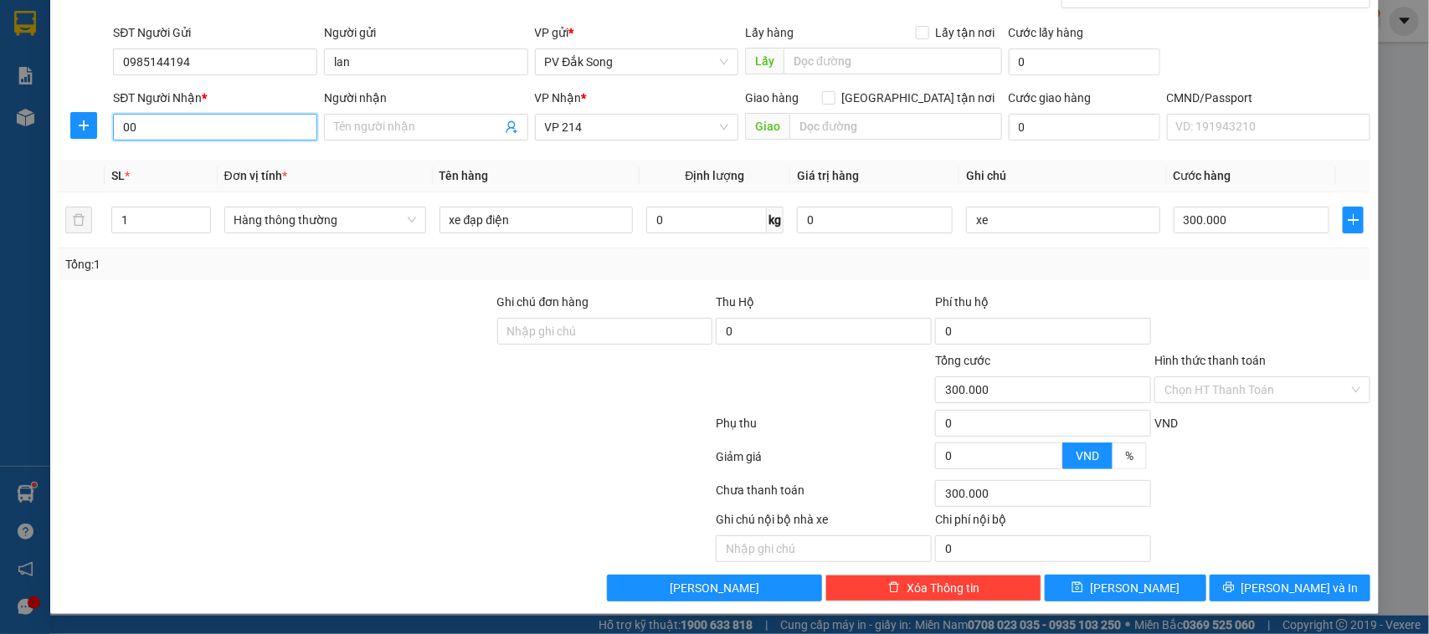
type input "0"
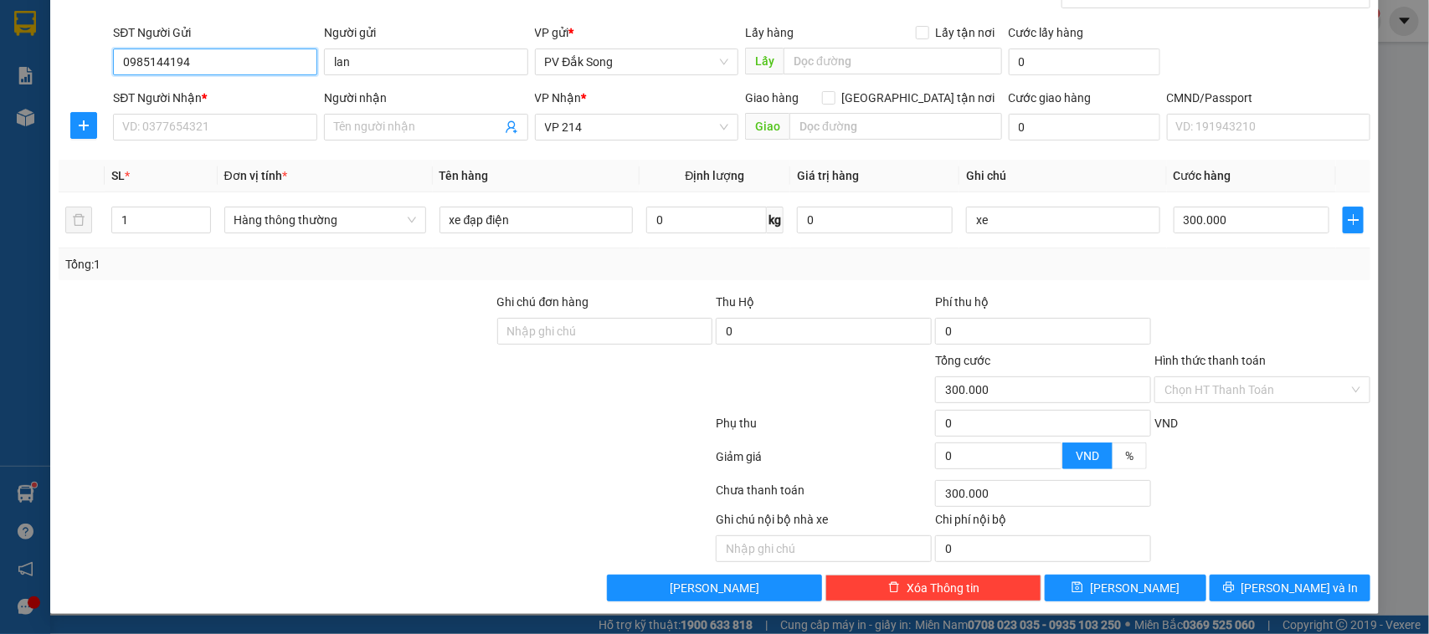
drag, startPoint x: 191, startPoint y: 50, endPoint x: 110, endPoint y: 69, distance: 82.6
click at [110, 69] on div "SĐT Người Gửi 0985144194 0985144194" at bounding box center [215, 52] width 211 height 59
click at [170, 119] on input "SĐT Người Nhận *" at bounding box center [215, 127] width 204 height 27
paste input "0985144194"
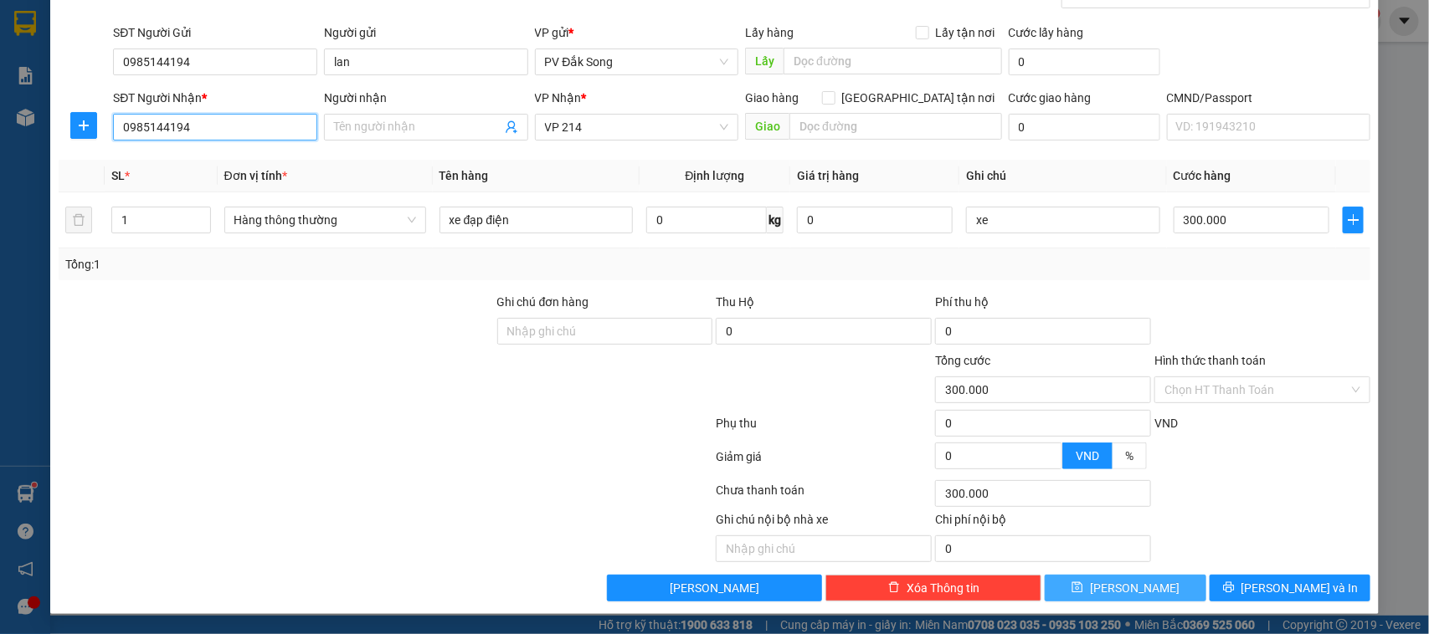
type input "0985144194"
click at [1116, 587] on span "[PERSON_NAME]" at bounding box center [1135, 588] width 90 height 18
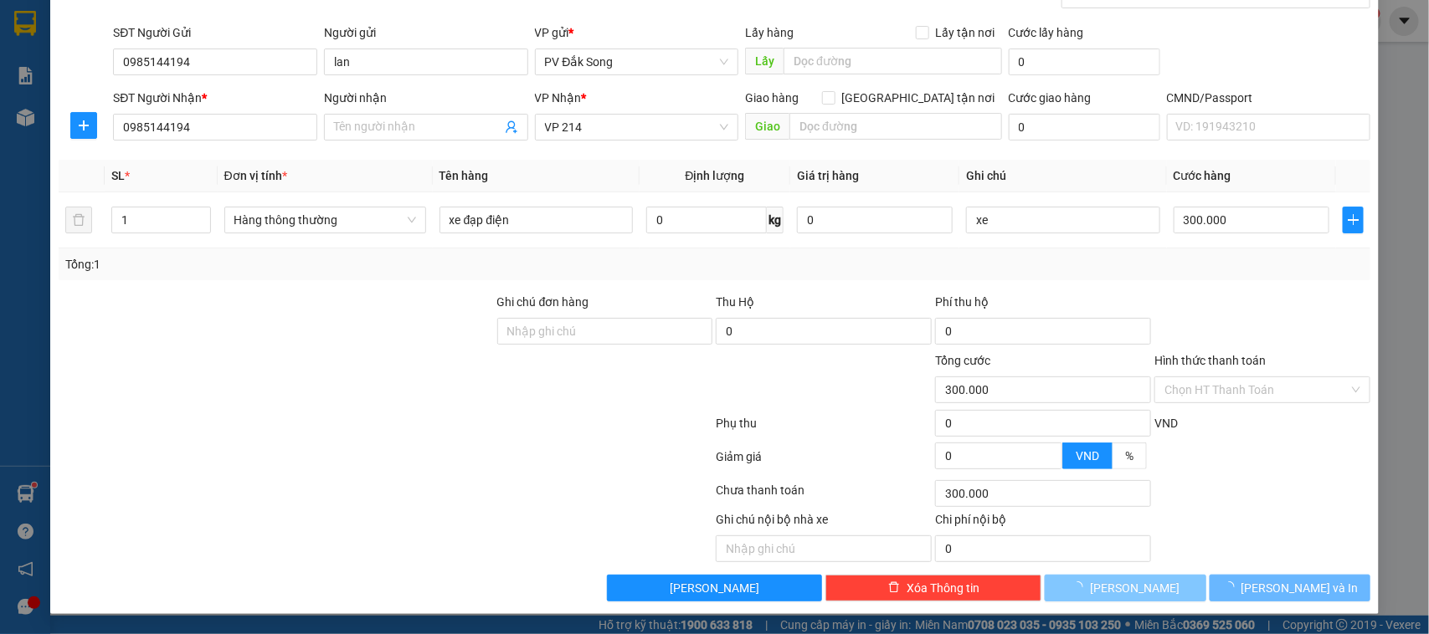
type input "0"
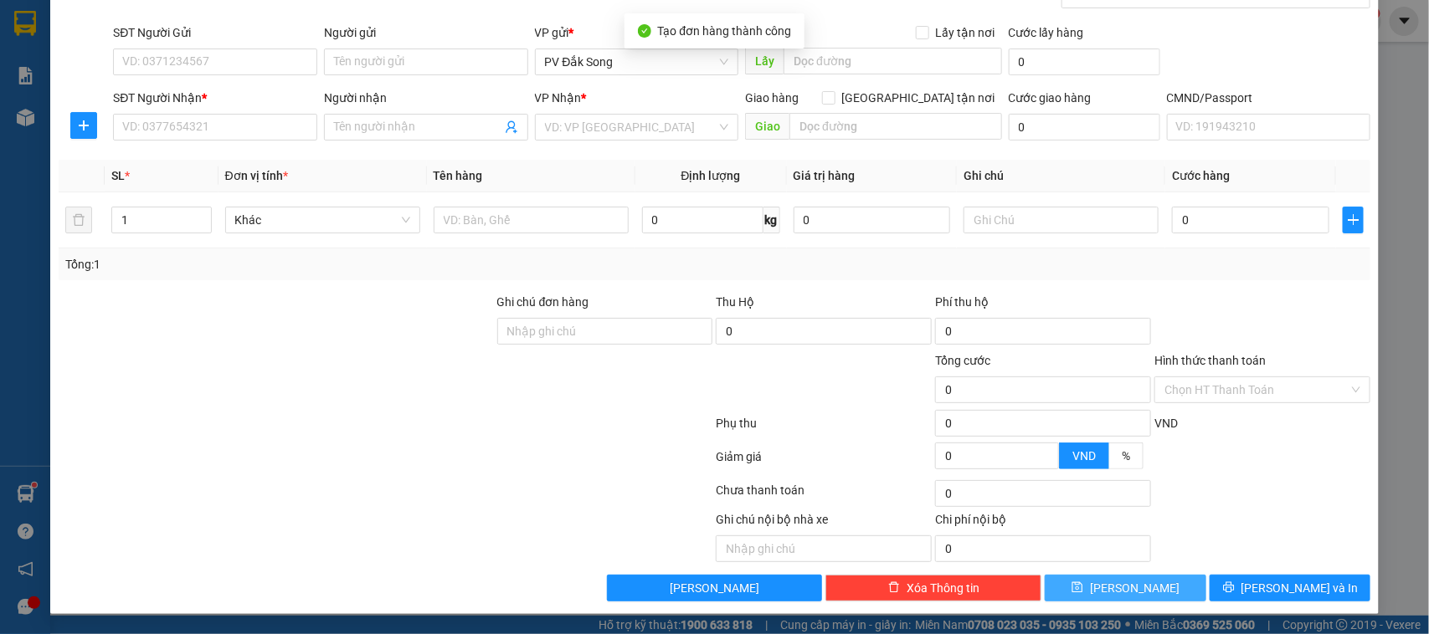
scroll to position [0, 0]
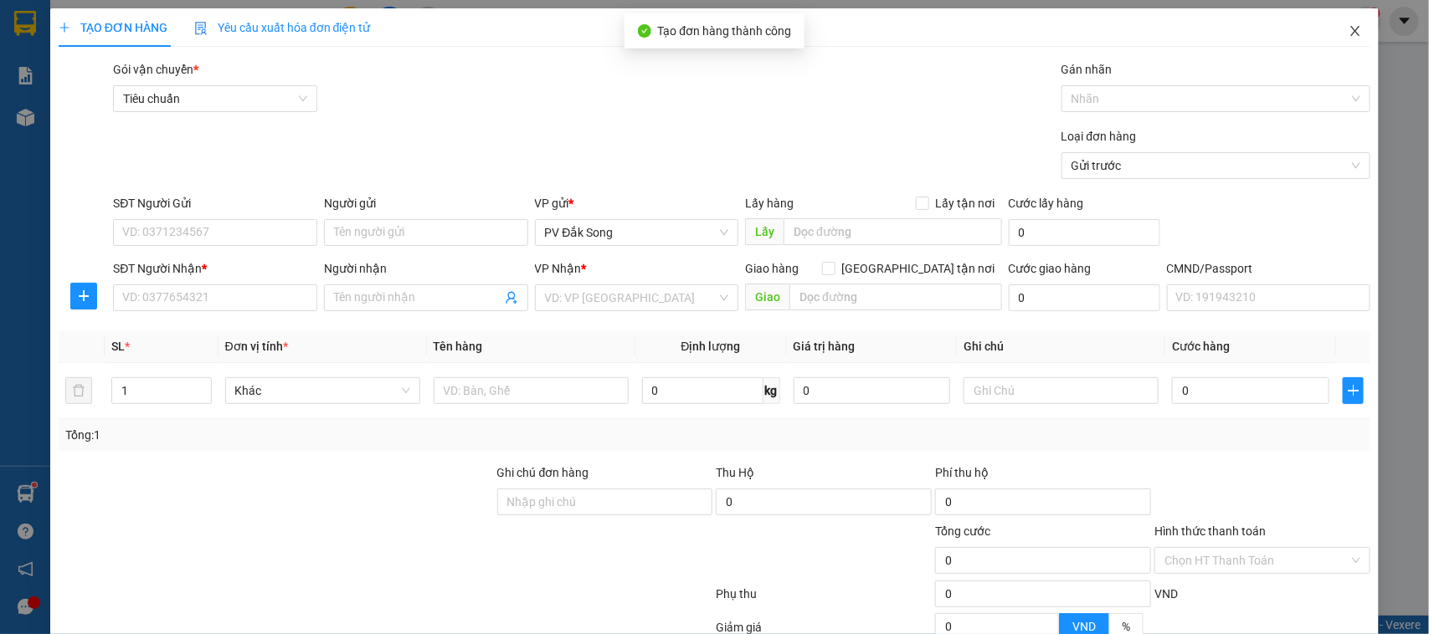
click at [1348, 36] on icon "close" at bounding box center [1354, 30] width 13 height 13
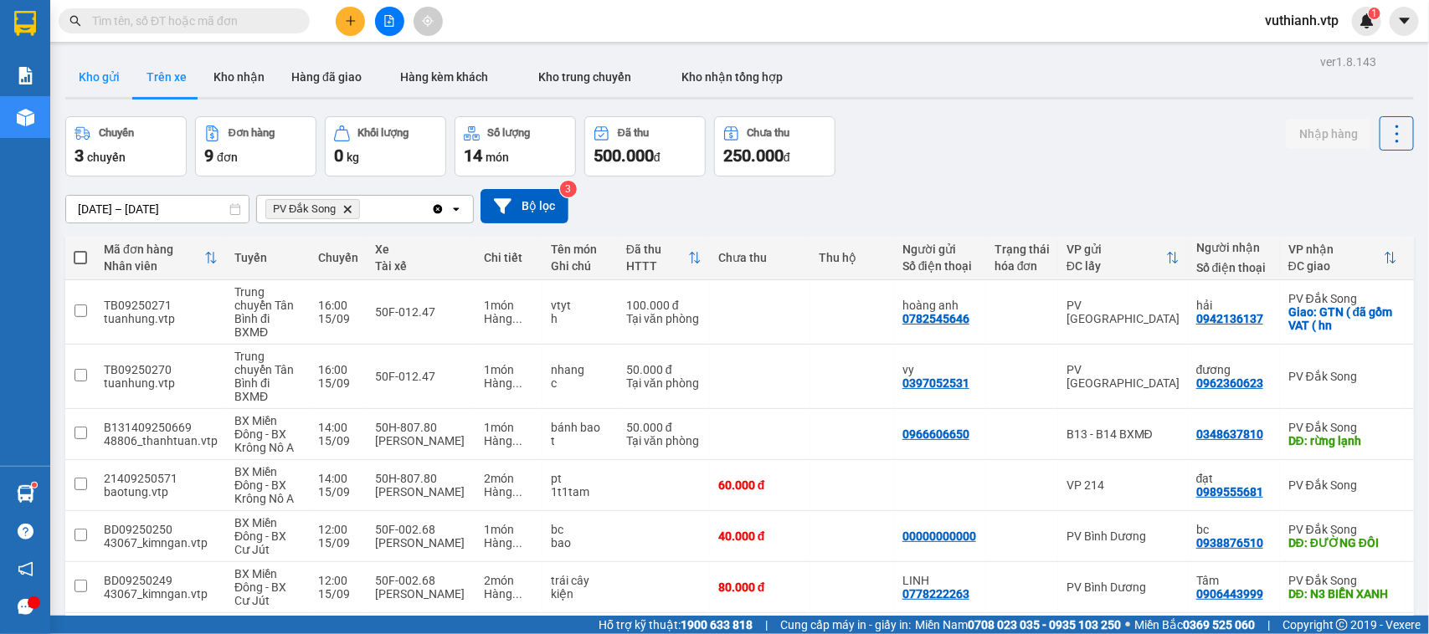
click at [102, 84] on button "Kho gửi" at bounding box center [99, 77] width 68 height 40
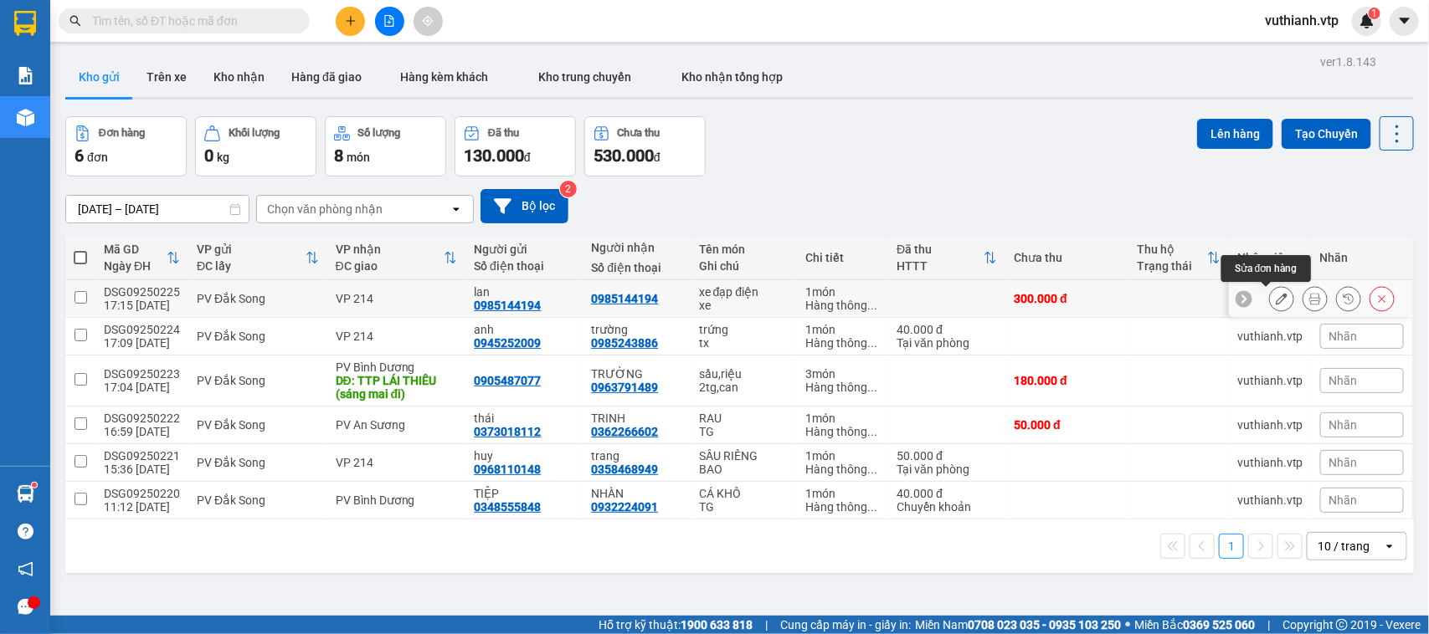
click at [1276, 302] on icon at bounding box center [1282, 299] width 12 height 12
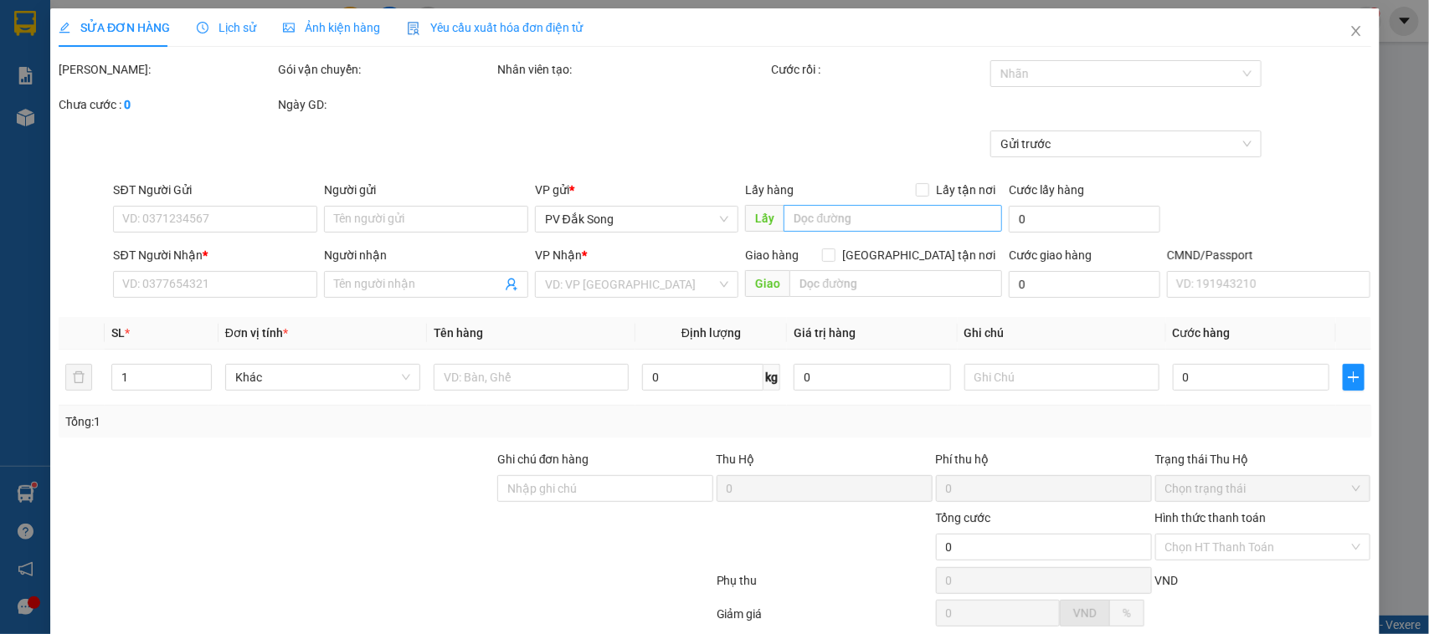
type input "0985144194"
type input "lan"
type input "0985144194"
type input "300.000"
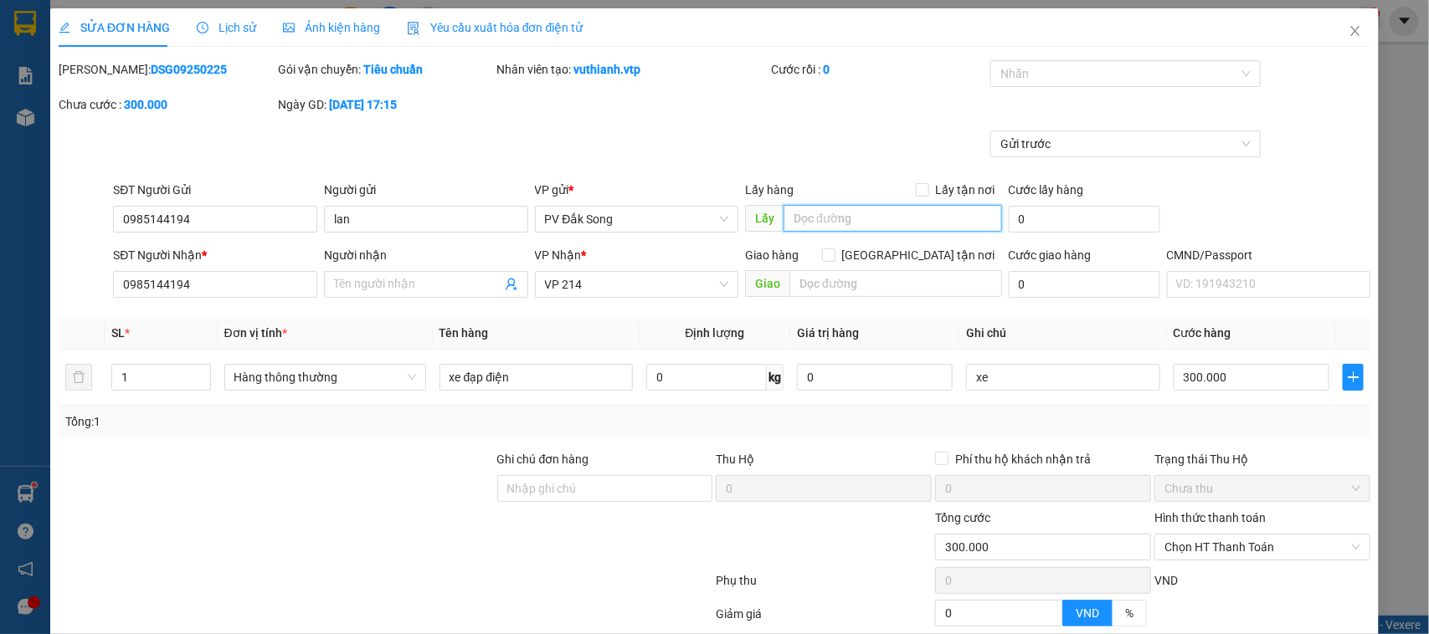
click at [821, 211] on input "text" at bounding box center [892, 218] width 218 height 27
click at [1348, 32] on icon "close" at bounding box center [1354, 30] width 13 height 13
